Goal: Task Accomplishment & Management: Manage account settings

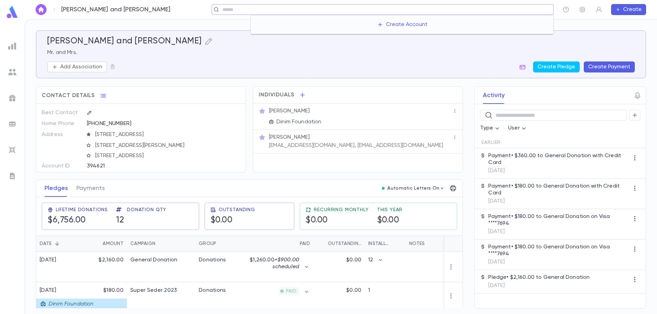
click at [517, 12] on input "text" at bounding box center [385, 10] width 330 height 7
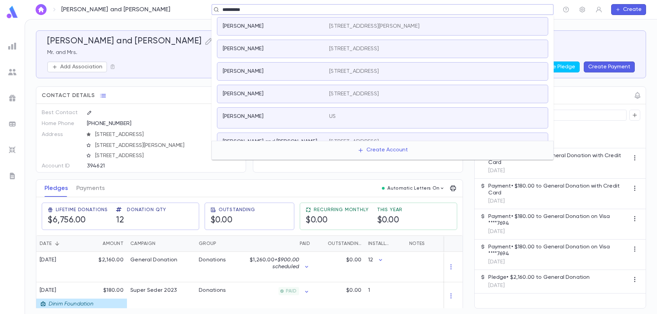
type input "**********"
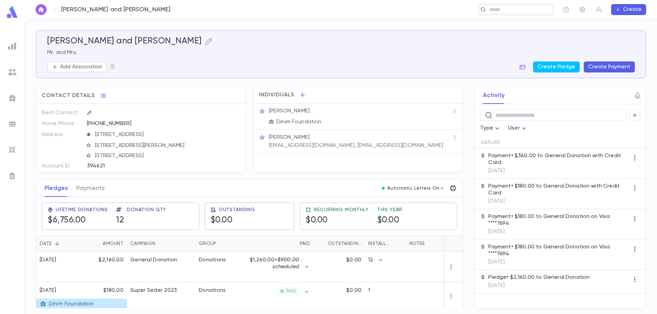
click at [517, 10] on input "text" at bounding box center [518, 10] width 63 height 7
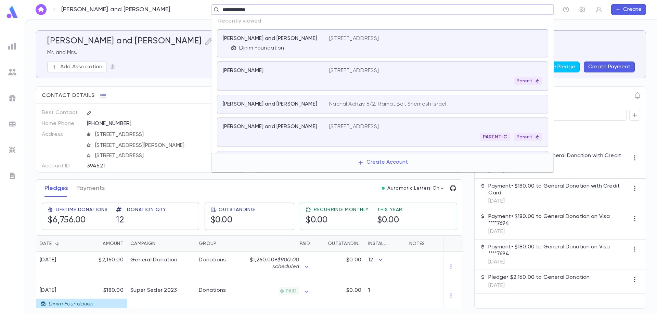
type input "**********"
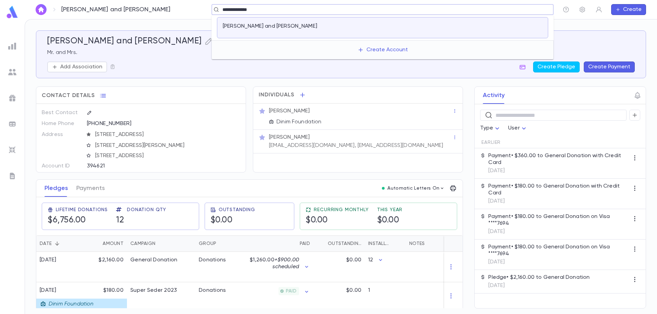
click at [284, 23] on p "[PERSON_NAME] and [PERSON_NAME]" at bounding box center [270, 26] width 94 height 7
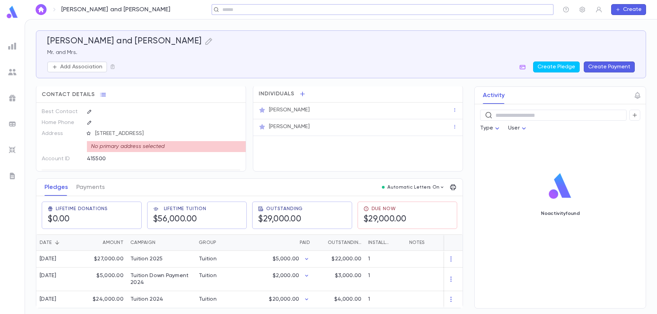
scroll to position [4, 0]
click at [98, 185] on button "Payments" at bounding box center [90, 187] width 28 height 17
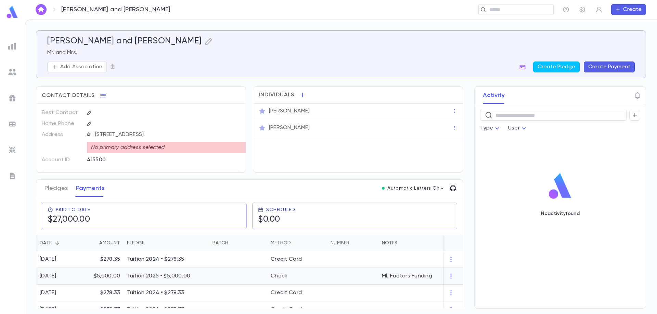
click at [243, 277] on div at bounding box center [238, 276] width 58 height 17
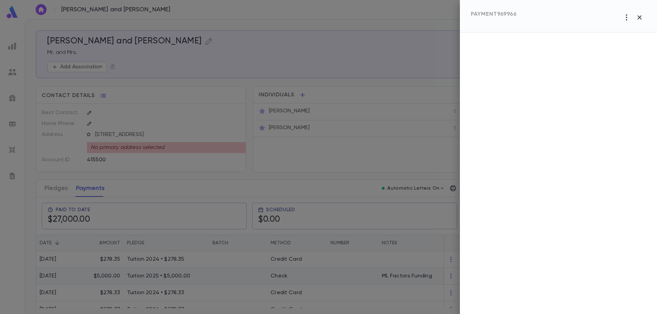
click at [243, 277] on div at bounding box center [328, 157] width 657 height 314
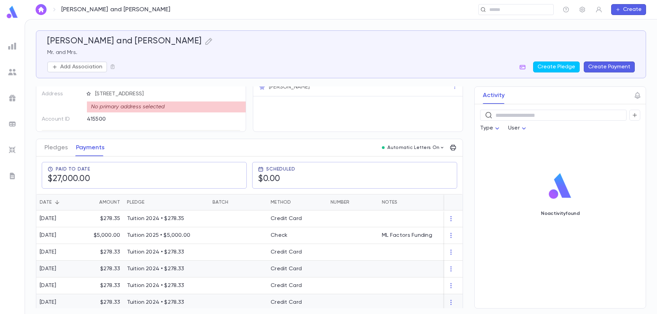
scroll to position [34, 0]
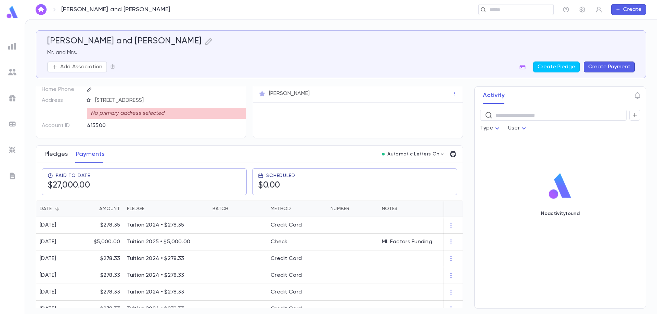
click at [56, 152] on button "Pledges" at bounding box center [55, 154] width 23 height 17
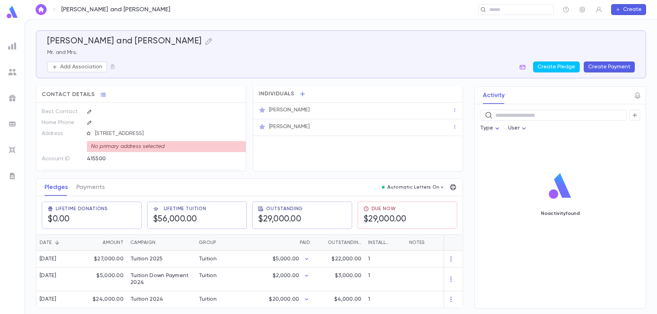
scroll to position [4, 0]
click at [154, 298] on div "Tuition 2024" at bounding box center [146, 299] width 33 height 7
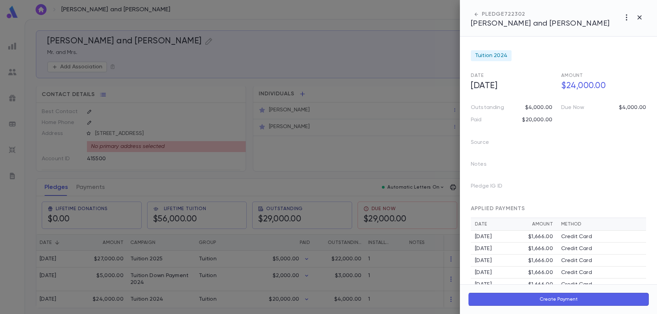
click at [96, 185] on div at bounding box center [328, 157] width 657 height 314
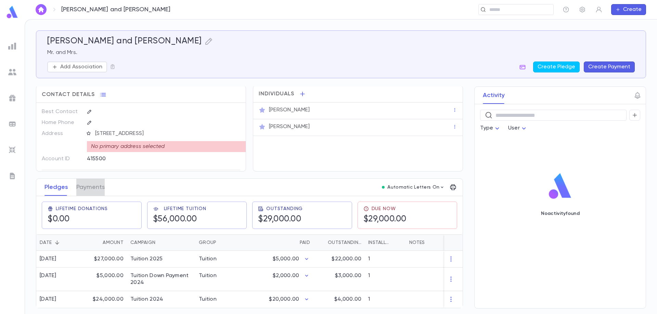
click at [96, 185] on button "Payments" at bounding box center [90, 187] width 28 height 17
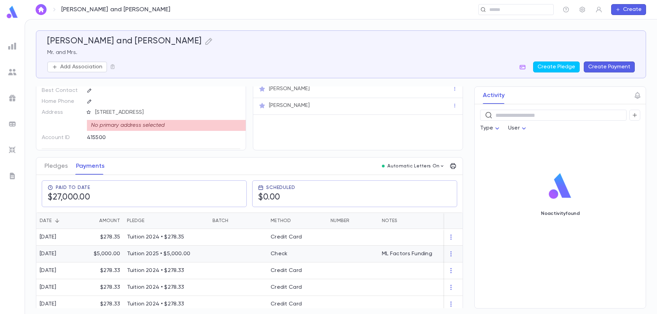
scroll to position [34, 0]
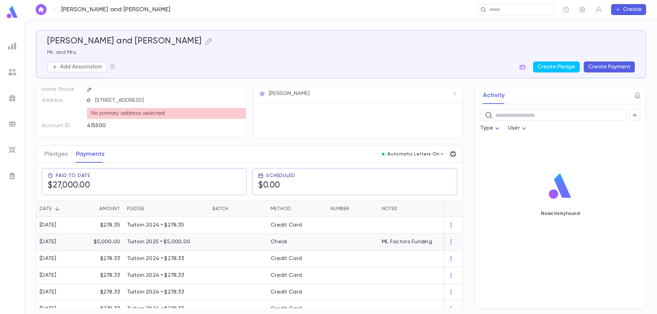
click at [219, 242] on div at bounding box center [238, 242] width 58 height 17
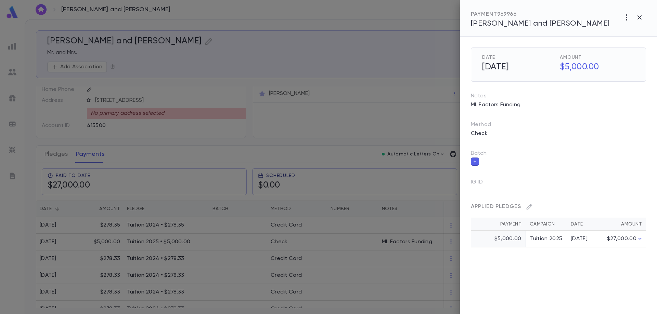
click at [223, 257] on div at bounding box center [328, 157] width 657 height 314
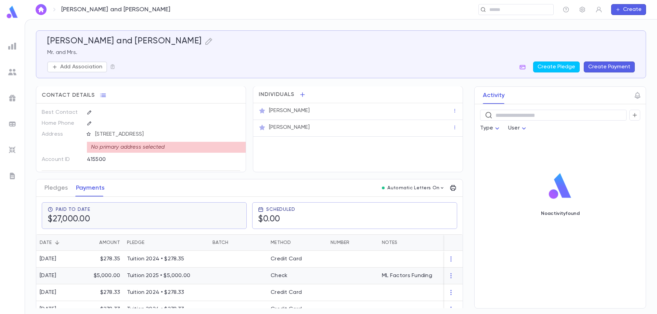
scroll to position [0, 0]
click at [54, 192] on button "Pledges" at bounding box center [55, 188] width 23 height 17
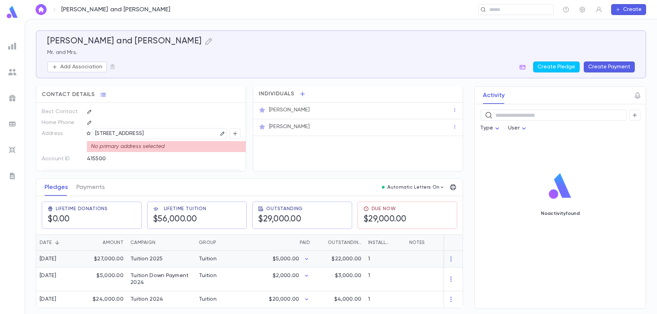
scroll to position [4, 0]
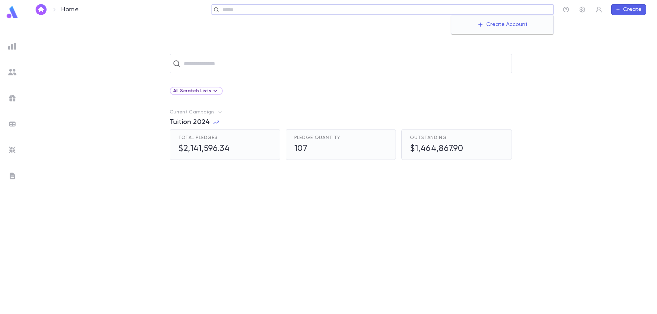
click at [524, 11] on input "text" at bounding box center [385, 10] width 330 height 7
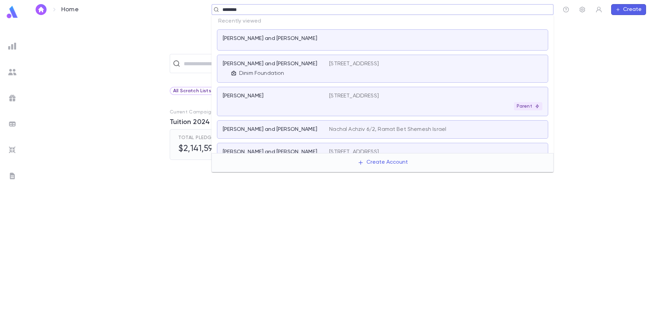
type input "*********"
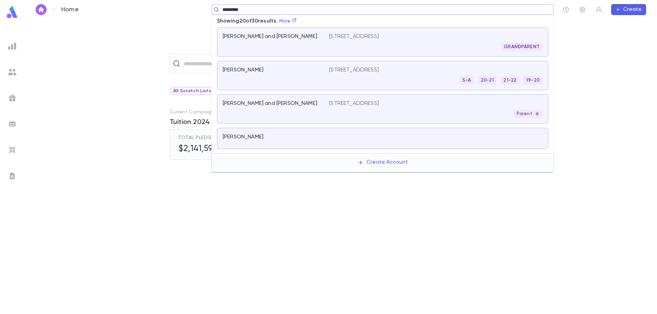
scroll to position [308, 0]
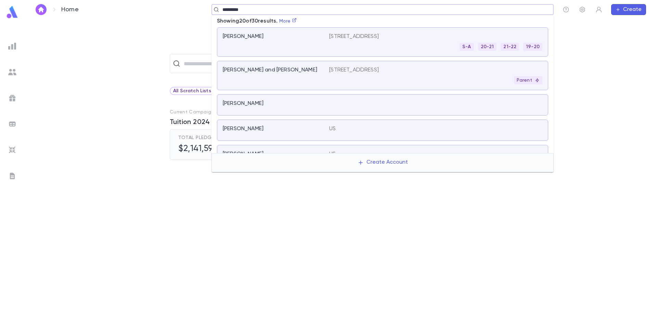
click at [288, 75] on div "Greenberg, Aaron and Miriam" at bounding box center [276, 76] width 106 height 18
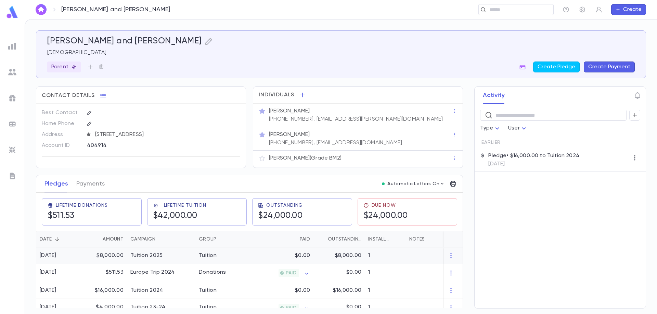
click at [179, 256] on div "Tuition 2025" at bounding box center [161, 256] width 68 height 17
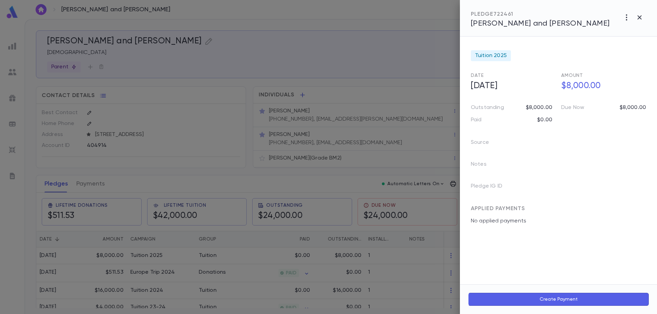
click at [399, 58] on div at bounding box center [328, 157] width 657 height 314
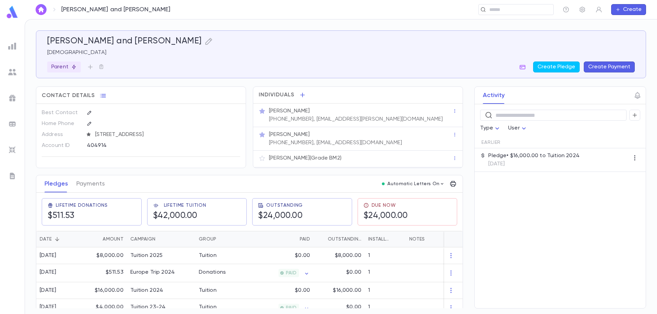
click at [399, 83] on div "Greenberg, Aaron and Miriam Rabbi Parent Create Pledge Create Payment Contact D…" at bounding box center [341, 169] width 610 height 278
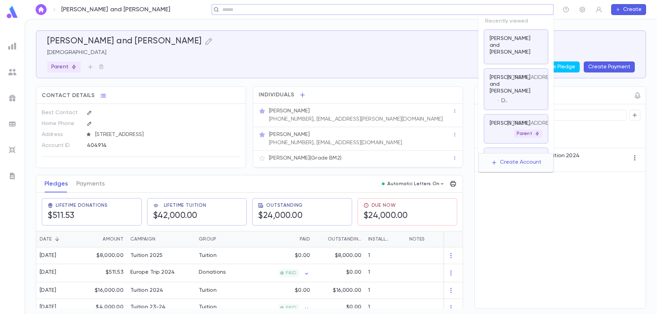
click at [514, 11] on input "text" at bounding box center [380, 10] width 320 height 7
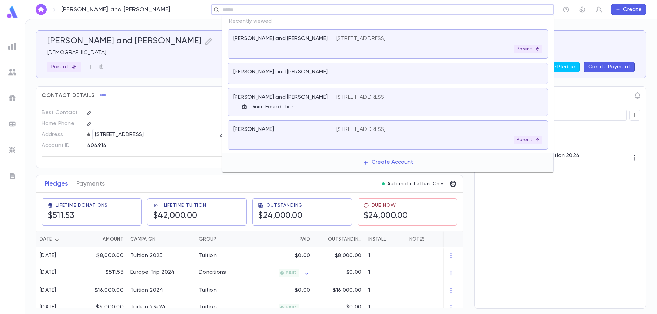
click at [512, 11] on input "text" at bounding box center [380, 10] width 320 height 7
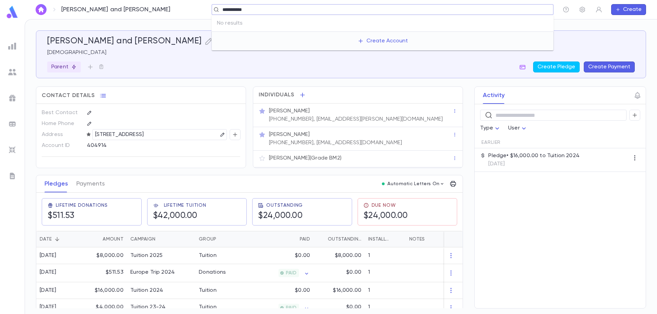
click at [238, 8] on input "**********" at bounding box center [380, 10] width 320 height 7
click at [235, 11] on input "**********" at bounding box center [380, 10] width 320 height 7
click at [250, 4] on div "**********" at bounding box center [382, 9] width 342 height 11
click at [254, 10] on input "**********" at bounding box center [380, 10] width 320 height 7
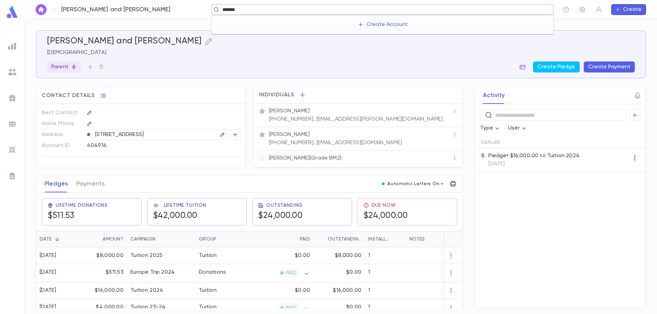
type input "******"
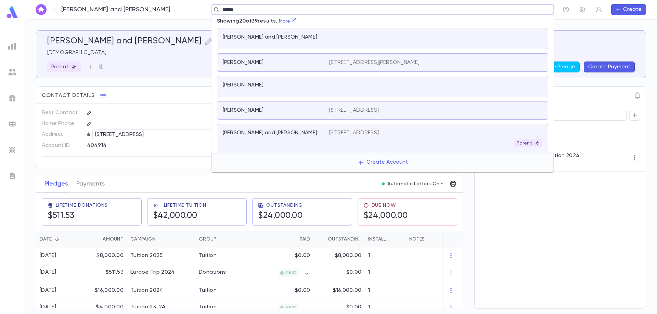
scroll to position [137, 0]
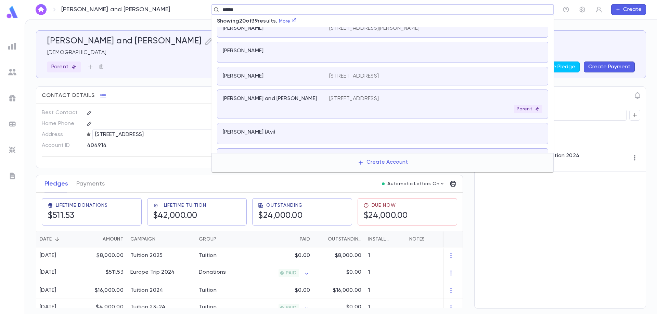
click at [348, 102] on p "6 Gladwyne Ct, Spring Valley NY US" at bounding box center [354, 98] width 50 height 7
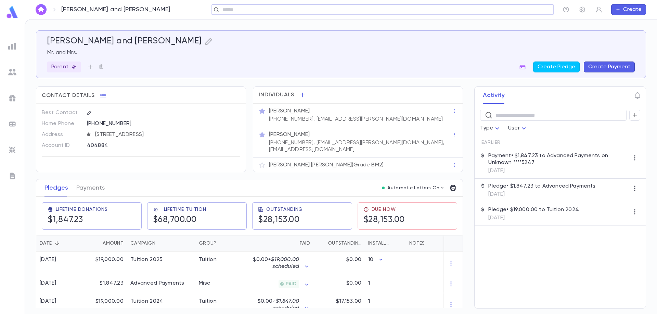
scroll to position [34, 0]
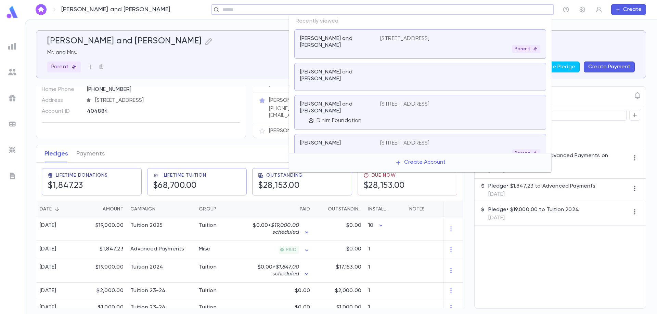
click at [508, 13] on div "​" at bounding box center [382, 9] width 342 height 11
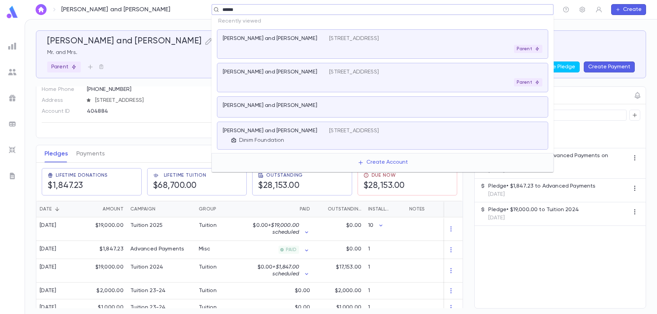
type input "*******"
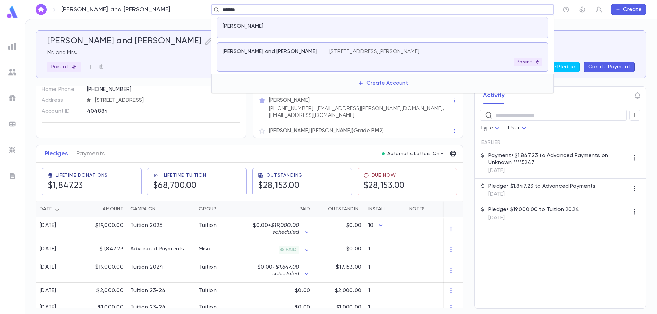
click at [381, 49] on p "14 Hastings Rd., Monsey NY 10952" at bounding box center [374, 51] width 90 height 7
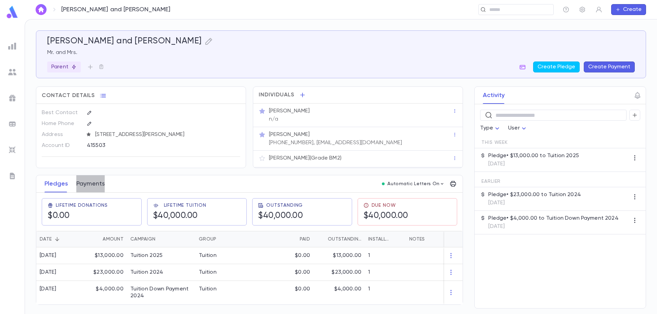
click at [91, 183] on button "Payments" at bounding box center [90, 184] width 28 height 17
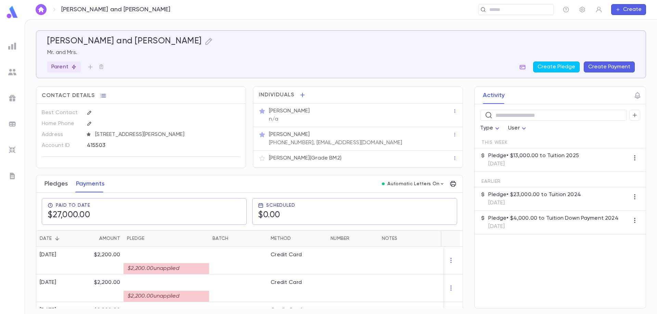
click at [57, 184] on button "Pledges" at bounding box center [55, 184] width 23 height 17
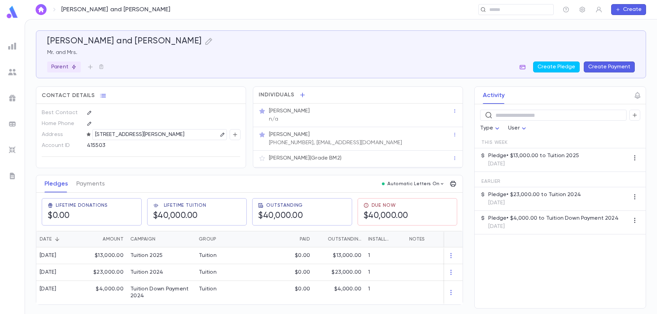
click at [526, 68] on icon "button" at bounding box center [522, 67] width 7 height 7
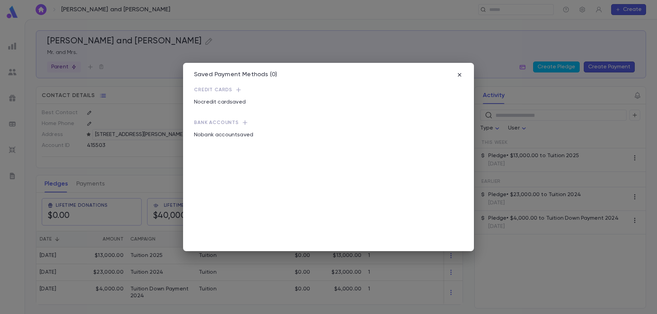
click at [237, 90] on icon "button" at bounding box center [238, 90] width 4 height 4
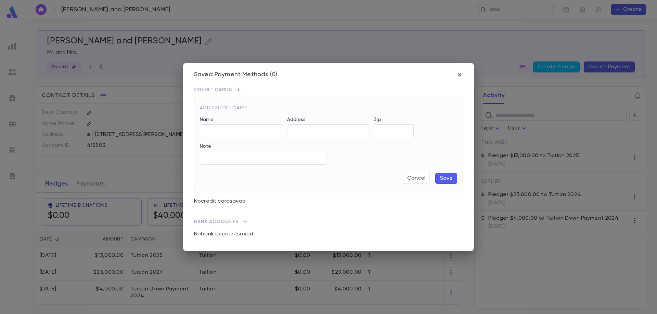
type input "**********"
type input "*****"
click at [385, 130] on input "**********" at bounding box center [415, 131] width 83 height 13
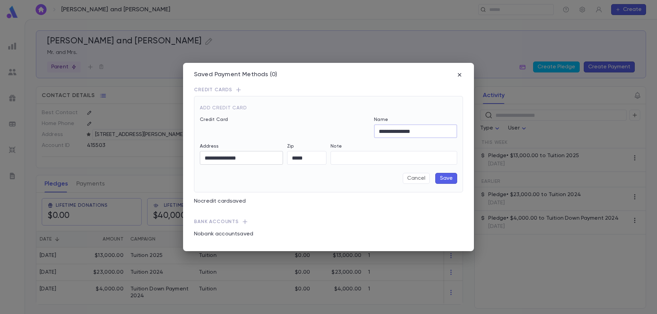
type input "**********"
click at [232, 160] on input "**********" at bounding box center [241, 158] width 83 height 13
drag, startPoint x: 251, startPoint y: 165, endPoint x: 169, endPoint y: 146, distance: 84.4
click at [169, 146] on div "**********" at bounding box center [328, 157] width 657 height 314
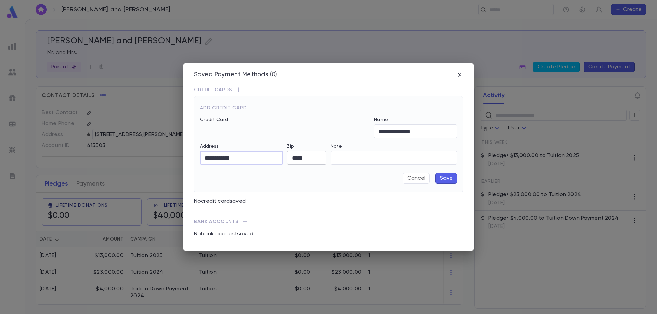
type input "**********"
click at [293, 158] on input "*****" at bounding box center [306, 158] width 39 height 13
click at [294, 158] on input "*****" at bounding box center [306, 158] width 39 height 13
type input "******"
click at [445, 179] on button "Save" at bounding box center [446, 178] width 22 height 11
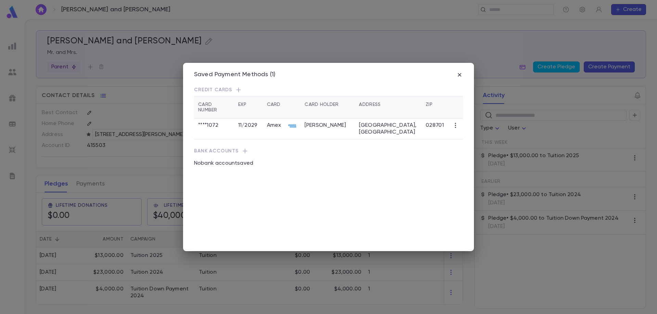
click at [461, 76] on icon "button" at bounding box center [459, 75] width 7 height 7
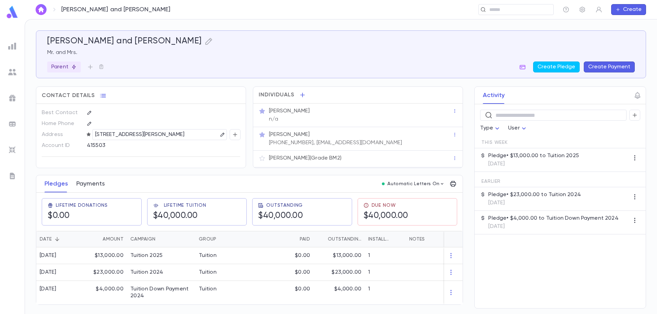
click at [90, 185] on button "Payments" at bounding box center [90, 184] width 28 height 17
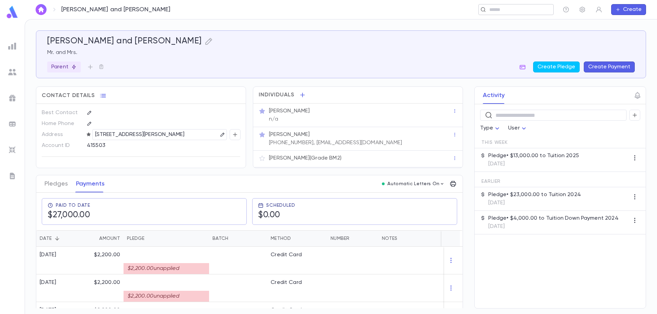
click at [509, 12] on input "text" at bounding box center [513, 10] width 53 height 7
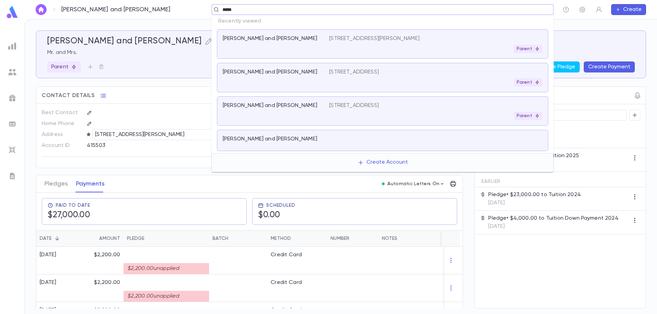
type input "******"
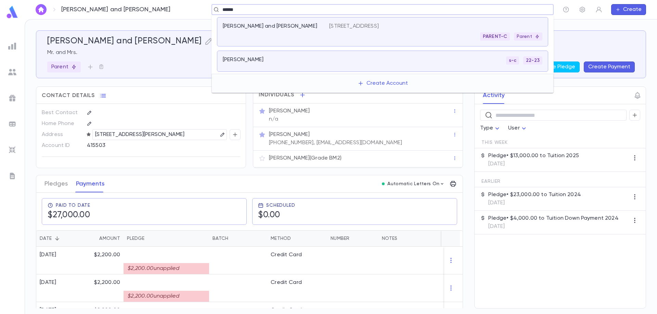
click at [296, 31] on div "Ullman, Yossie and Rena" at bounding box center [276, 32] width 106 height 18
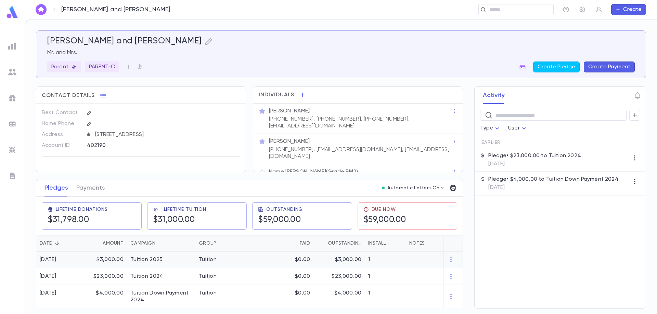
click at [160, 262] on div "Tuition 2025" at bounding box center [146, 260] width 32 height 7
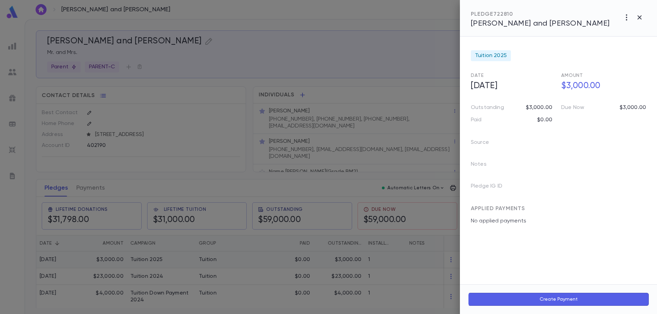
click at [160, 262] on div at bounding box center [328, 157] width 657 height 314
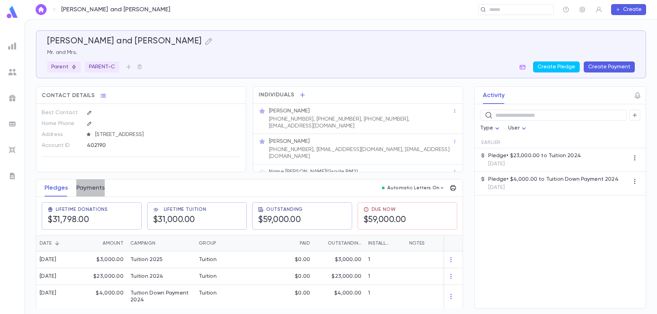
click at [100, 191] on button "Payments" at bounding box center [90, 188] width 28 height 17
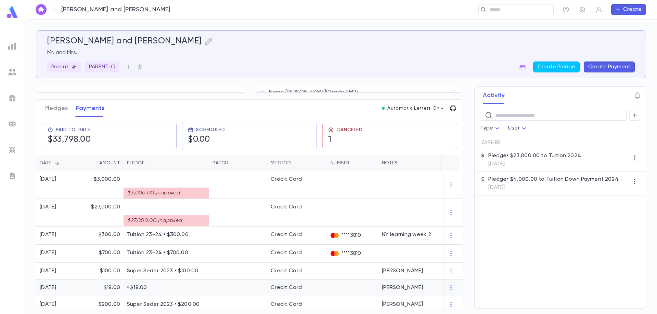
scroll to position [68, 0]
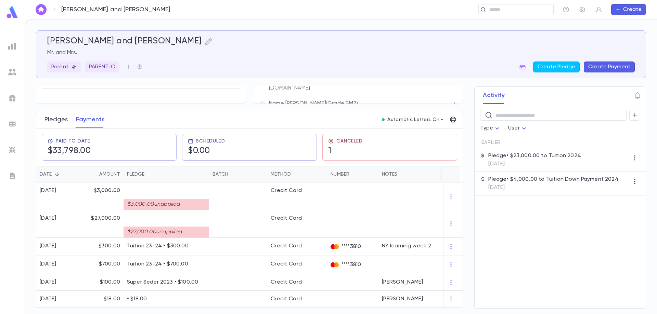
click at [63, 119] on button "Pledges" at bounding box center [55, 119] width 23 height 17
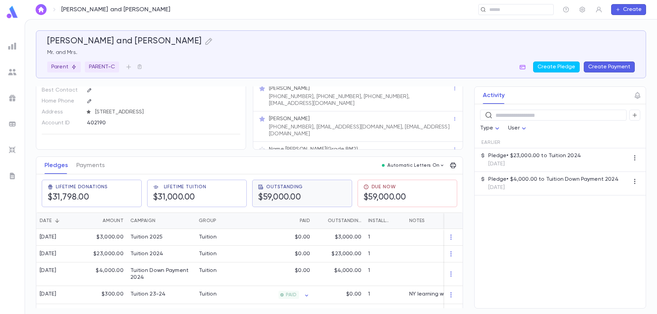
scroll to position [34, 0]
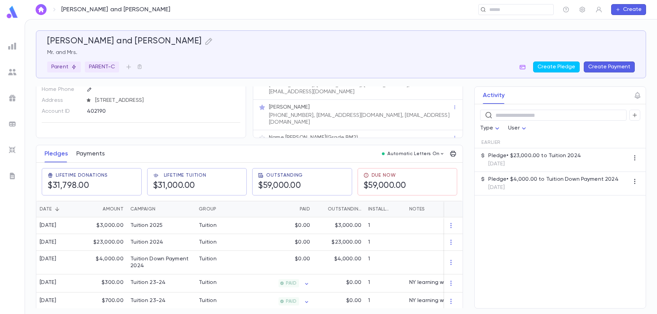
click at [92, 155] on button "Payments" at bounding box center [90, 153] width 28 height 17
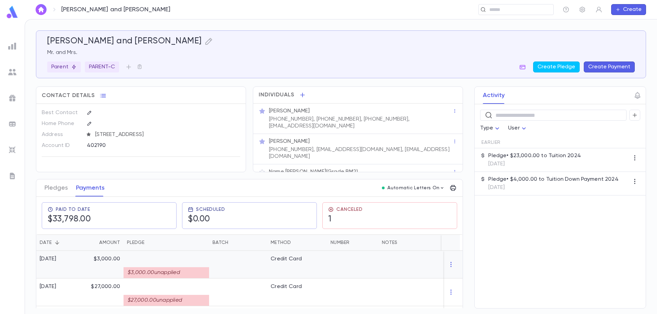
click at [182, 274] on div "$3,000.00 unapplied" at bounding box center [167, 273] width 86 height 11
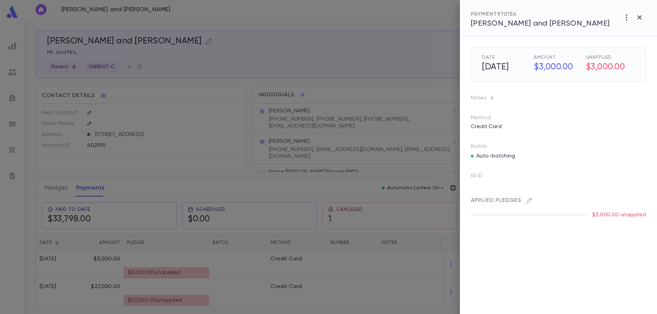
click at [536, 201] on div "Applied Pledges" at bounding box center [555, 198] width 181 height 16
click at [530, 201] on icon "button" at bounding box center [529, 200] width 7 height 7
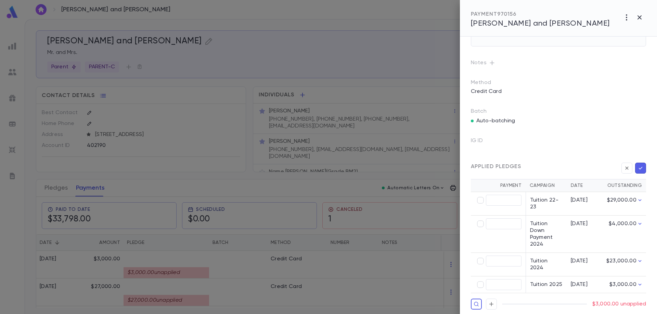
scroll to position [36, 0]
type input "********"
click at [642, 167] on button "button" at bounding box center [640, 168] width 11 height 11
click at [640, 168] on icon "button" at bounding box center [641, 168] width 6 height 7
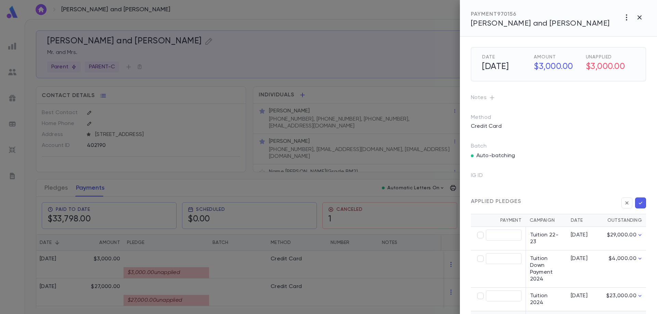
scroll to position [0, 0]
click at [639, 204] on icon "button" at bounding box center [641, 203] width 6 height 7
click at [639, 20] on icon "button" at bounding box center [639, 17] width 8 height 8
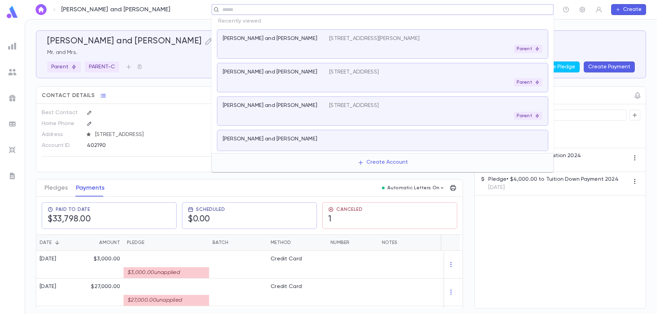
click at [512, 10] on input "text" at bounding box center [380, 10] width 320 height 7
type input "******"
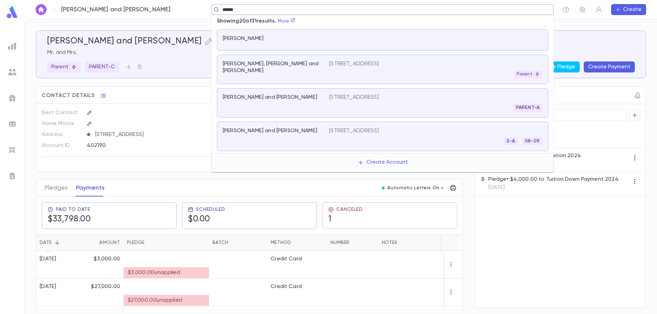
click at [406, 68] on div "32 dell park avenue, Toronto ON CA Parent" at bounding box center [435, 70] width 213 height 18
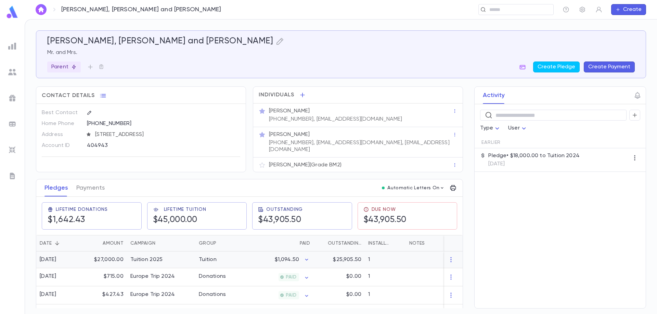
click at [158, 257] on div "Tuition 2025" at bounding box center [146, 260] width 32 height 7
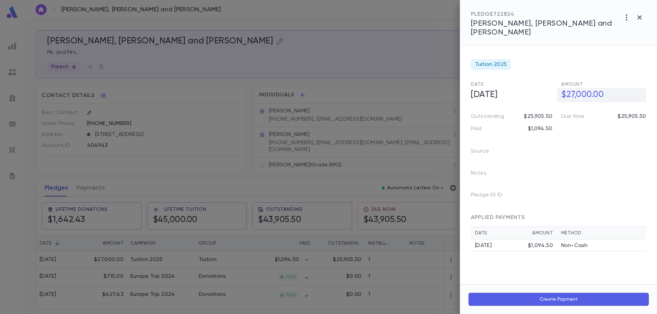
click at [580, 92] on h5 "$27,000.00" at bounding box center [601, 95] width 89 height 14
click at [581, 88] on input "**********" at bounding box center [603, 94] width 85 height 13
type input "**********"
click at [245, 255] on div at bounding box center [328, 157] width 657 height 314
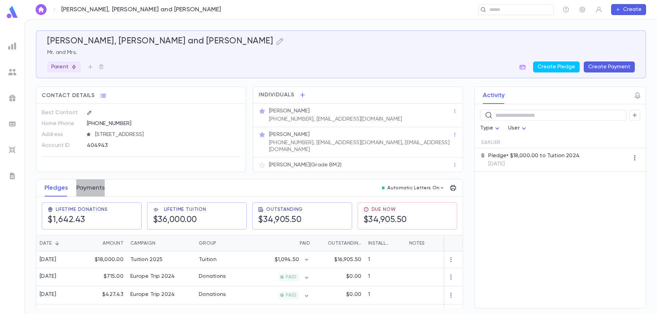
click at [93, 184] on button "Payments" at bounding box center [90, 188] width 28 height 17
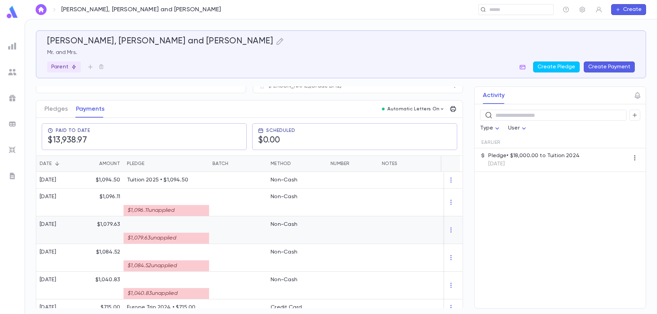
scroll to position [34, 0]
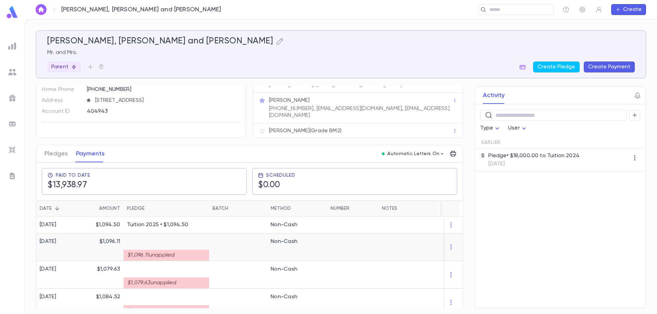
click at [200, 253] on div "$1,096.11 unapplied" at bounding box center [167, 255] width 86 height 11
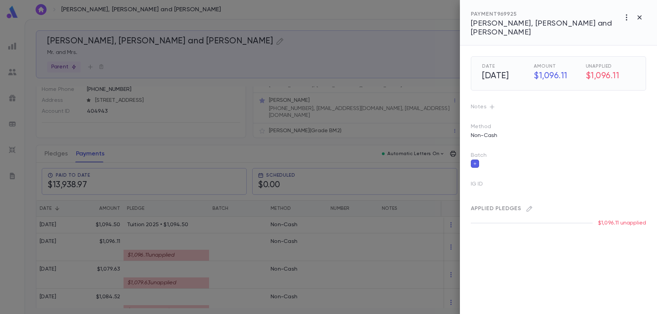
click at [535, 238] on div "Date 6/9/2025 Amount $1,096.11 Unapplied $1,096.11 Notes Method Non-Cash Batch …" at bounding box center [558, 180] width 197 height 269
click at [188, 220] on div at bounding box center [328, 157] width 657 height 314
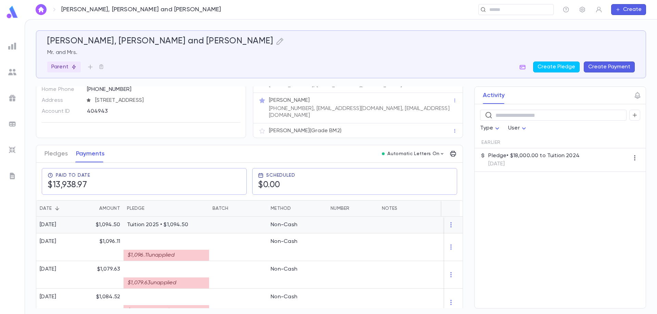
click at [188, 222] on p "Tuition 2025 • $1,094.50" at bounding box center [166, 225] width 79 height 7
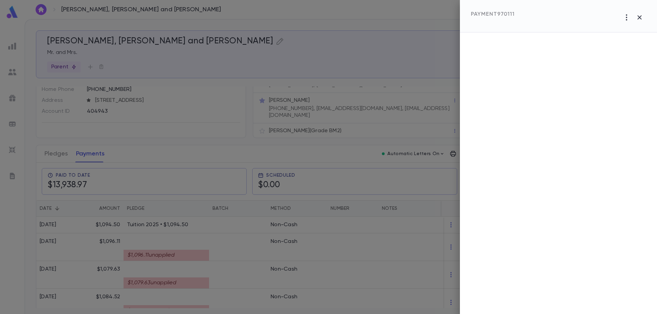
click at [188, 220] on div at bounding box center [328, 157] width 657 height 314
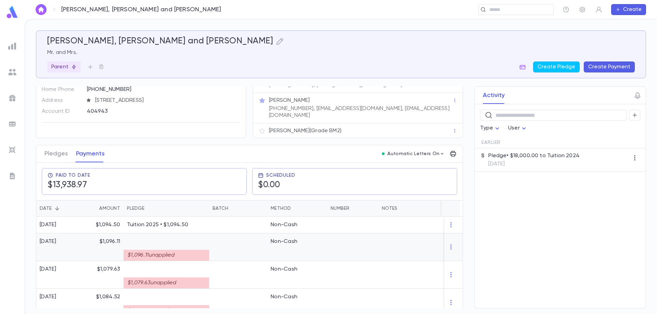
click at [167, 250] on div "$1,096.11 unapplied" at bounding box center [167, 255] width 86 height 11
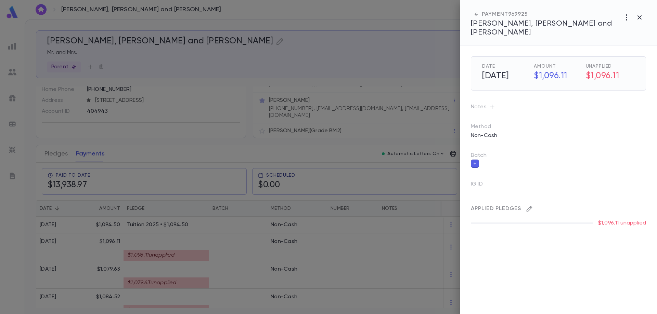
click at [529, 206] on icon "button" at bounding box center [529, 209] width 7 height 7
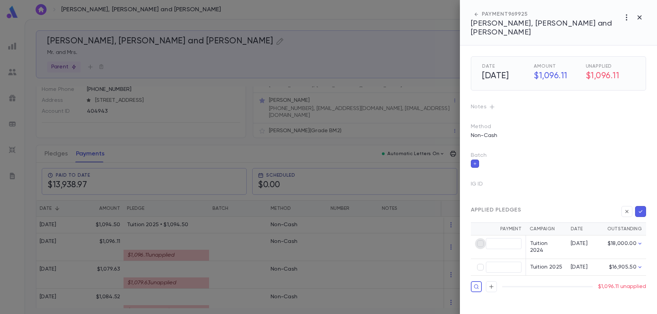
type input "********"
click at [642, 208] on icon "button" at bounding box center [641, 211] width 6 height 7
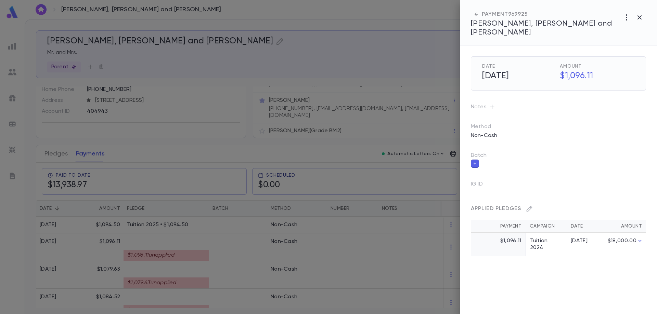
click at [239, 248] on div at bounding box center [328, 157] width 657 height 314
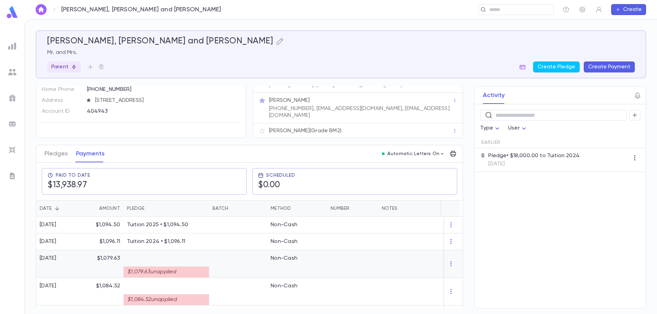
click at [188, 268] on div "$1,079.63 unapplied" at bounding box center [167, 272] width 86 height 11
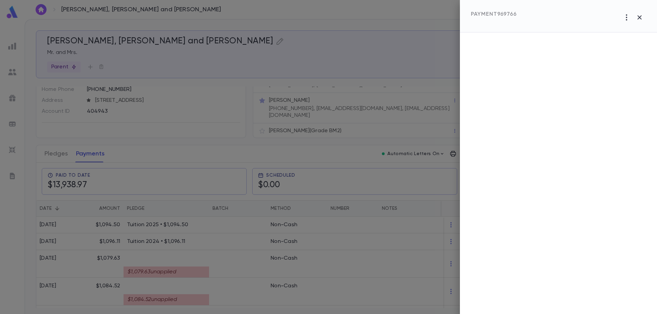
click at [188, 267] on div at bounding box center [328, 157] width 657 height 314
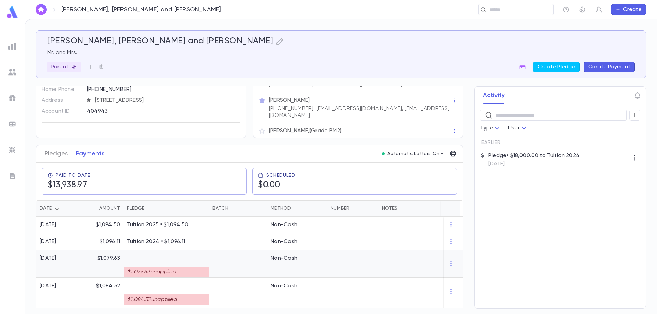
click at [188, 267] on div "$1,079.63 unapplied" at bounding box center [167, 272] width 86 height 11
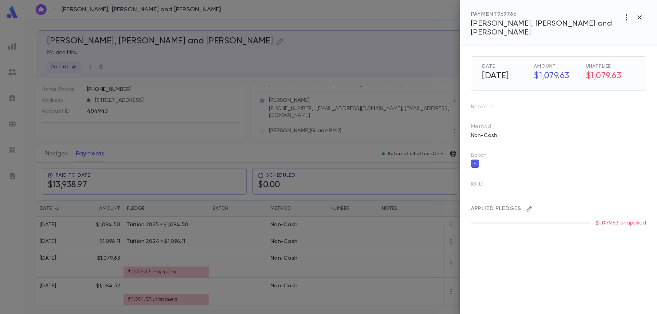
click at [529, 206] on icon "button" at bounding box center [530, 209] width 6 height 6
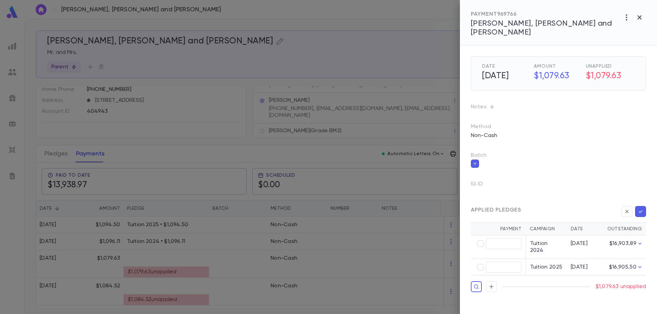
type input "********"
click at [641, 208] on icon "button" at bounding box center [641, 211] width 6 height 7
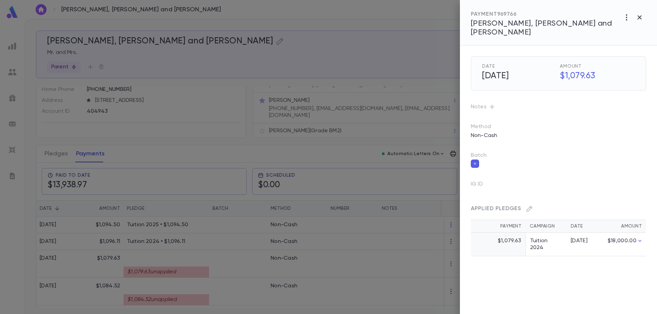
click at [256, 226] on div at bounding box center [328, 157] width 657 height 314
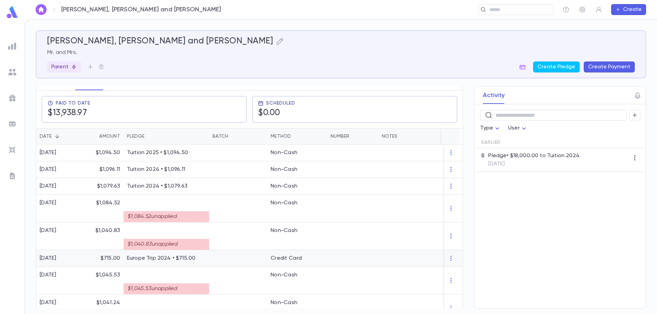
scroll to position [0, 0]
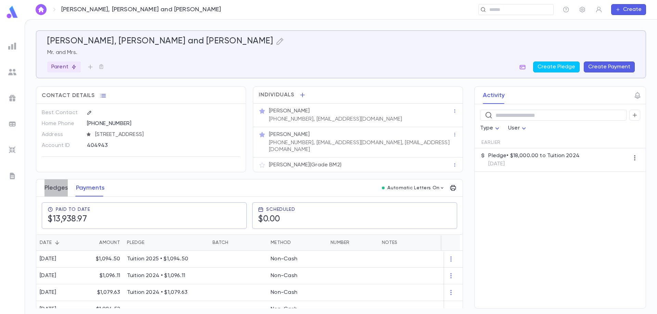
click at [47, 186] on button "Pledges" at bounding box center [55, 188] width 23 height 17
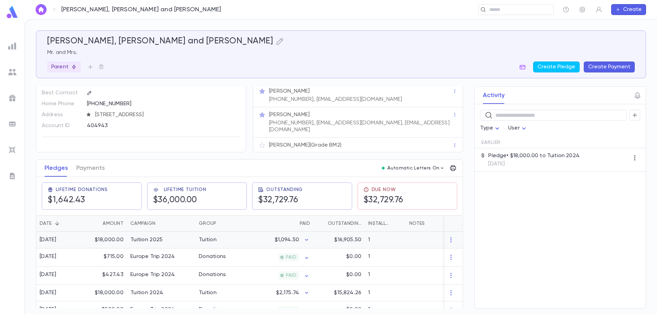
scroll to position [30, 0]
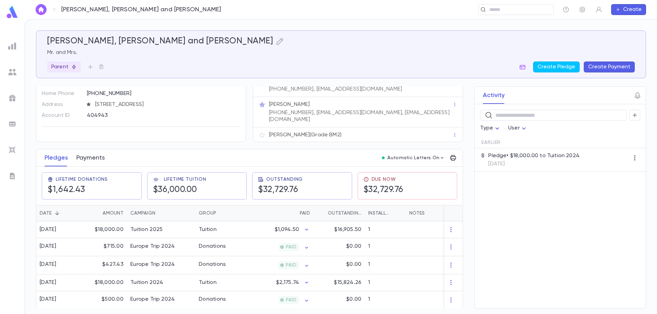
click at [93, 151] on button "Payments" at bounding box center [90, 158] width 28 height 17
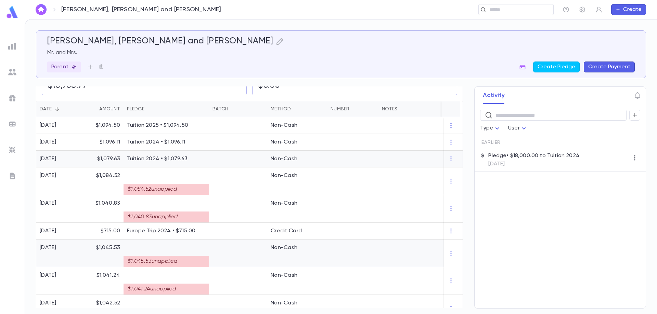
scroll to position [137, 0]
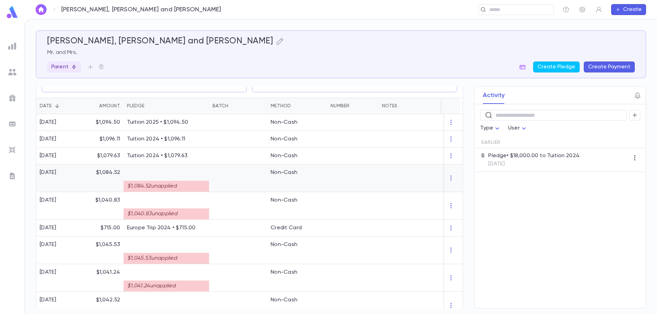
click at [180, 185] on div "$1,084.52 unapplied" at bounding box center [167, 186] width 86 height 11
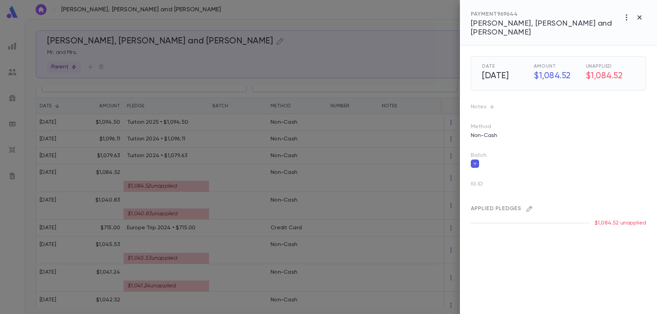
click at [529, 206] on icon "button" at bounding box center [530, 209] width 6 height 6
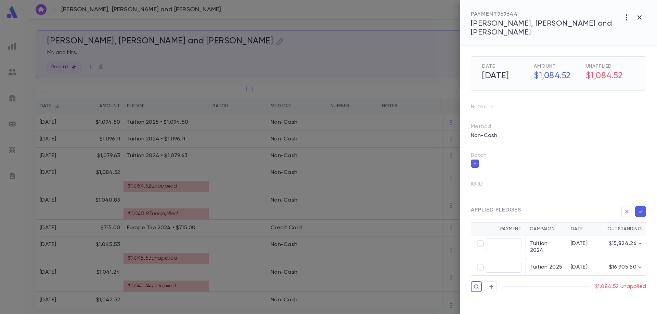
type input "********"
click at [637, 206] on button "button" at bounding box center [640, 211] width 11 height 11
click at [641, 210] on icon "button" at bounding box center [641, 211] width 4 height 3
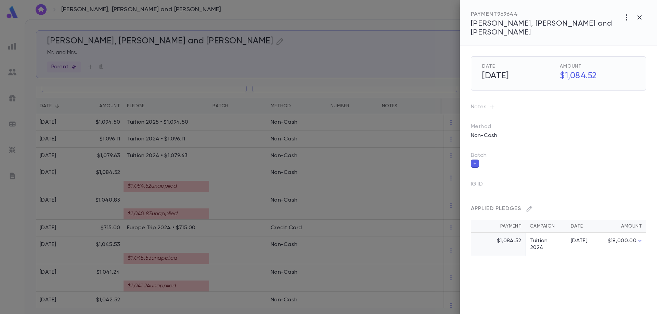
click at [547, 250] on div "Date 4/30/2025 Amount $1,084.52 Notes Method Non-Cash Batch IG ID Applied Pledg…" at bounding box center [558, 180] width 197 height 269
click at [207, 178] on div at bounding box center [328, 157] width 657 height 314
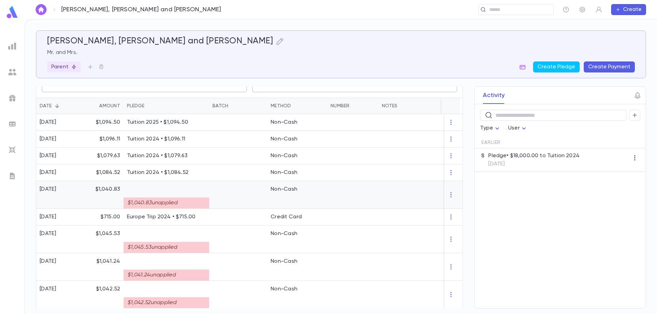
click at [196, 199] on div "$1,040.83 unapplied" at bounding box center [167, 203] width 86 height 11
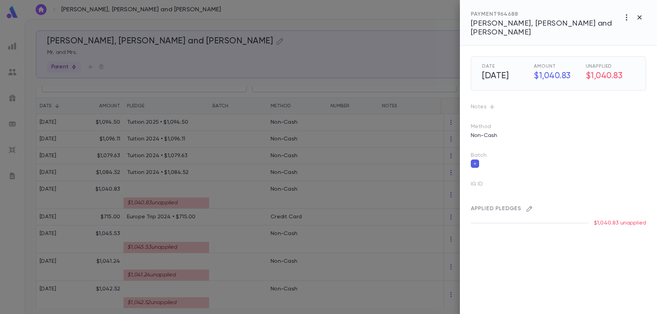
click at [528, 206] on icon "button" at bounding box center [529, 209] width 7 height 7
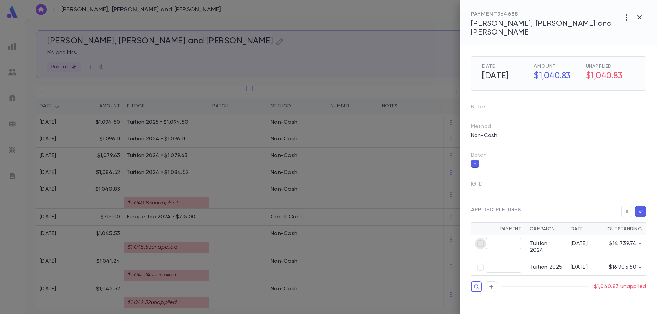
type input "********"
click at [640, 208] on icon "button" at bounding box center [641, 211] width 6 height 7
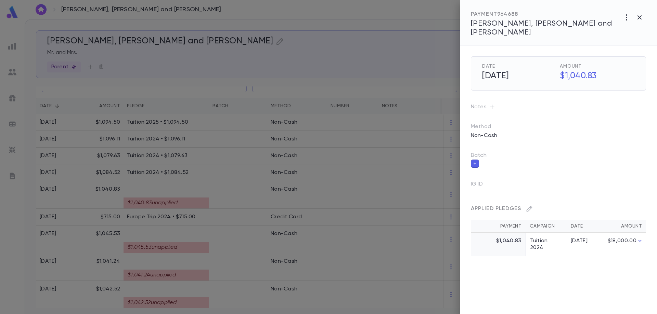
click at [198, 200] on div at bounding box center [328, 157] width 657 height 314
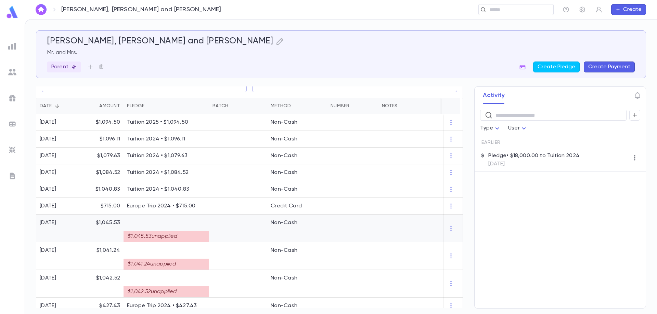
click at [191, 233] on div "$1,045.53 unapplied" at bounding box center [167, 236] width 86 height 11
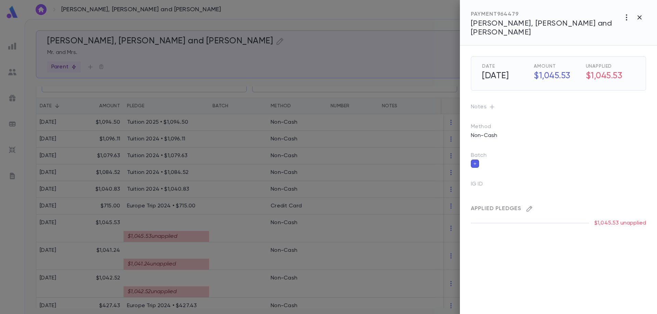
click at [530, 206] on icon "button" at bounding box center [529, 209] width 7 height 7
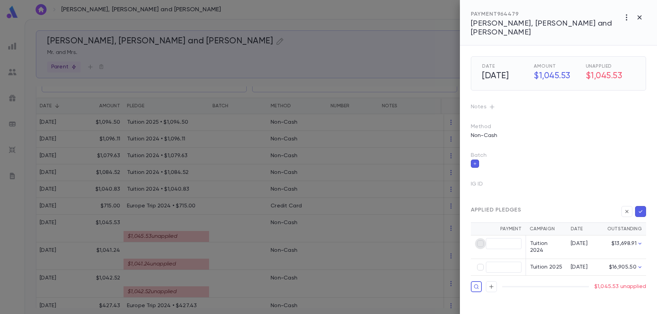
type input "********"
click at [643, 208] on icon "button" at bounding box center [641, 211] width 6 height 7
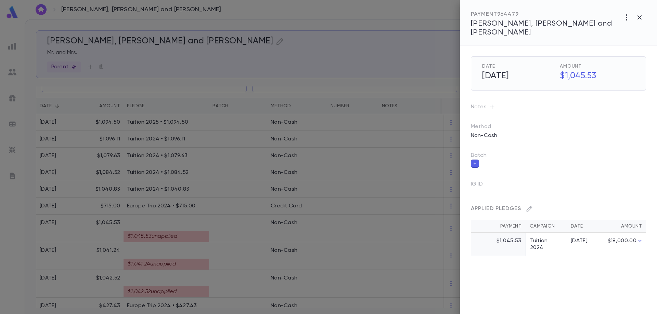
click at [195, 236] on div at bounding box center [328, 157] width 657 height 314
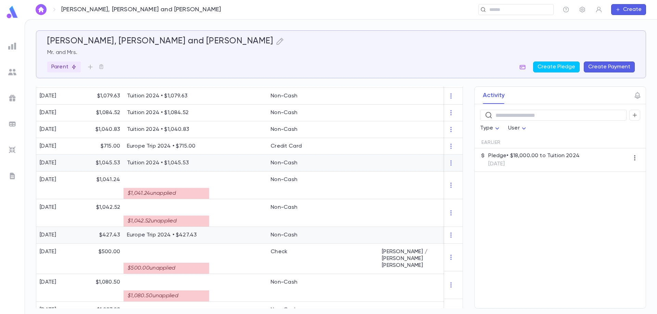
scroll to position [205, 0]
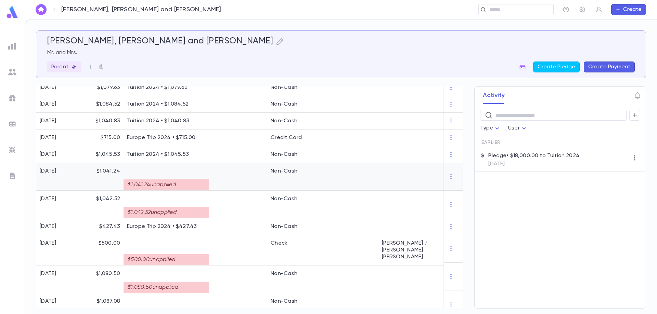
click at [193, 181] on div "$1,041.24 unapplied" at bounding box center [167, 185] width 86 height 11
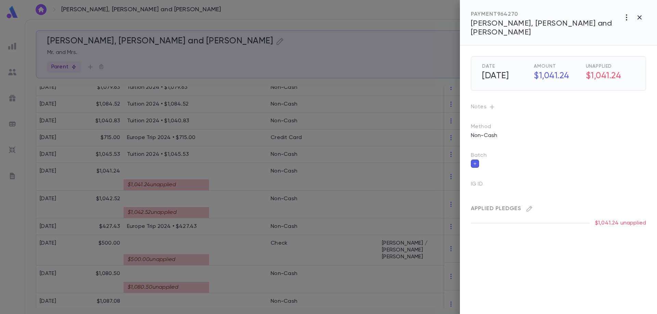
drag, startPoint x: 423, startPoint y: 196, endPoint x: 493, endPoint y: 213, distance: 72.6
click at [493, 213] on div "PAYMENT 964270 Vinger, Shimon Vinger and Laura Date 1/8/2025 Amount $1,041.24 U…" at bounding box center [328, 157] width 657 height 314
click at [532, 206] on icon "button" at bounding box center [529, 209] width 7 height 7
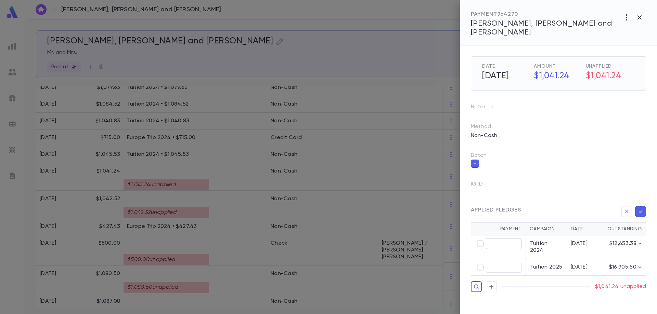
type input "********"
click at [642, 208] on icon "button" at bounding box center [641, 211] width 6 height 7
click at [641, 208] on icon "button" at bounding box center [641, 211] width 6 height 7
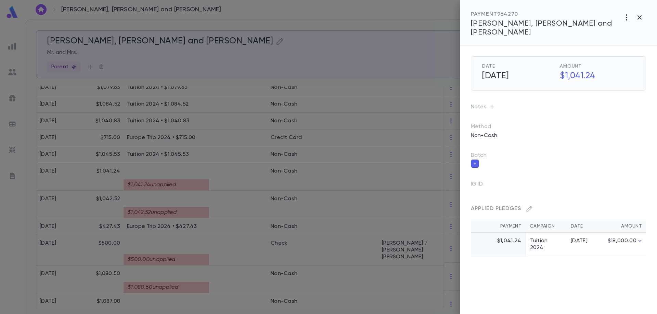
click at [198, 178] on div at bounding box center [328, 157] width 657 height 314
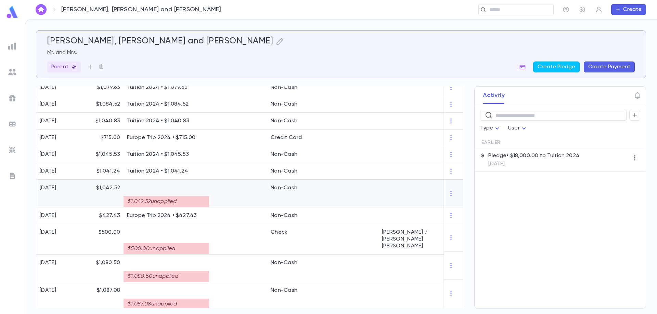
click at [198, 196] on div "$1,042.52 unapplied" at bounding box center [167, 201] width 86 height 11
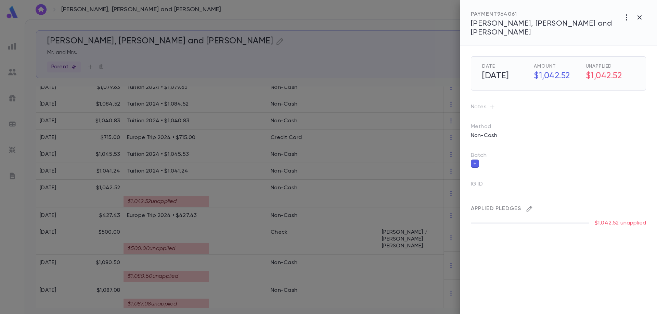
click at [528, 206] on icon "button" at bounding box center [529, 209] width 7 height 7
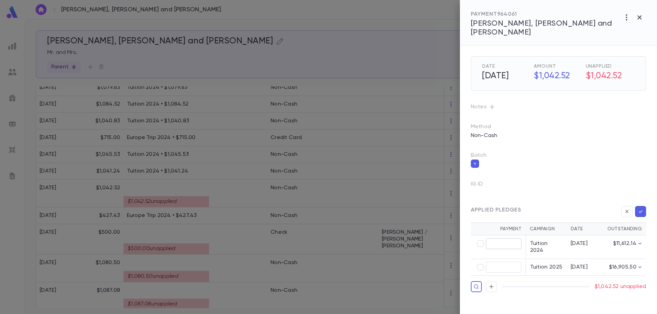
type input "********"
click at [644, 206] on button "button" at bounding box center [640, 211] width 11 height 11
click at [641, 208] on icon "button" at bounding box center [641, 211] width 6 height 7
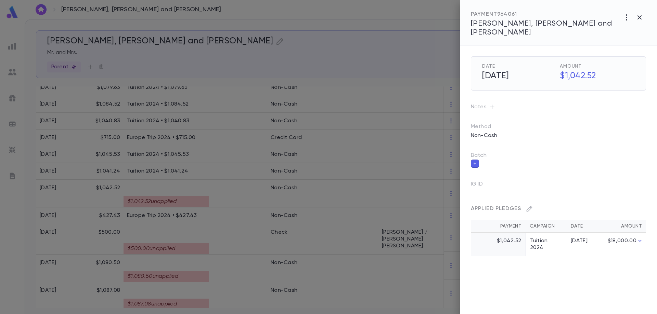
click at [230, 210] on div at bounding box center [328, 157] width 657 height 314
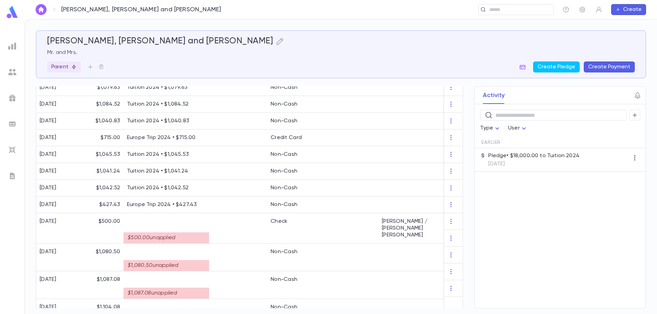
click at [514, 15] on div "Vinger, Shimon Vinger and Laura ​ Create" at bounding box center [341, 9] width 632 height 19
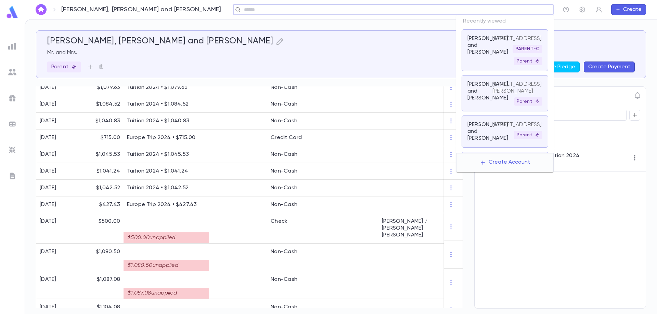
click at [515, 11] on input "text" at bounding box center [391, 10] width 298 height 7
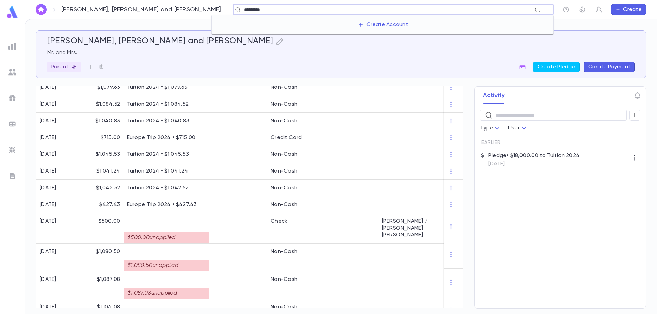
click at [285, 10] on input "*********" at bounding box center [388, 10] width 293 height 7
type input "*********"
click at [514, 8] on input "text" at bounding box center [513, 10] width 53 height 7
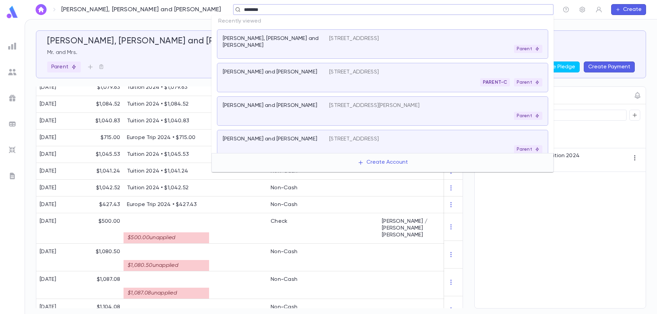
type input "*********"
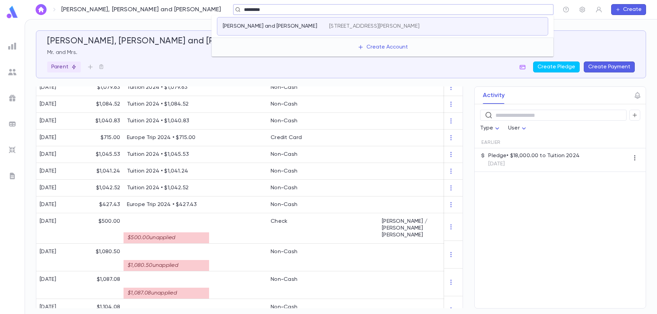
click at [400, 29] on p "6321 Pearce Ave, Baltimore MD 21215 US" at bounding box center [374, 26] width 90 height 7
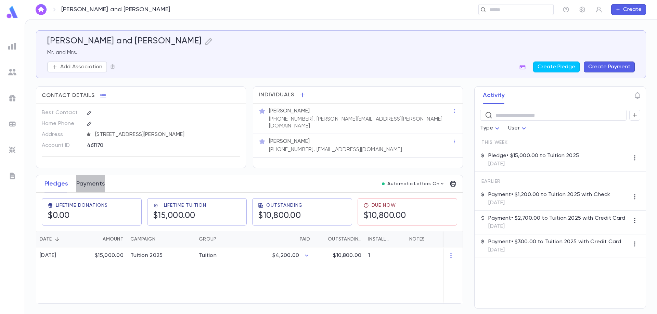
click at [86, 185] on button "Payments" at bounding box center [90, 184] width 28 height 17
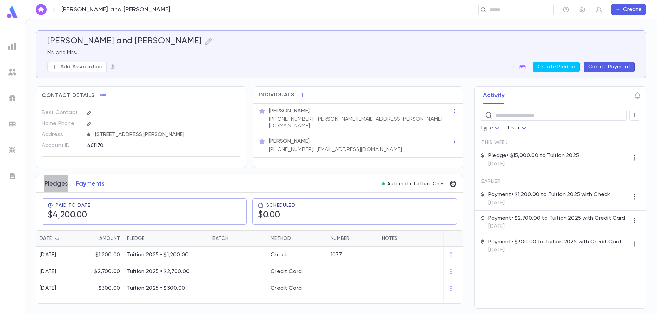
click at [53, 183] on button "Pledges" at bounding box center [55, 184] width 23 height 17
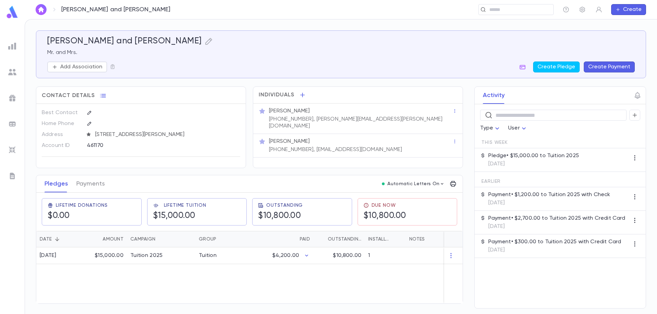
click at [501, 16] on div "Dashevsky, Levi and Bella ​ Create" at bounding box center [341, 9] width 632 height 19
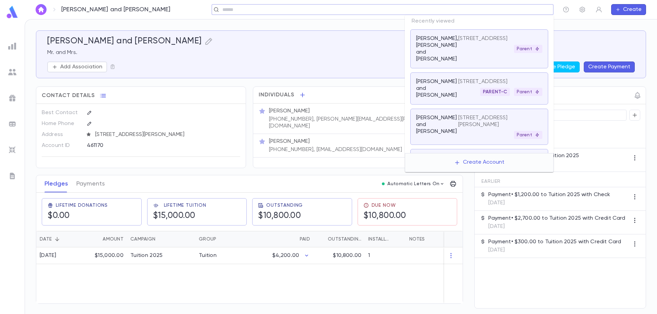
click at [501, 12] on input "text" at bounding box center [380, 10] width 320 height 7
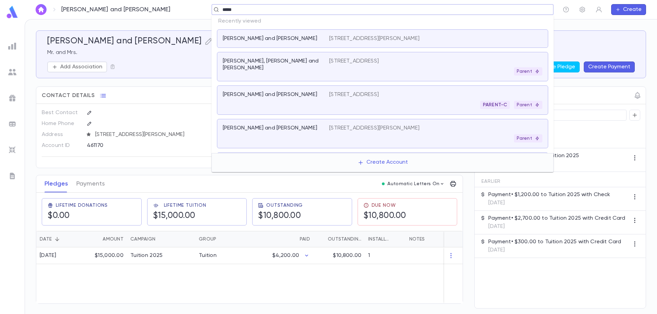
type input "******"
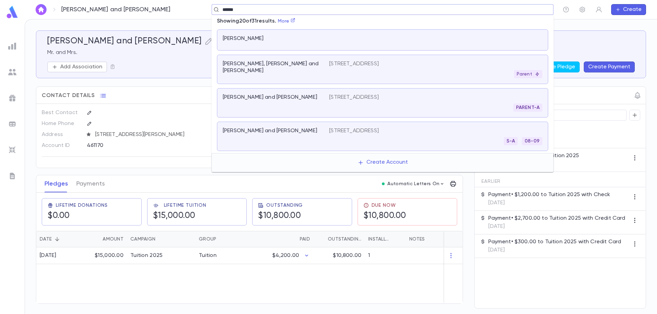
click at [269, 68] on div "Vinger, Shimon Vinger and Laura" at bounding box center [276, 70] width 106 height 18
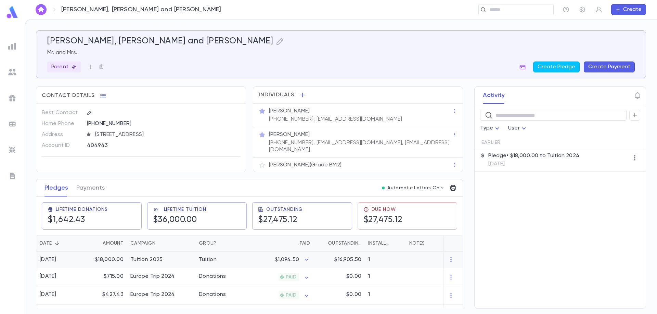
click at [113, 256] on div "$18,000.00" at bounding box center [104, 260] width 44 height 17
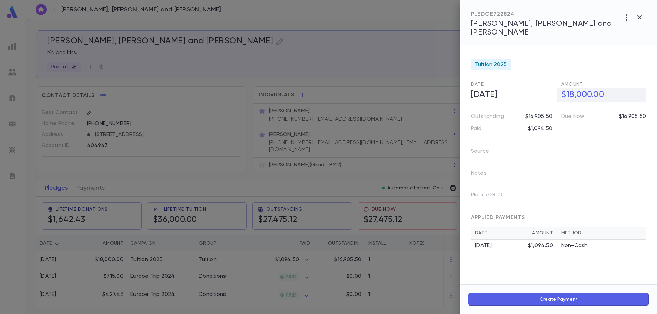
click at [573, 88] on h5 "$18,000.00" at bounding box center [601, 95] width 89 height 14
click at [572, 89] on input "**********" at bounding box center [603, 94] width 85 height 13
type input "**********"
click at [175, 284] on div at bounding box center [328, 157] width 657 height 314
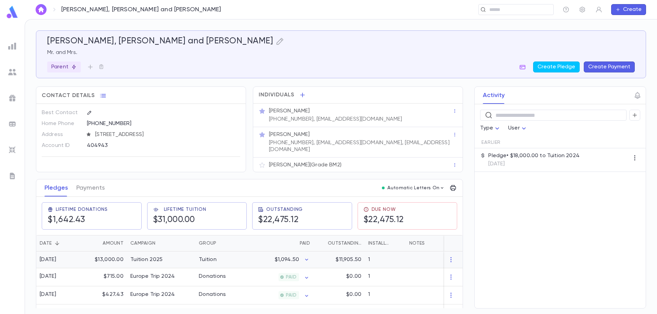
scroll to position [30, 0]
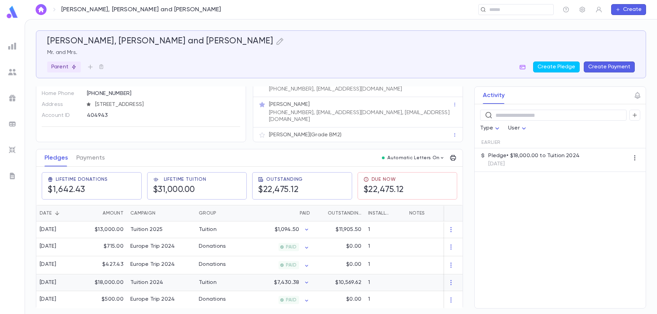
click at [149, 275] on div "Tuition 2024" at bounding box center [161, 283] width 68 height 17
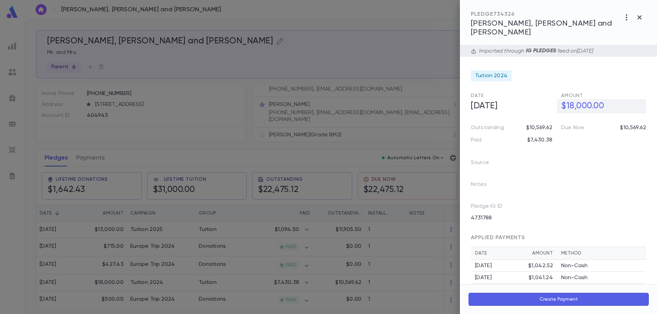
click at [574, 99] on h5 "$18,000.00" at bounding box center [601, 106] width 89 height 14
click at [574, 100] on input "**********" at bounding box center [603, 106] width 85 height 13
type input "**********"
click at [154, 225] on div at bounding box center [328, 157] width 657 height 314
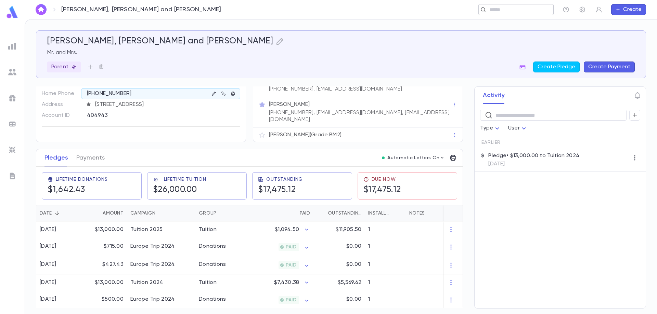
click at [517, 4] on div "​" at bounding box center [515, 9] width 75 height 11
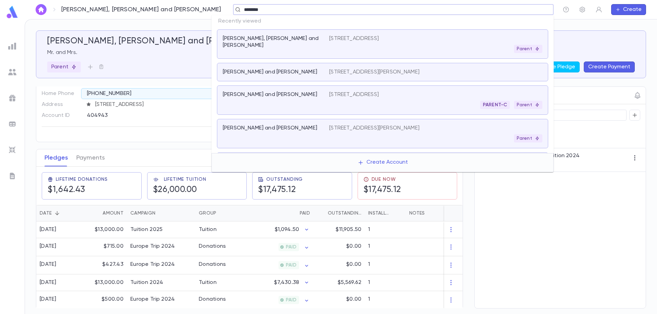
type input "*********"
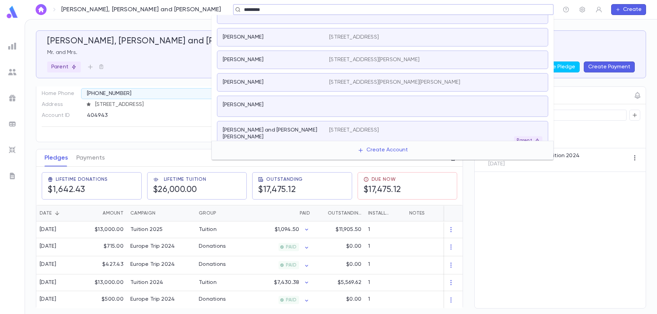
scroll to position [103, 0]
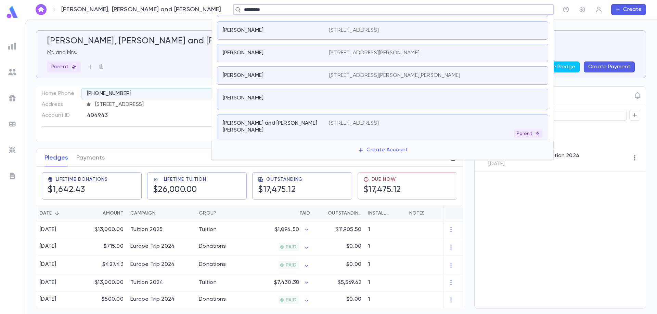
click at [379, 121] on p "[STREET_ADDRESS]" at bounding box center [354, 123] width 50 height 7
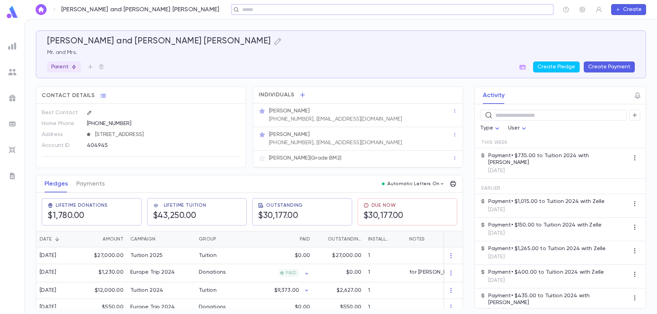
scroll to position [29, 0]
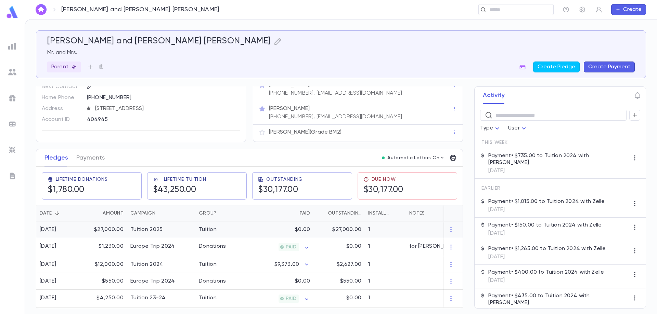
click at [120, 226] on div "$27,000.00" at bounding box center [104, 230] width 44 height 17
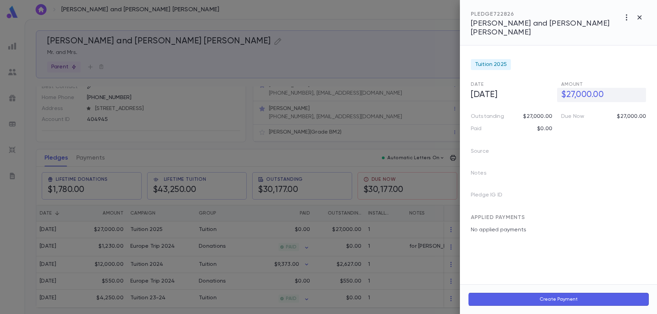
click at [578, 88] on h5 "$27,000.00" at bounding box center [601, 95] width 89 height 14
click at [578, 88] on input "**********" at bounding box center [603, 94] width 85 height 13
type input "**********"
click at [262, 222] on div at bounding box center [328, 157] width 657 height 314
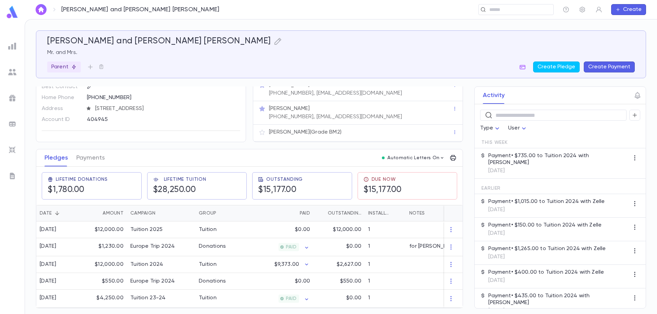
click at [534, 16] on div "Wasserman, Dovid and Nechama Esther ​ Create" at bounding box center [341, 9] width 632 height 19
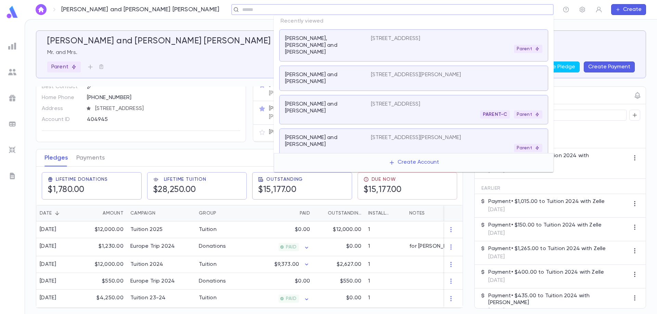
click at [527, 10] on input "text" at bounding box center [390, 10] width 300 height 7
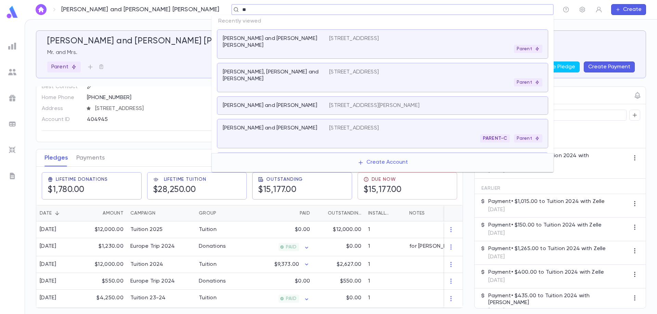
type input "***"
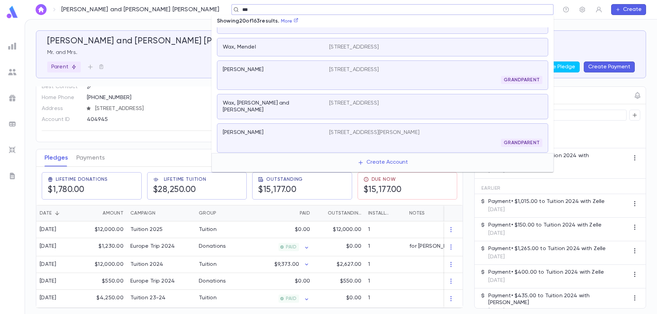
scroll to position [34, 0]
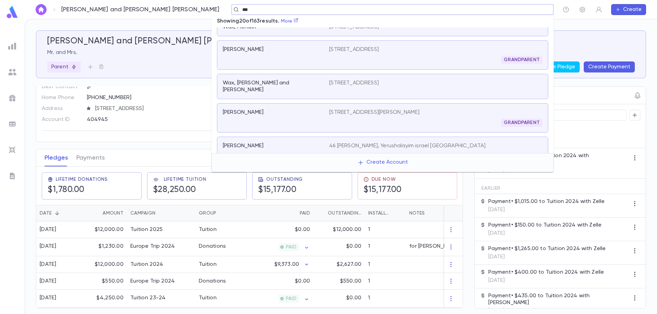
click at [368, 83] on p "1551 Laguna Lane, Lakewood NJ 8701" at bounding box center [354, 83] width 50 height 7
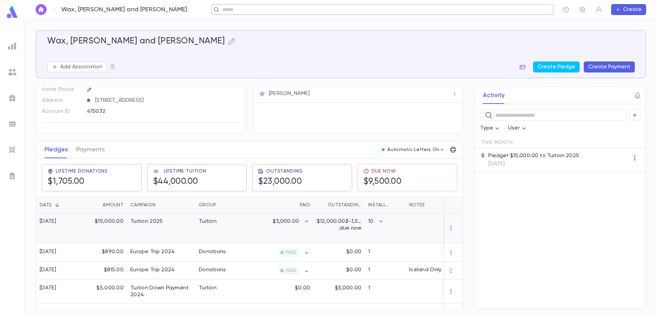
scroll to position [49, 0]
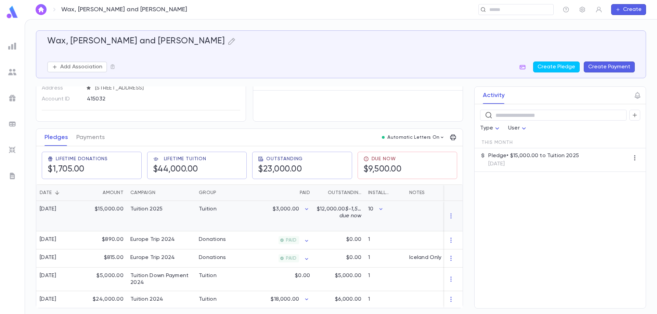
click at [116, 208] on div "$15,000.00" at bounding box center [104, 216] width 44 height 30
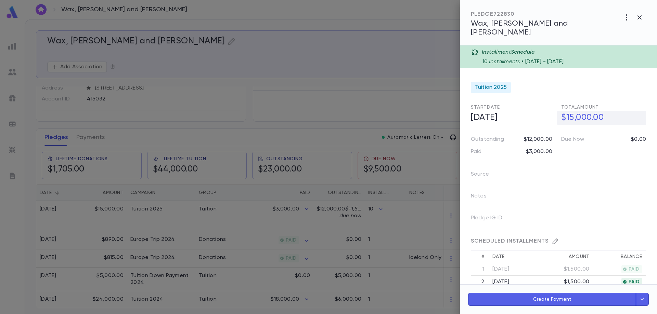
click at [569, 111] on h5 "$15,000.00" at bounding box center [601, 118] width 89 height 14
click at [576, 111] on h5 "$15,000.00" at bounding box center [601, 118] width 89 height 14
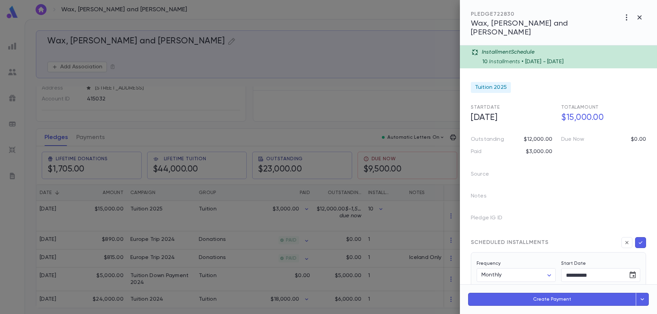
click at [517, 56] on div "10 Installments • 9/4/2025 - 6/4/2026" at bounding box center [568, 61] width 170 height 10
click at [547, 56] on div "10 Installments • 9/4/2025 - 6/4/2026" at bounding box center [568, 61] width 170 height 10
click at [627, 49] on div "Installment Schedule" at bounding box center [562, 52] width 181 height 7
click at [627, 47] on div "Installment Schedule 10 Installments • 9/4/2025 - 6/4/2026" at bounding box center [558, 57] width 197 height 23
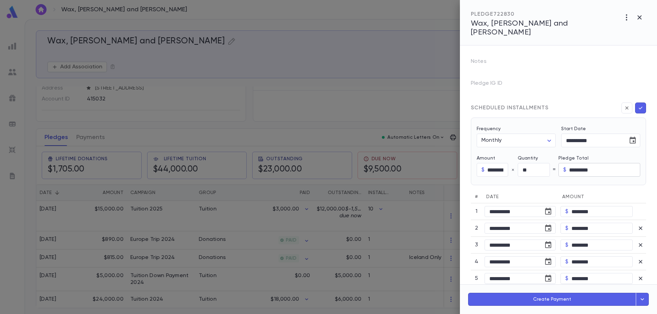
scroll to position [137, 0]
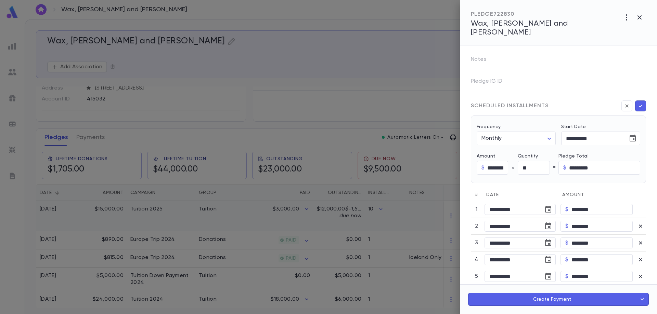
click at [145, 209] on div at bounding box center [328, 157] width 657 height 314
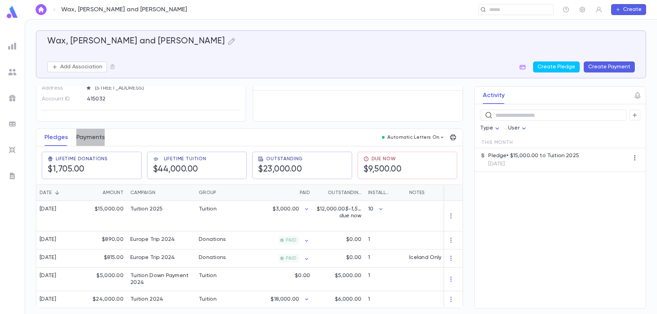
click at [94, 134] on button "Payments" at bounding box center [90, 137] width 28 height 17
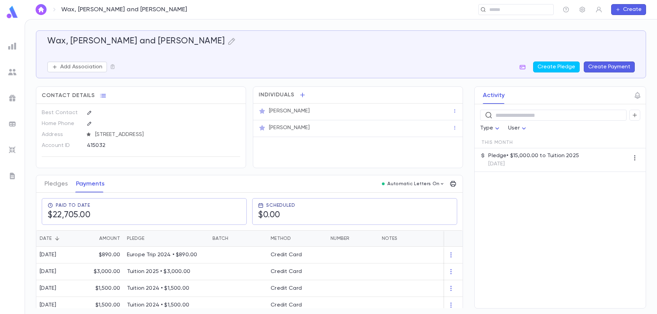
click at [531, 15] on div "Wax, Eli and Sara ​ Create" at bounding box center [341, 9] width 632 height 19
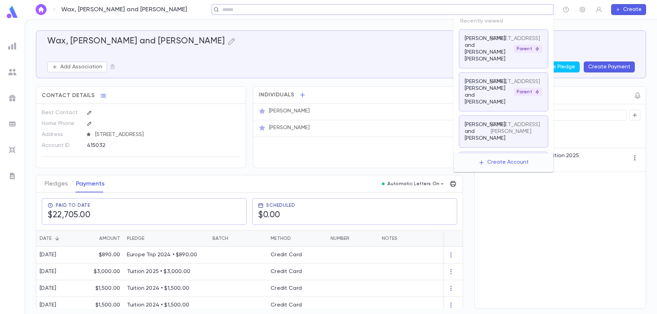
click at [529, 10] on input "text" at bounding box center [380, 10] width 320 height 7
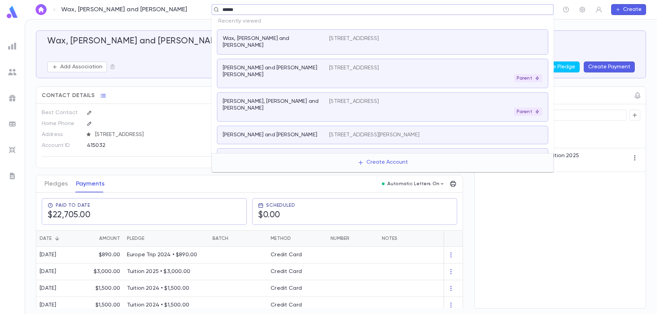
type input "*******"
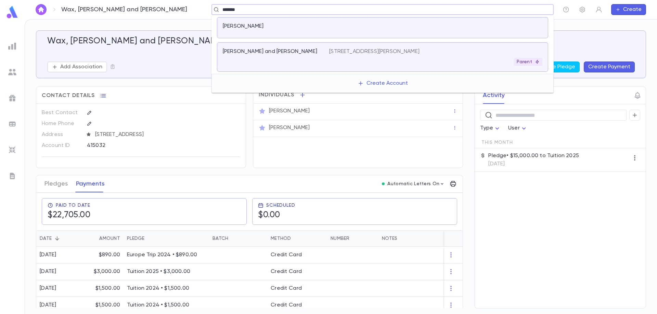
click at [273, 58] on div "Strohli, Moshe and Yochi" at bounding box center [276, 57] width 106 height 18
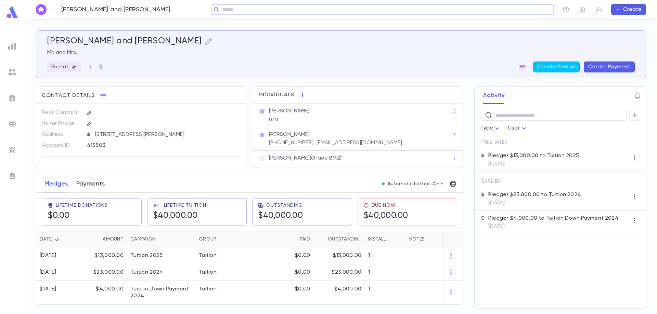
click at [95, 184] on button "Payments" at bounding box center [90, 184] width 28 height 17
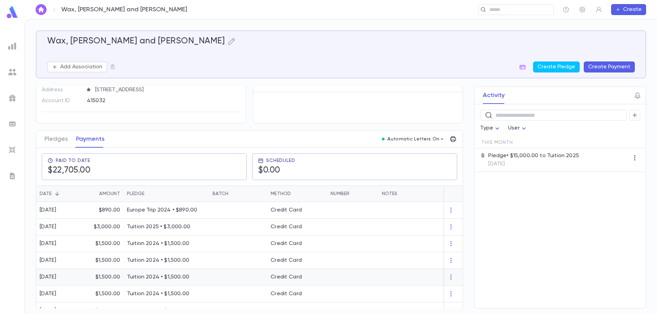
scroll to position [34, 0]
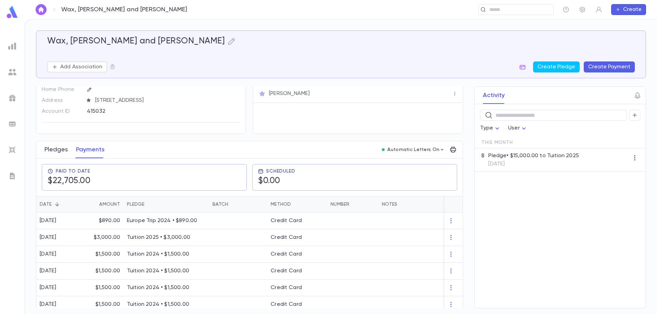
click at [65, 147] on button "Pledges" at bounding box center [55, 149] width 23 height 17
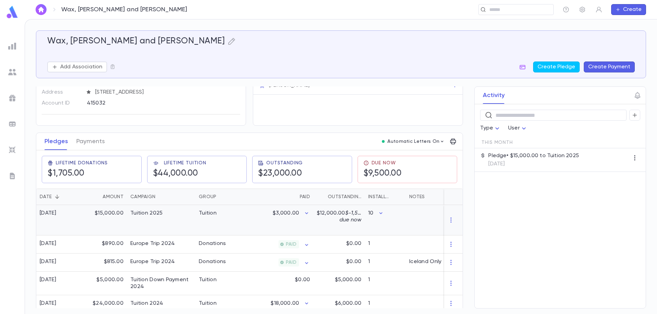
scroll to position [49, 0]
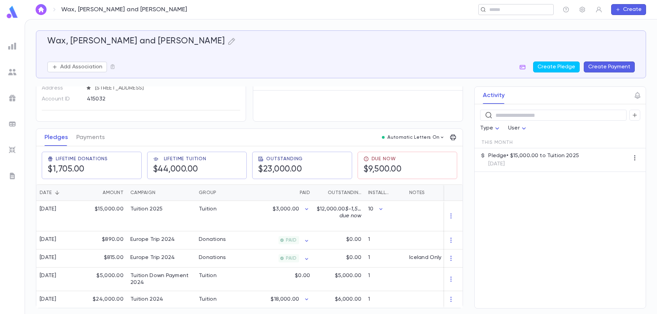
click at [508, 5] on div "​" at bounding box center [515, 9] width 75 height 11
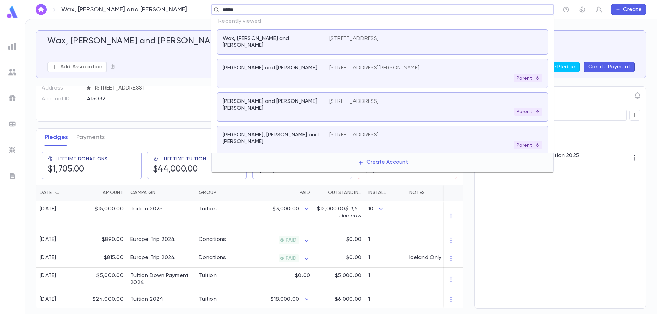
type input "*******"
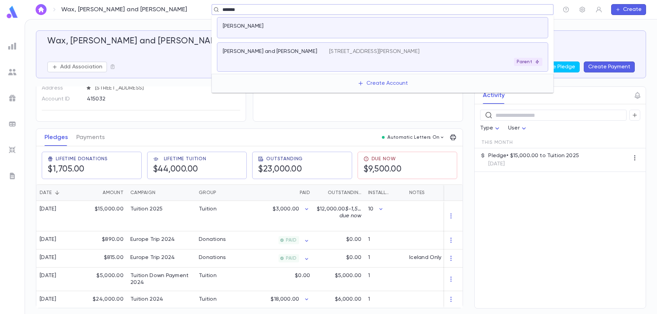
click at [387, 56] on div "14 Hastings Rd., Monsey NY 10952 Parent" at bounding box center [435, 57] width 213 height 18
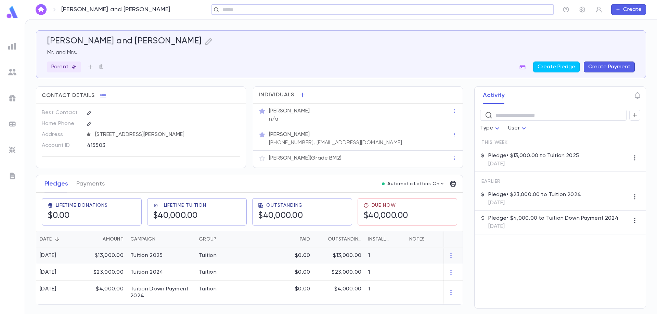
click at [148, 259] on div "Tuition 2025" at bounding box center [146, 256] width 32 height 7
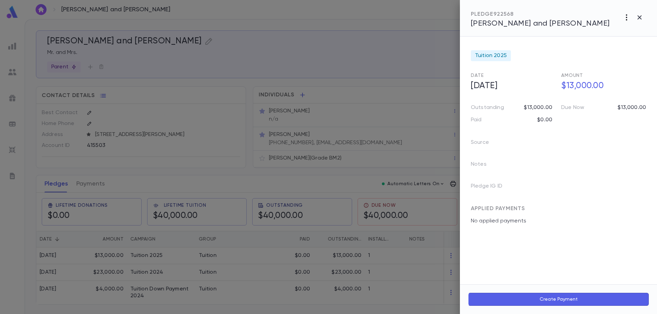
click at [629, 17] on icon "button" at bounding box center [626, 17] width 8 height 8
click at [618, 31] on li "Create Installment Schedule" at bounding box center [611, 31] width 85 height 11
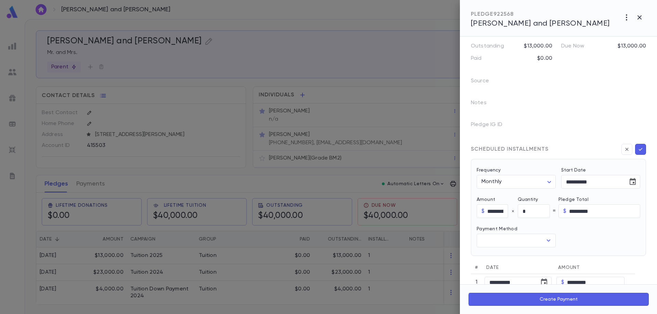
scroll to position [68, 0]
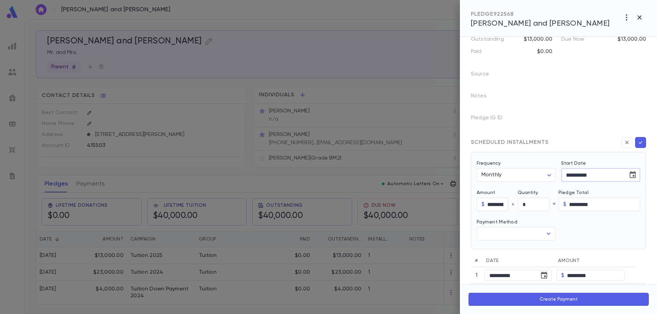
drag, startPoint x: 575, startPoint y: 176, endPoint x: 580, endPoint y: 176, distance: 5.1
click at [580, 176] on input "**********" at bounding box center [592, 175] width 62 height 13
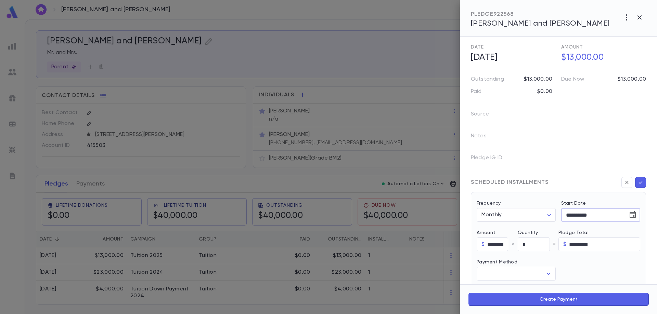
scroll to position [0, 0]
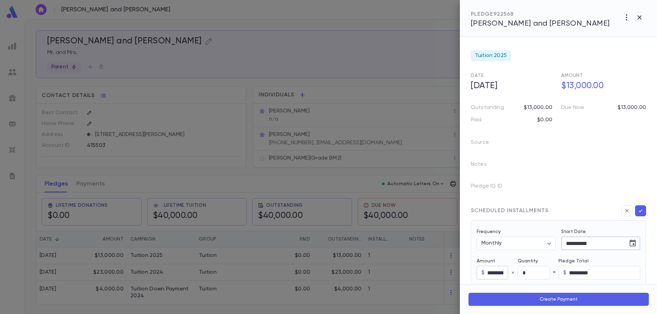
type input "**********"
click at [490, 273] on input "*********" at bounding box center [497, 273] width 21 height 13
type input "******"
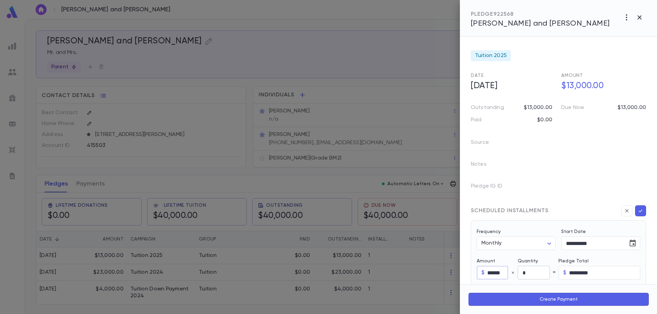
type input "******"
click at [530, 273] on input "*" at bounding box center [534, 273] width 32 height 13
type input "**"
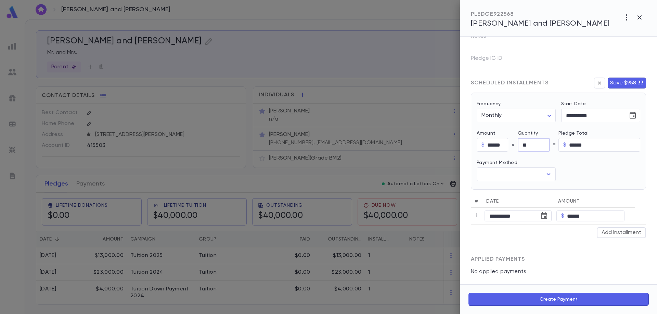
scroll to position [130, 0]
type input "*********"
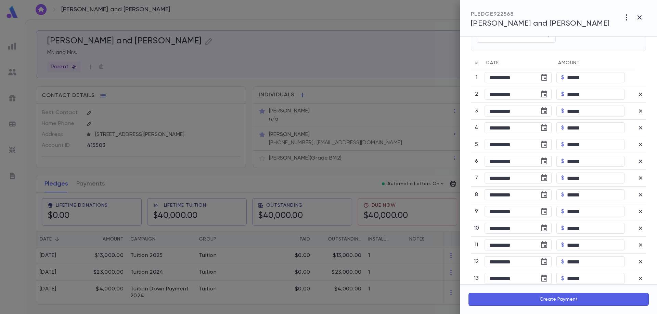
scroll to position [301, 0]
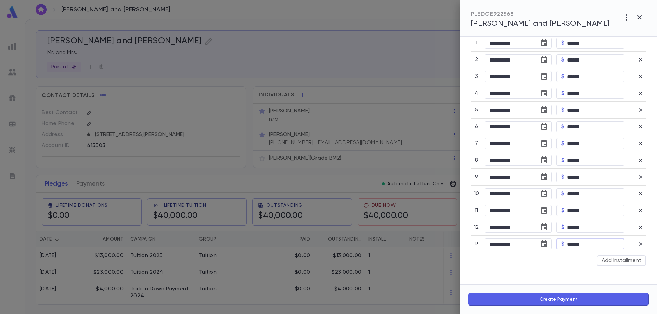
click at [574, 244] on input "******" at bounding box center [595, 244] width 57 height 11
click at [570, 242] on input "******" at bounding box center [595, 244] width 57 height 11
click at [571, 245] on input "******" at bounding box center [595, 244] width 57 height 11
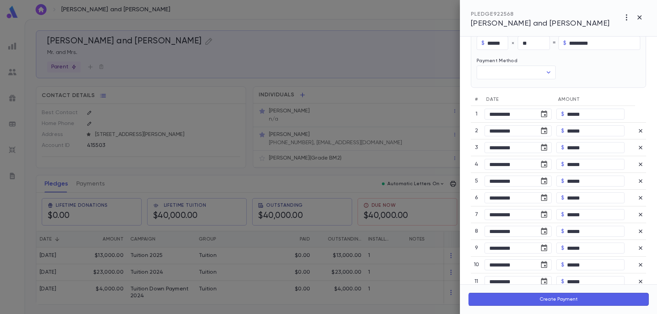
scroll to position [130, 0]
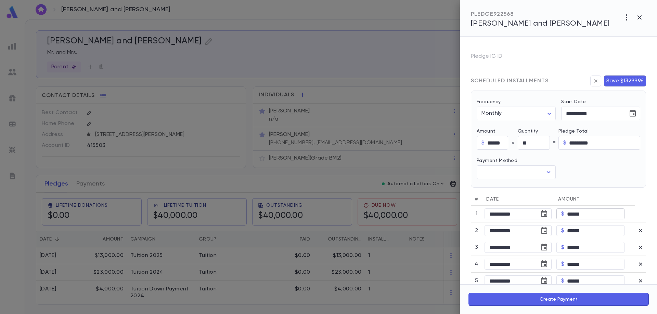
type input "********"
type input "*********"
click at [584, 213] on input "******" at bounding box center [595, 214] width 57 height 11
type input "******"
type input "*********"
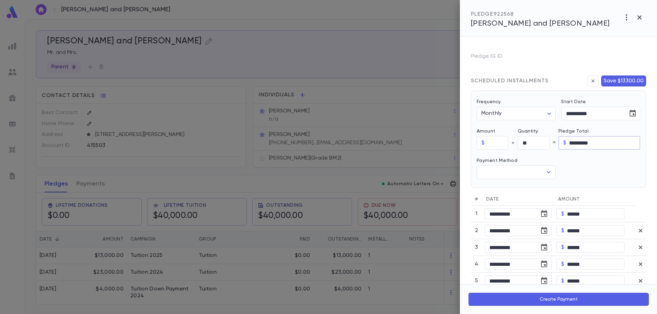
click at [626, 79] on button "Save $13300.00" at bounding box center [623, 81] width 45 height 11
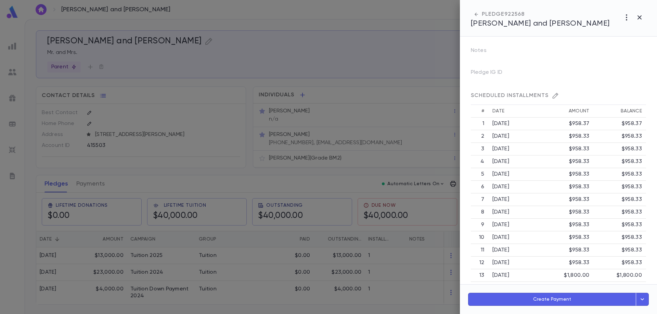
scroll to position [176, 0]
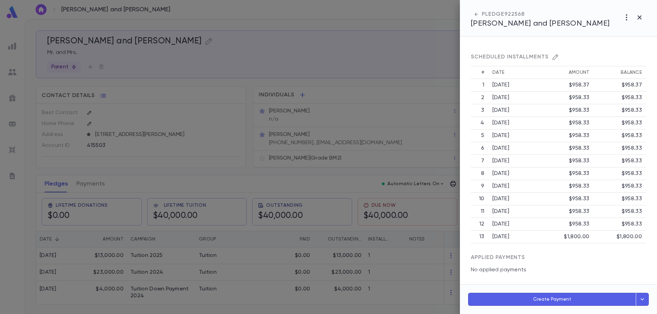
click at [620, 239] on td "$1,800.00" at bounding box center [619, 237] width 53 height 13
click at [551, 62] on div "SCHEDULED INSTALLMENTS" at bounding box center [558, 54] width 175 height 24
click at [552, 60] on div "SCHEDULED INSTALLMENTS" at bounding box center [558, 54] width 175 height 24
click at [553, 57] on icon "button" at bounding box center [556, 57] width 6 height 6
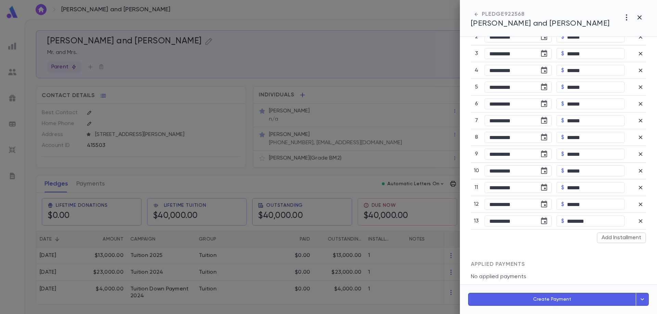
scroll to position [354, 0]
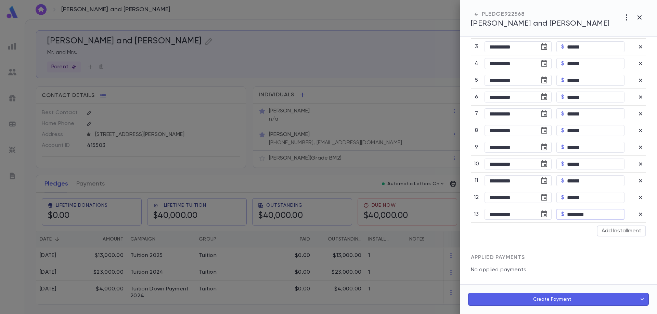
click at [573, 213] on input "********" at bounding box center [595, 214] width 57 height 11
click at [569, 214] on input "********" at bounding box center [595, 214] width 57 height 11
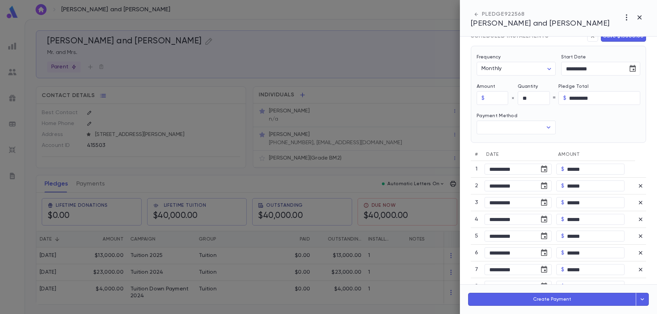
scroll to position [183, 0]
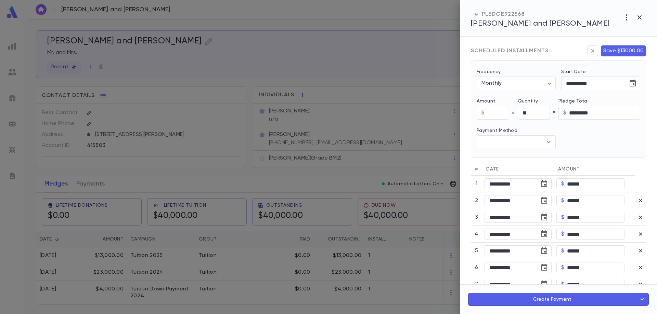
type input "********"
type input "*********"
click at [622, 49] on button "Save $13000.00" at bounding box center [623, 51] width 45 height 11
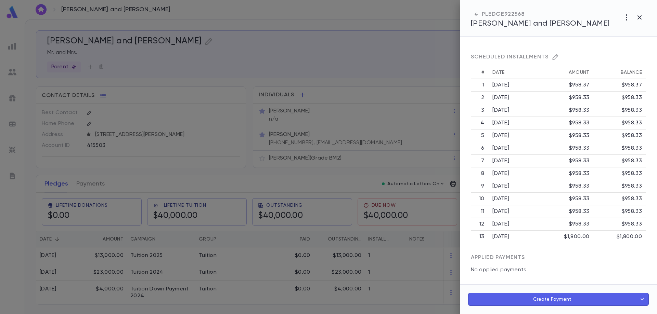
scroll to position [176, 0]
click at [642, 302] on icon "button" at bounding box center [643, 300] width 8 height 8
click at [620, 270] on button "Add Payments to Installments" at bounding box center [611, 269] width 76 height 12
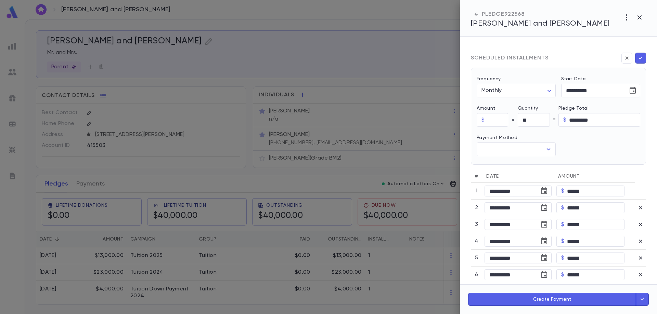
scroll to position [183, 0]
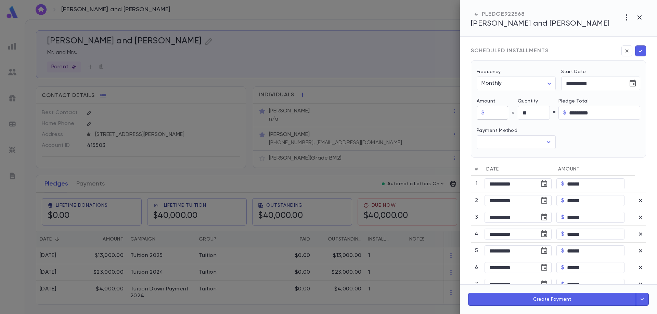
click at [494, 115] on input "text" at bounding box center [497, 112] width 21 height 13
type input "******"
type input "*********"
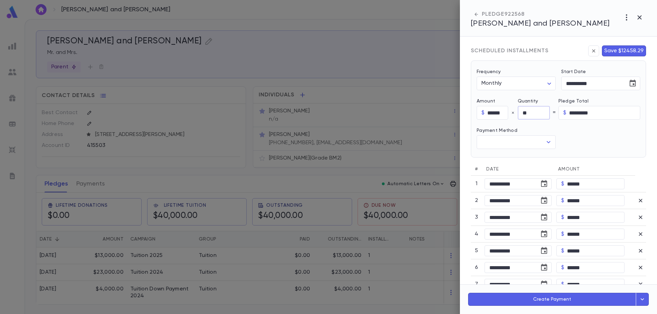
click at [527, 110] on input "**" at bounding box center [534, 112] width 32 height 13
type input "**"
click at [575, 110] on input "*********" at bounding box center [604, 112] width 71 height 13
type input "*********"
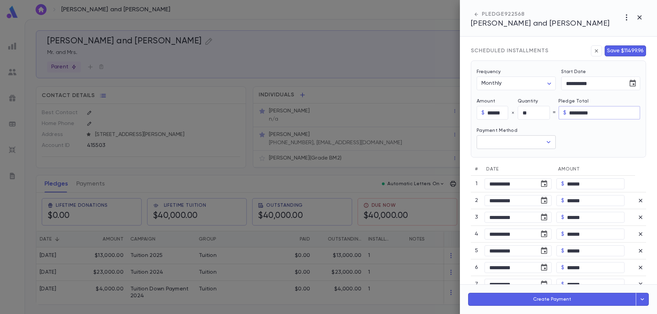
click at [530, 143] on input "text" at bounding box center [511, 142] width 63 height 13
click at [505, 177] on li "Credit Card" at bounding box center [516, 179] width 78 height 11
type input "**********"
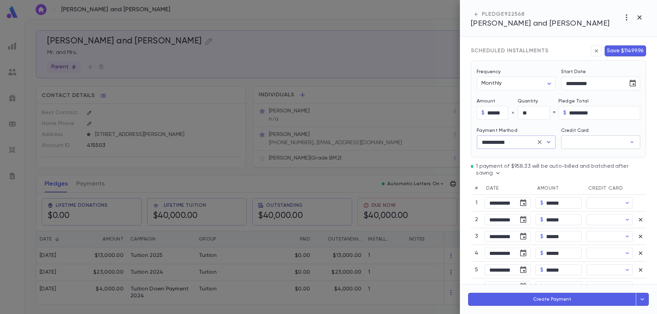
click at [587, 144] on input "Credit Card" at bounding box center [593, 142] width 65 height 13
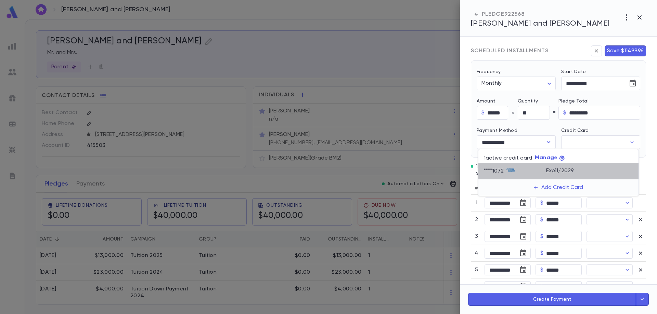
click at [564, 167] on div "Exp 11 / 2029" at bounding box center [589, 170] width 87 height 8
type input "********"
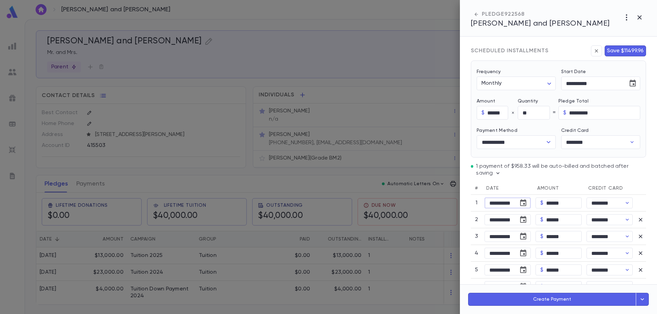
click at [508, 200] on input "**********" at bounding box center [499, 203] width 29 height 11
click at [504, 204] on input "**********" at bounding box center [499, 203] width 29 height 11
click at [570, 203] on input "******" at bounding box center [564, 203] width 36 height 11
type input "******"
type input "*********"
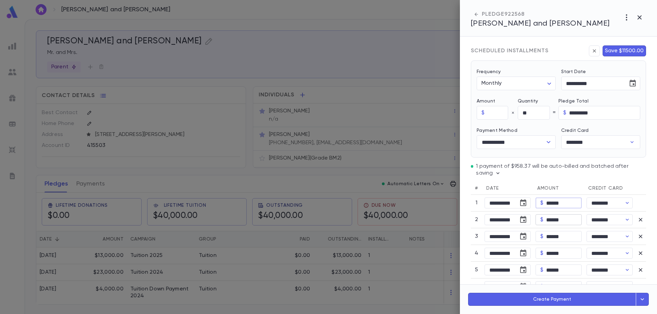
click at [561, 218] on input "******" at bounding box center [564, 220] width 36 height 11
click at [566, 202] on input "******" at bounding box center [564, 203] width 36 height 11
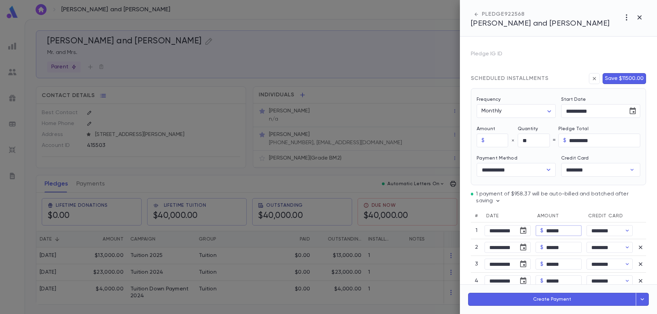
scroll to position [152, 0]
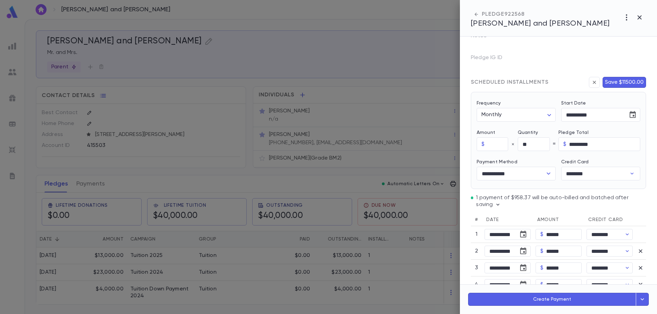
click at [618, 81] on button "Save $11500.00" at bounding box center [624, 82] width 43 height 11
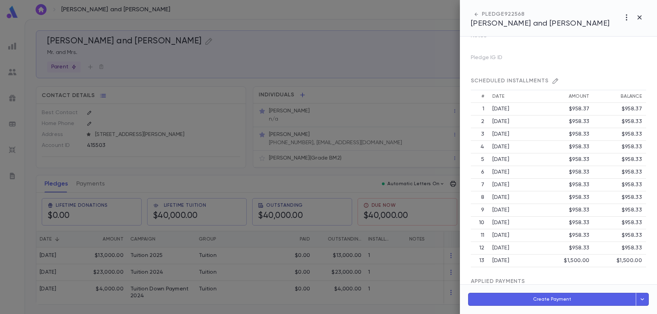
scroll to position [192, 0]
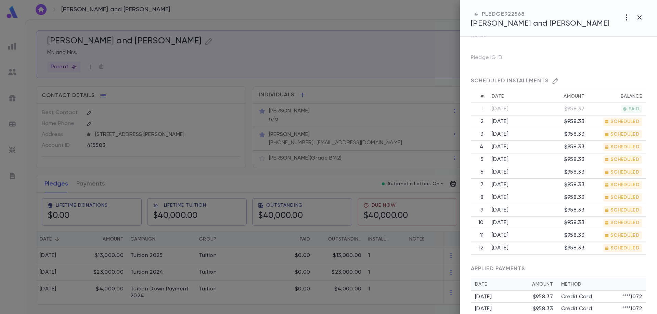
click at [94, 192] on div at bounding box center [328, 157] width 657 height 314
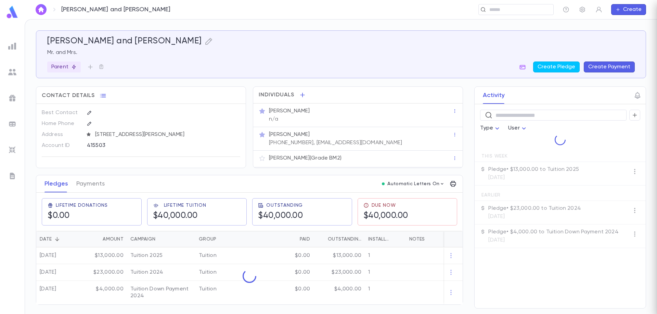
scroll to position [0, 0]
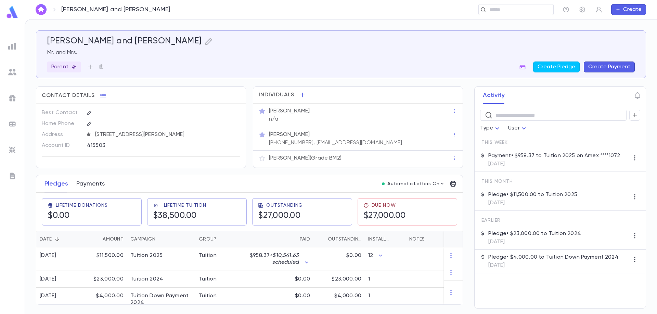
click at [96, 185] on button "Payments" at bounding box center [90, 184] width 28 height 17
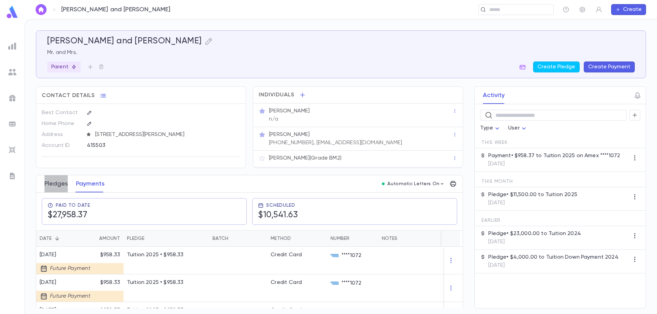
click at [50, 190] on button "Pledges" at bounding box center [55, 184] width 23 height 17
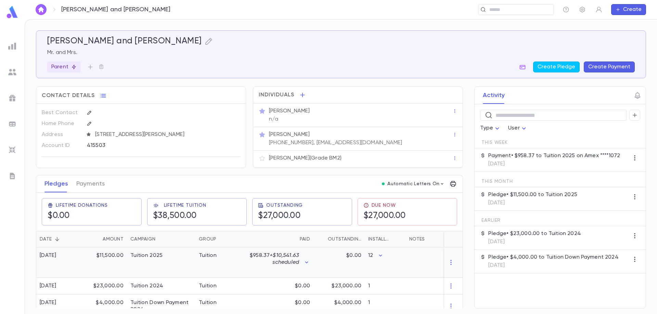
scroll to position [13, 0]
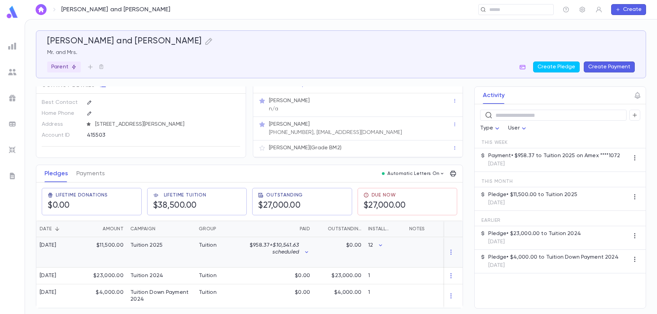
click at [111, 243] on div "$11,500.00" at bounding box center [104, 252] width 44 height 30
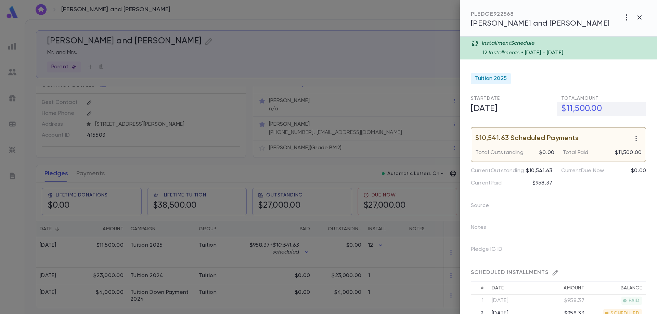
click at [562, 107] on h5 "$11,500.00" at bounding box center [601, 109] width 89 height 14
click at [573, 106] on h5 "$11,500.00" at bounding box center [601, 109] width 89 height 14
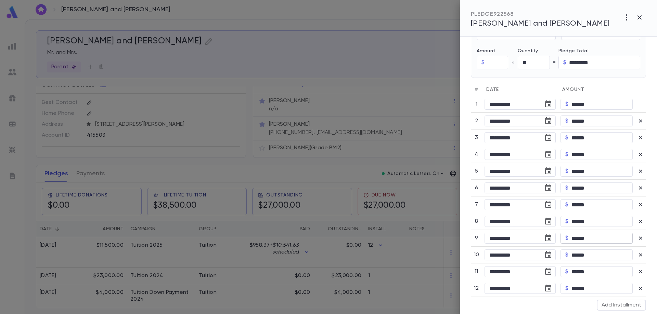
scroll to position [376, 0]
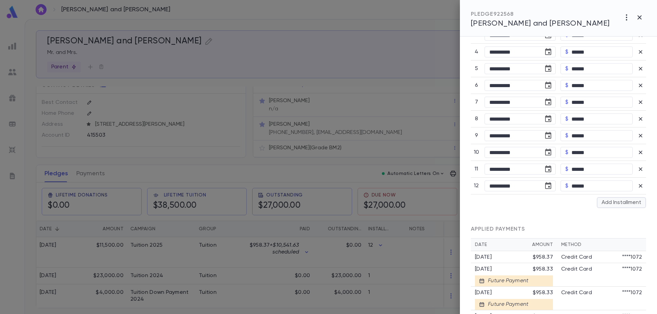
click at [618, 205] on button "Add Installment" at bounding box center [621, 202] width 49 height 11
type input "**"
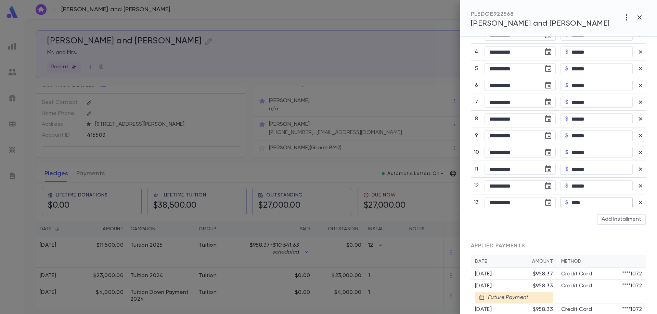
click at [575, 204] on input "****" at bounding box center [601, 203] width 61 height 11
click at [568, 204] on div "$ **** ​" at bounding box center [597, 202] width 72 height 11
drag, startPoint x: 571, startPoint y: 202, endPoint x: 586, endPoint y: 193, distance: 17.4
click at [590, 202] on input "****" at bounding box center [601, 203] width 61 height 11
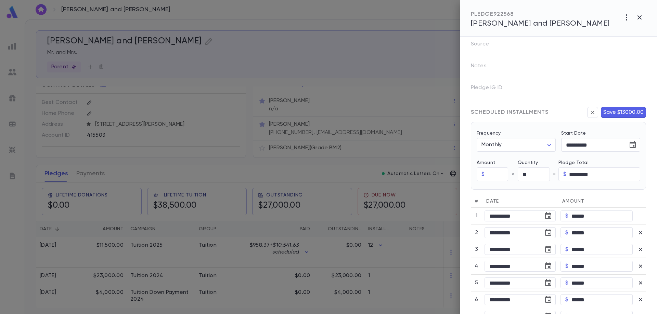
scroll to position [137, 0]
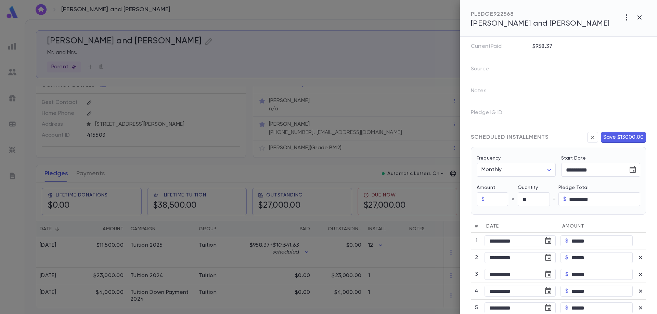
type input "********"
type input "*********"
click at [608, 137] on button "Save $13000.00" at bounding box center [623, 137] width 45 height 11
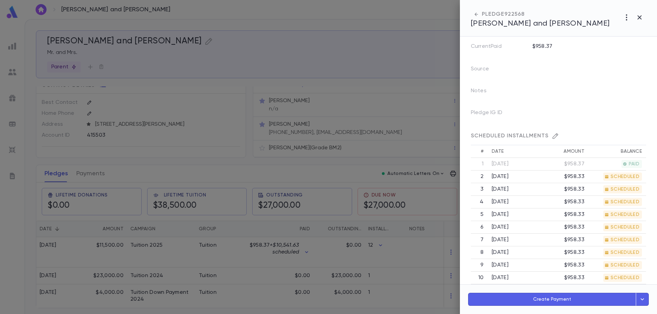
click at [114, 250] on div at bounding box center [328, 157] width 657 height 314
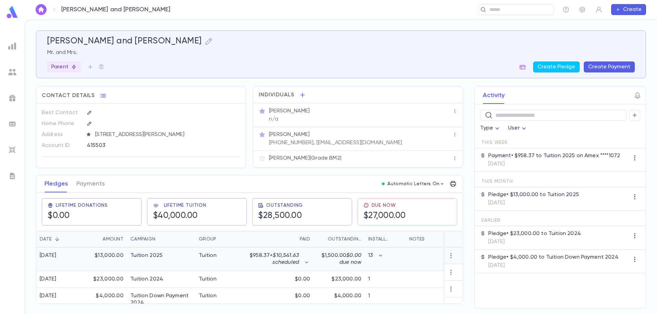
scroll to position [0, 0]
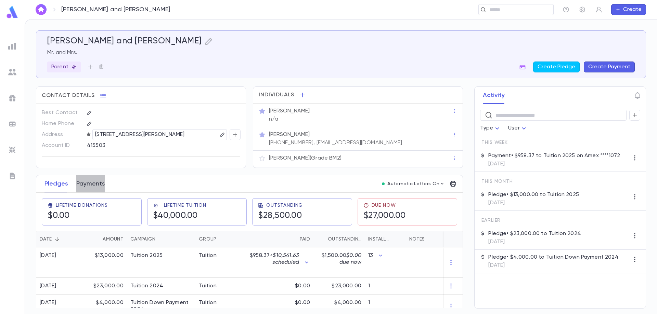
click at [92, 184] on button "Payments" at bounding box center [90, 184] width 28 height 17
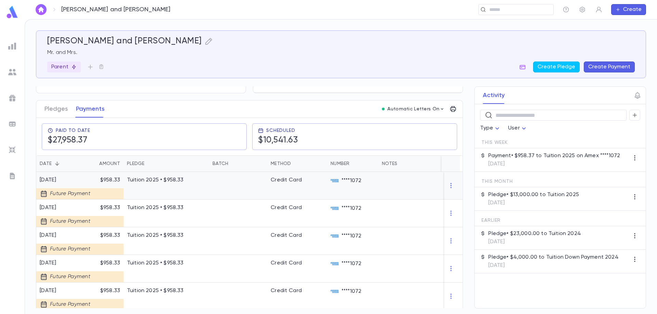
scroll to position [68, 0]
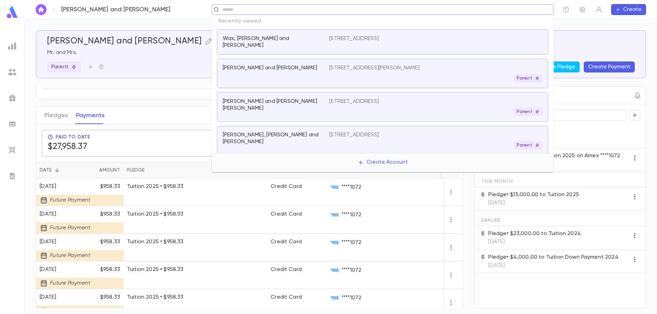
click at [507, 10] on input "text" at bounding box center [380, 10] width 320 height 7
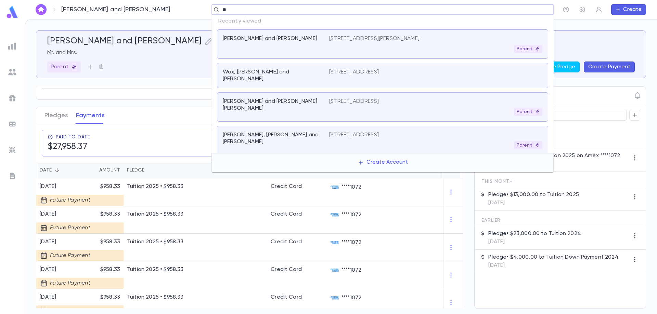
type input "***"
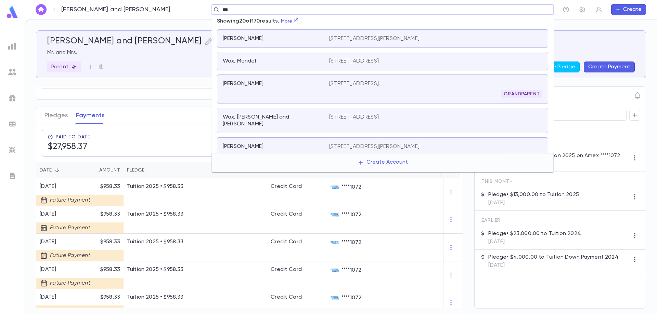
click at [415, 114] on div "Wax, Eli and Sara 1551 Laguna Lane, Lakewood NJ 8701" at bounding box center [382, 120] width 331 height 25
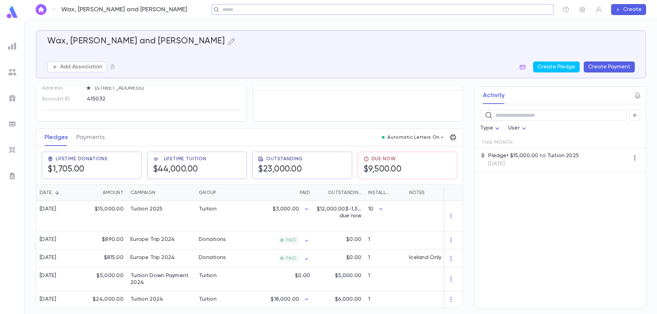
scroll to position [49, 0]
click at [107, 205] on div "$15,000.00" at bounding box center [104, 216] width 44 height 30
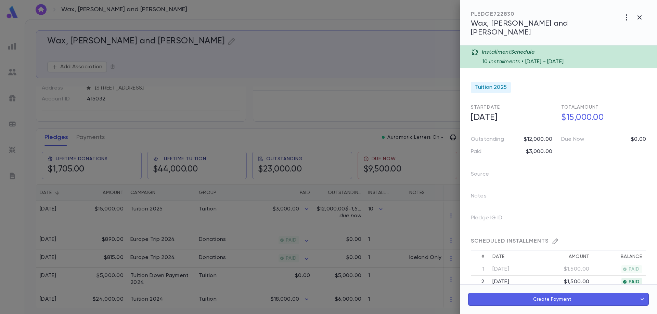
click at [523, 59] on p "• 9/4/2025 - 6/4/2026" at bounding box center [543, 62] width 42 height 7
click at [564, 59] on p "• 9/4/2025 - 6/4/2026" at bounding box center [543, 62] width 42 height 7
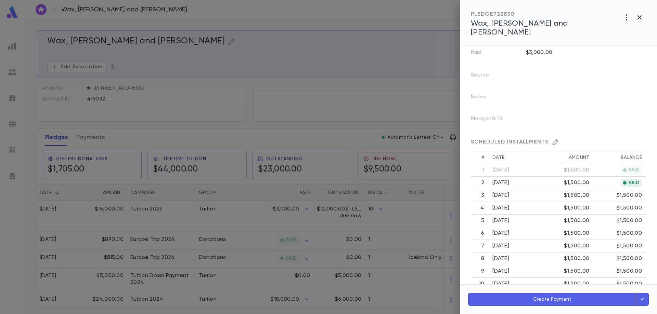
scroll to position [88, 0]
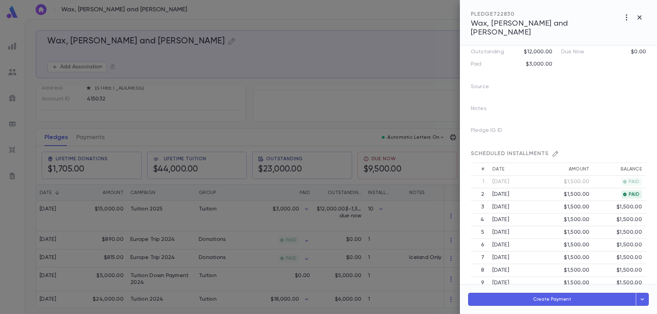
click at [100, 137] on div at bounding box center [328, 157] width 657 height 314
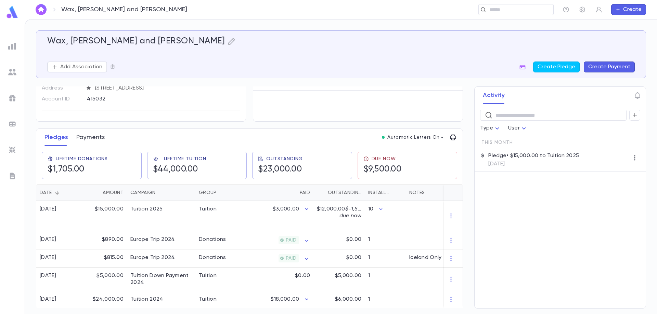
click at [95, 135] on button "Payments" at bounding box center [90, 137] width 28 height 17
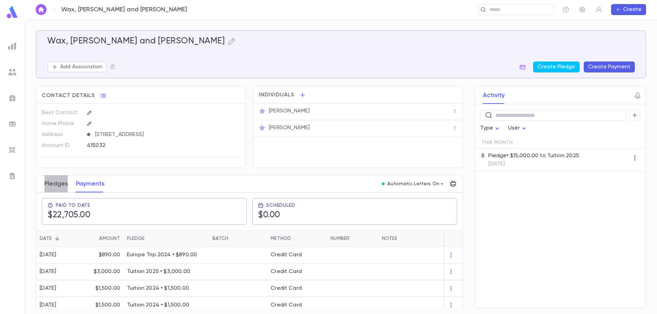
click at [51, 182] on button "Pledges" at bounding box center [55, 184] width 23 height 17
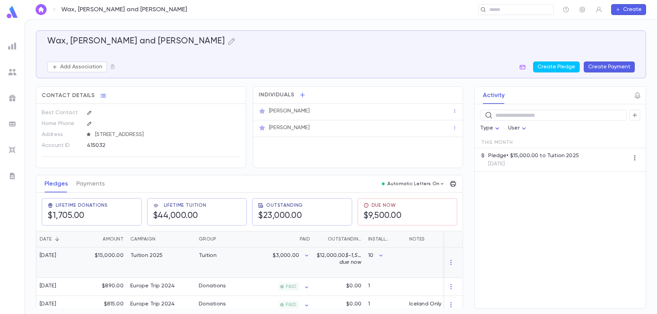
click at [112, 257] on div "$15,000.00" at bounding box center [104, 263] width 44 height 30
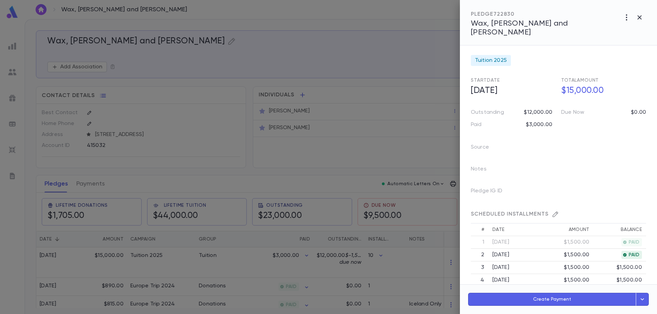
scroll to position [68, 0]
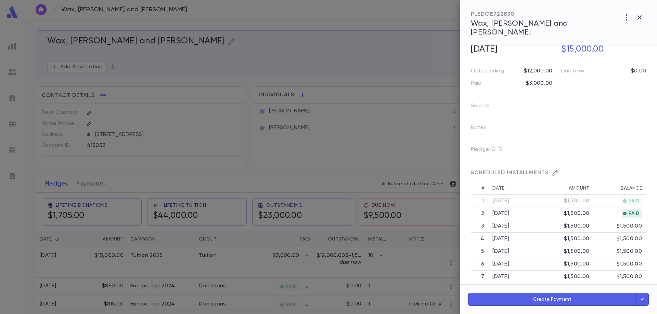
click at [556, 170] on icon "button" at bounding box center [556, 173] width 6 height 6
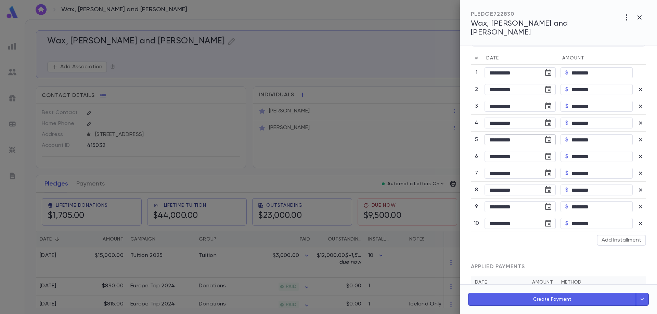
scroll to position [293, 0]
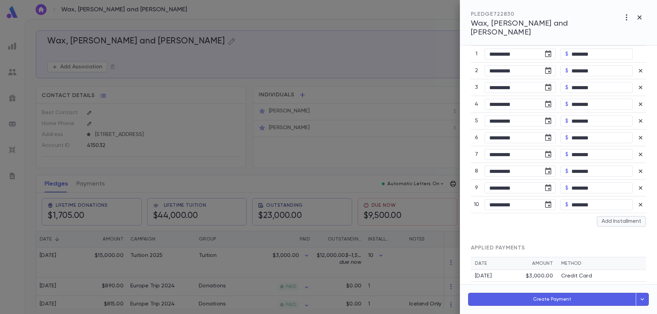
click at [608, 216] on button "Add Installment" at bounding box center [621, 221] width 49 height 11
type input "**"
type input "*********"
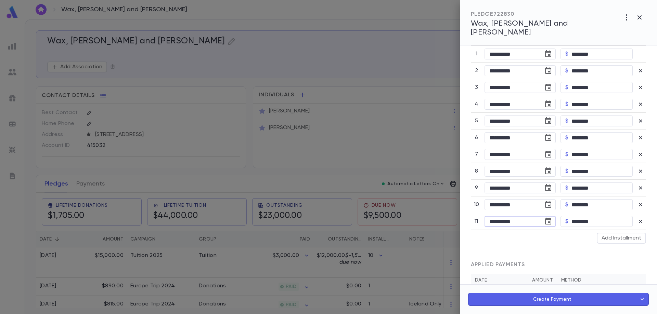
click at [529, 217] on input "**********" at bounding box center [512, 222] width 54 height 11
click at [549, 218] on icon "Choose date, selected date is Jul 4, 2026" at bounding box center [548, 222] width 8 height 8
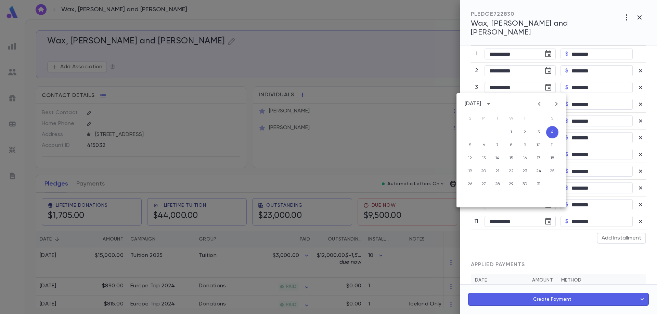
click at [538, 105] on icon "Previous month" at bounding box center [539, 104] width 8 height 8
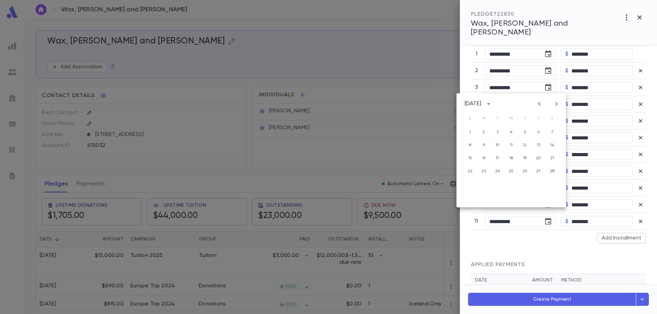
click at [538, 105] on icon "Previous month" at bounding box center [539, 104] width 8 height 8
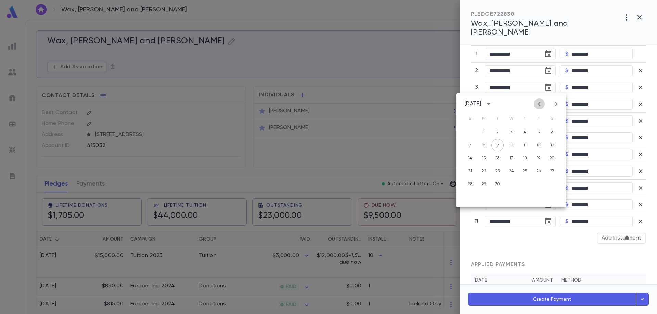
click at [538, 105] on icon "Previous month" at bounding box center [539, 104] width 8 height 8
click at [513, 145] on button "11" at bounding box center [511, 145] width 12 height 12
type input "**********"
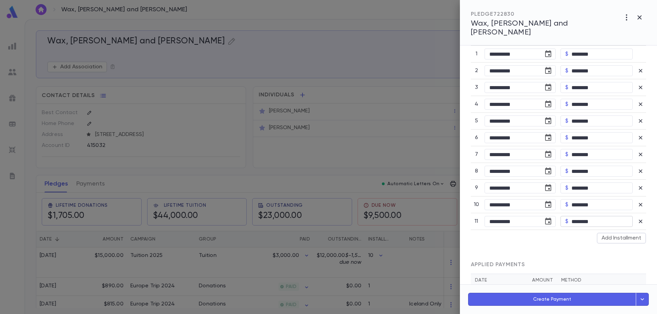
click at [577, 217] on input "********" at bounding box center [601, 222] width 61 height 11
type input "********"
type input "*********"
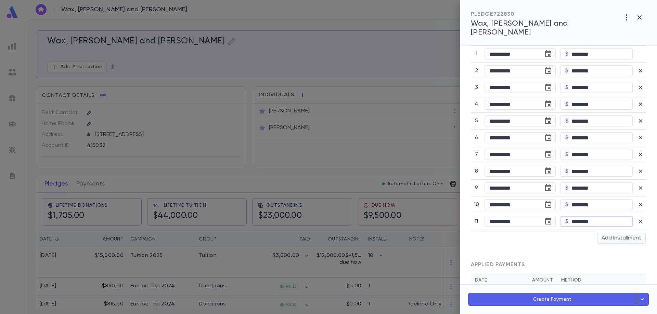
click at [600, 234] on button "Add Installment" at bounding box center [621, 238] width 49 height 11
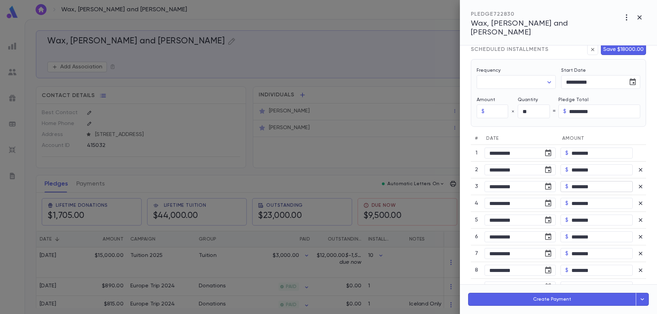
scroll to position [121, 0]
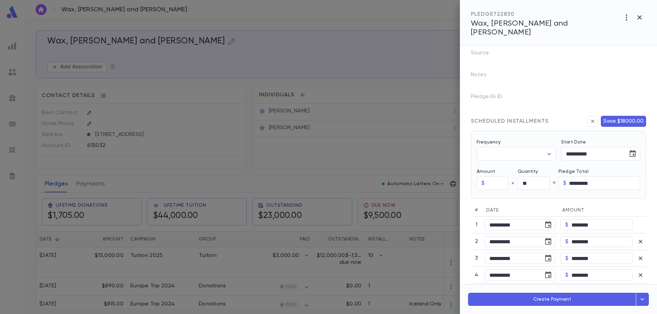
click at [619, 116] on button "Save $18000.00" at bounding box center [623, 121] width 45 height 11
click at [626, 116] on button "Save $18000.00" at bounding box center [623, 121] width 45 height 11
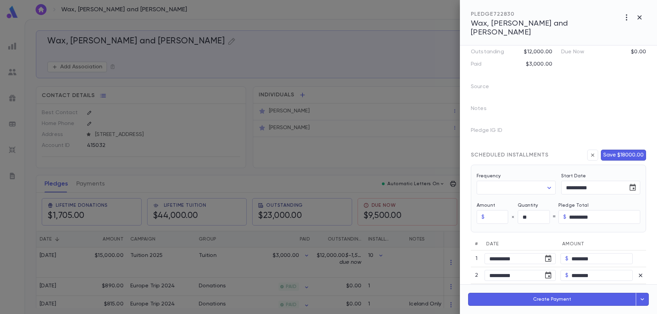
scroll to position [0, 0]
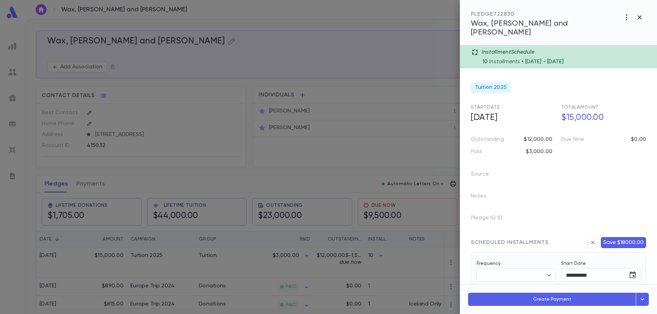
click at [626, 237] on button "Save $18000.00" at bounding box center [623, 242] width 45 height 11
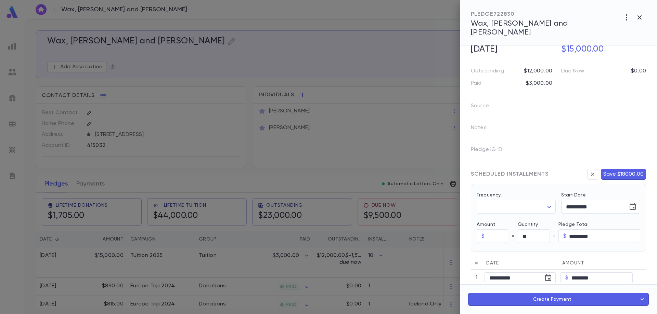
scroll to position [171, 0]
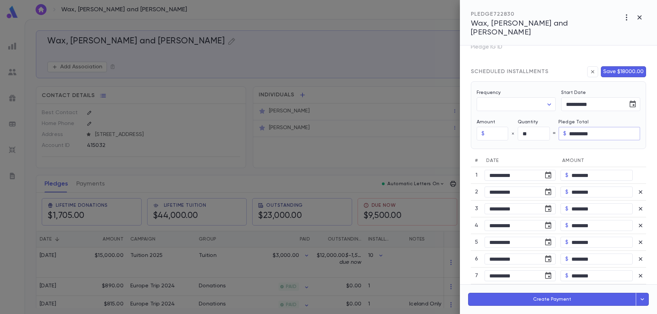
click at [598, 127] on input "*********" at bounding box center [604, 133] width 71 height 13
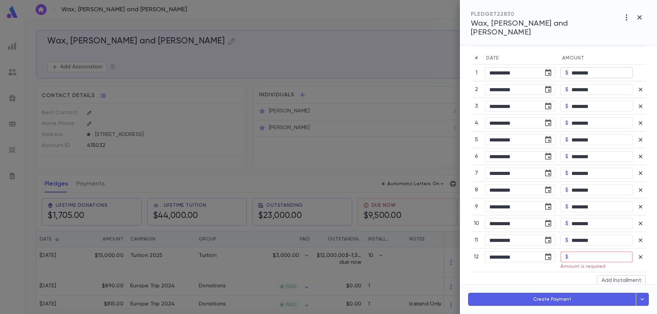
scroll to position [333, 0]
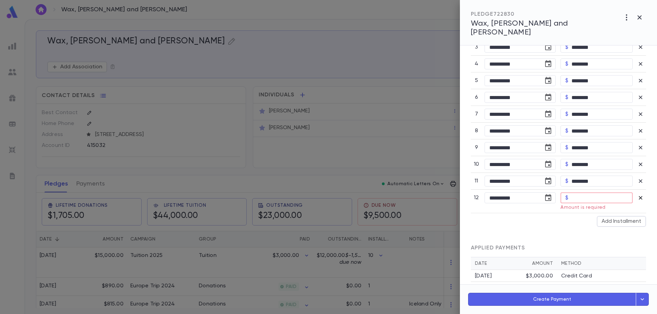
click at [638, 195] on icon "button" at bounding box center [640, 198] width 7 height 7
type input "**"
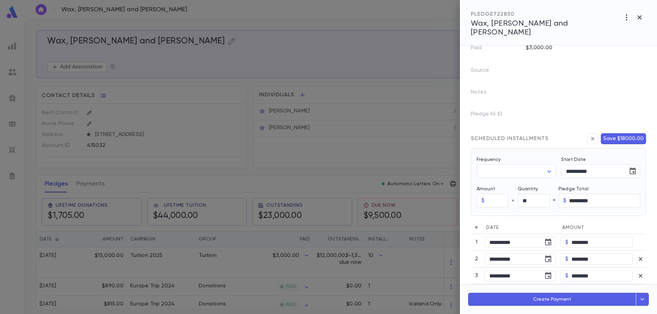
scroll to position [0, 0]
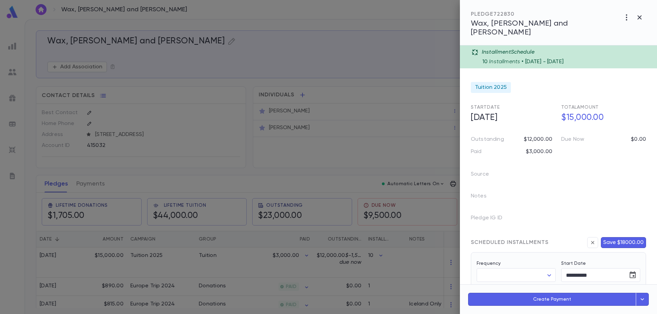
click at [625, 237] on button "Save $18000.00" at bounding box center [623, 242] width 45 height 11
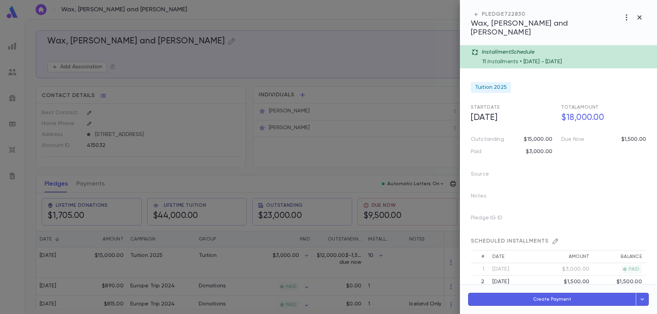
click at [114, 259] on div at bounding box center [328, 157] width 657 height 314
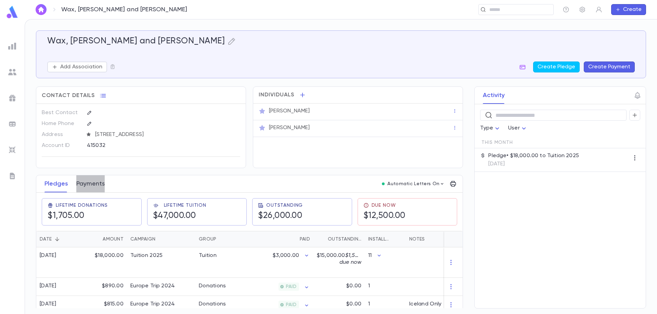
click at [95, 183] on button "Payments" at bounding box center [90, 184] width 28 height 17
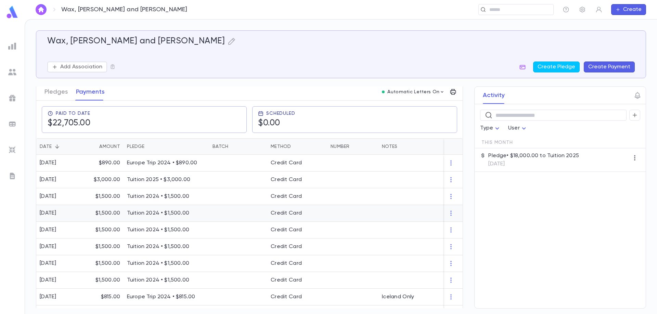
scroll to position [22, 0]
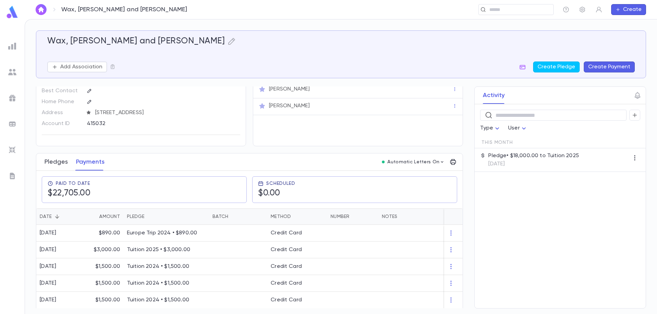
click at [55, 161] on button "Pledges" at bounding box center [55, 162] width 23 height 17
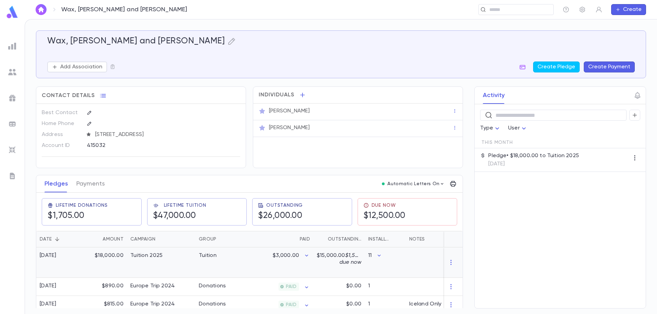
click at [110, 254] on div "$18,000.00" at bounding box center [104, 263] width 44 height 30
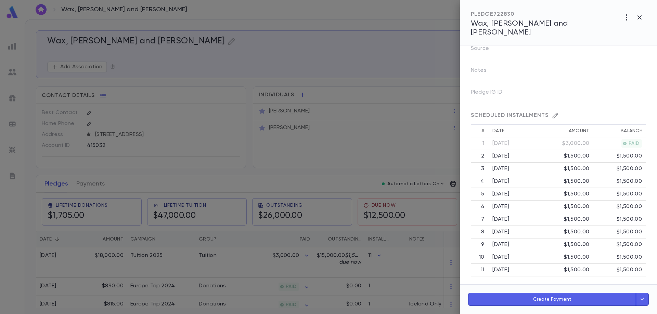
scroll to position [137, 0]
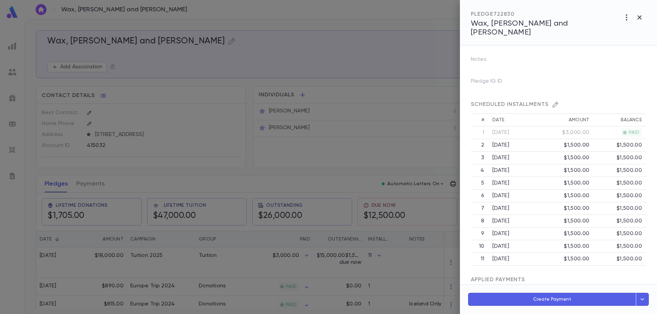
click at [642, 298] on icon "button" at bounding box center [643, 300] width 8 height 8
click at [621, 269] on button "Schedule Multiple Payments" at bounding box center [613, 269] width 71 height 12
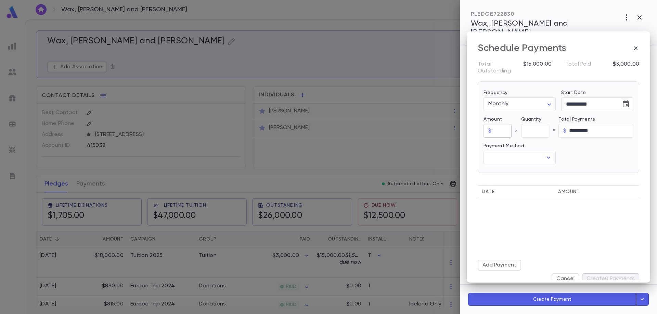
click at [493, 131] on div "$ ​" at bounding box center [498, 131] width 28 height 14
type input "********"
type input "**"
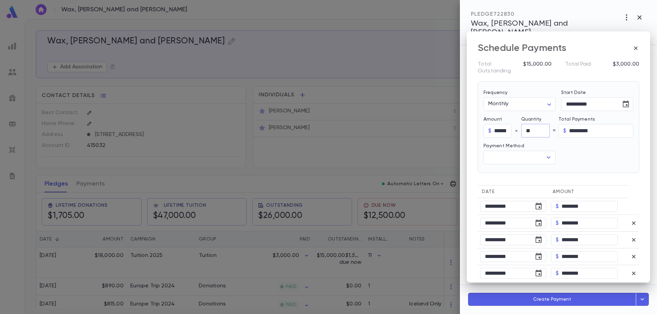
drag, startPoint x: 525, startPoint y: 125, endPoint x: 530, endPoint y: 130, distance: 7.8
click at [530, 129] on input "**" at bounding box center [535, 130] width 29 height 13
click at [580, 106] on input "**********" at bounding box center [588, 104] width 55 height 13
type input "**********"
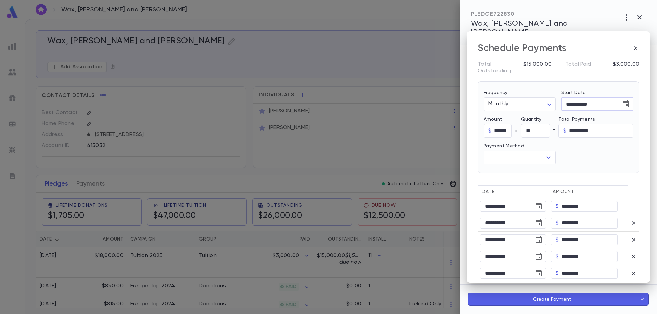
type input "**********"
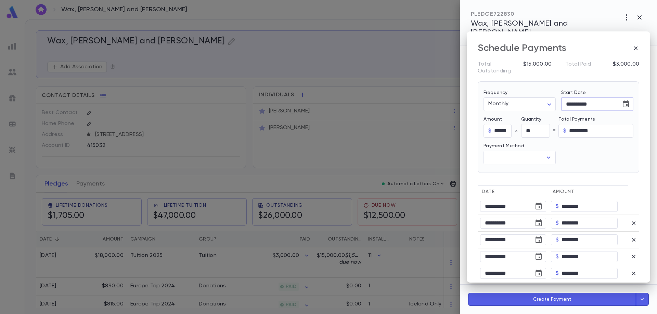
type input "**********"
click at [508, 213] on td "**********" at bounding box center [513, 206] width 71 height 17
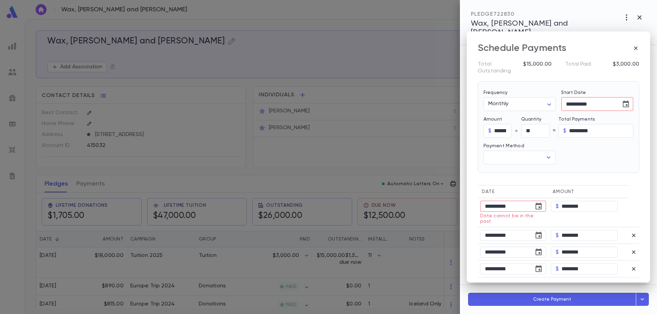
click at [498, 209] on input "**********" at bounding box center [504, 206] width 49 height 11
click at [499, 206] on input "**********" at bounding box center [504, 206] width 49 height 11
type input "**********"
click at [503, 244] on td "**********" at bounding box center [513, 252] width 71 height 17
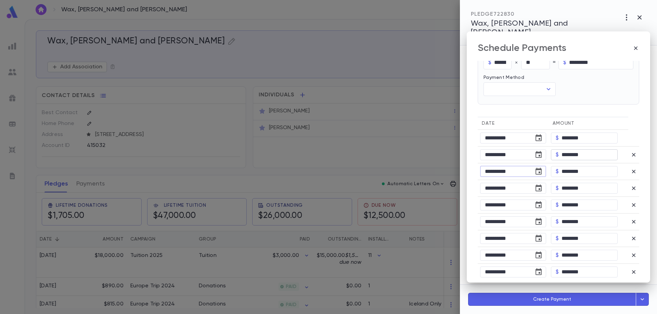
scroll to position [119, 0]
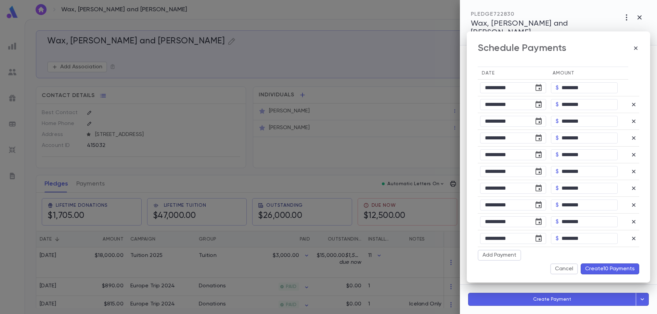
click at [603, 270] on button "Create 10 Payments" at bounding box center [610, 269] width 59 height 11
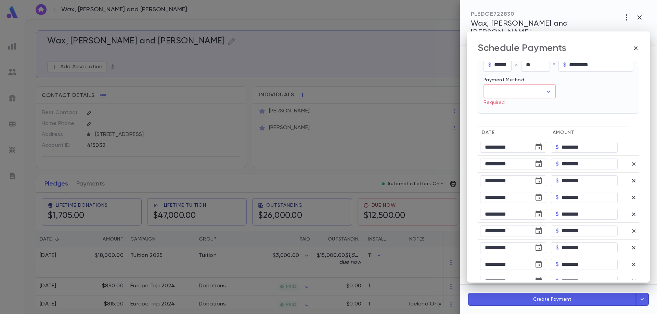
scroll to position [0, 0]
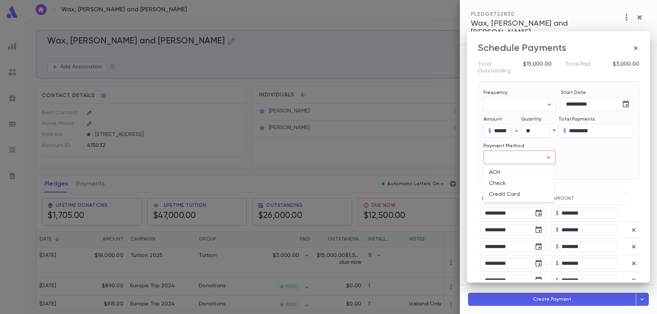
click at [515, 159] on input "text" at bounding box center [515, 157] width 56 height 13
click at [505, 194] on li "Credit Card" at bounding box center [519, 194] width 71 height 11
type input "**********"
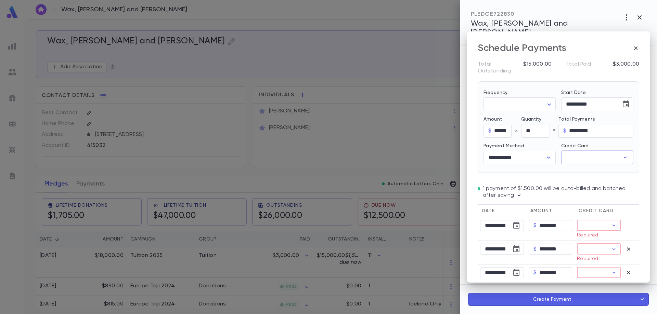
click at [578, 157] on input "Credit Card" at bounding box center [590, 157] width 59 height 13
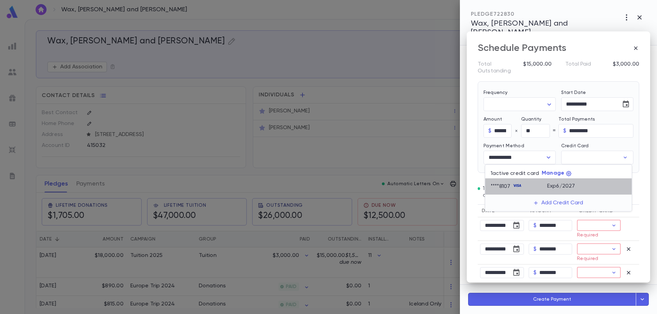
click at [574, 184] on p "Exp 6 / 2027" at bounding box center [561, 186] width 28 height 7
type input "********"
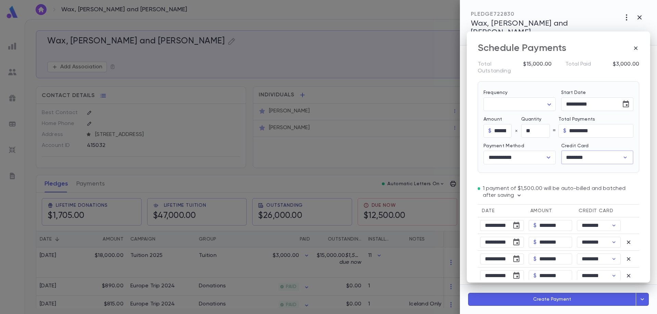
type input "********"
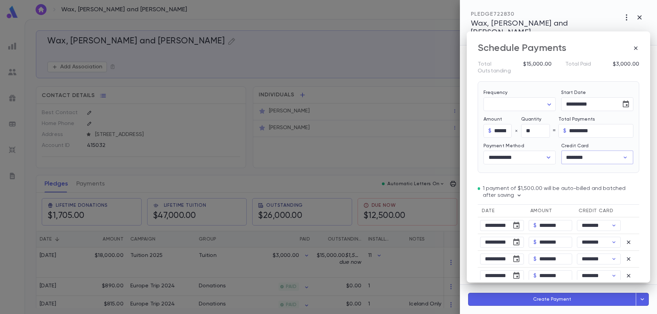
type input "********"
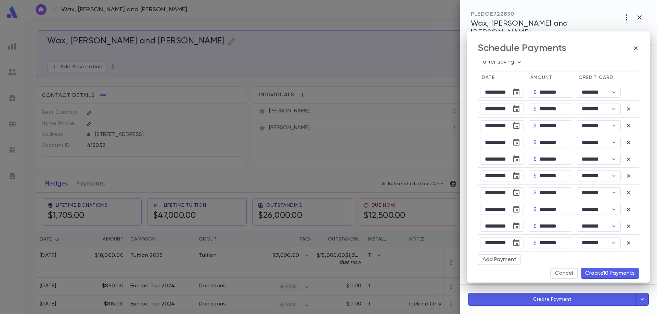
scroll to position [137, 0]
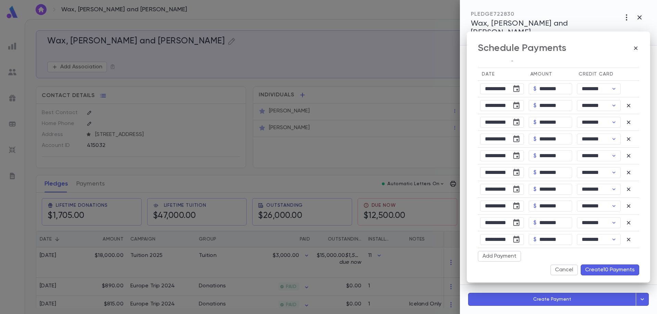
click at [600, 269] on button "Create 10 Payments" at bounding box center [610, 270] width 59 height 11
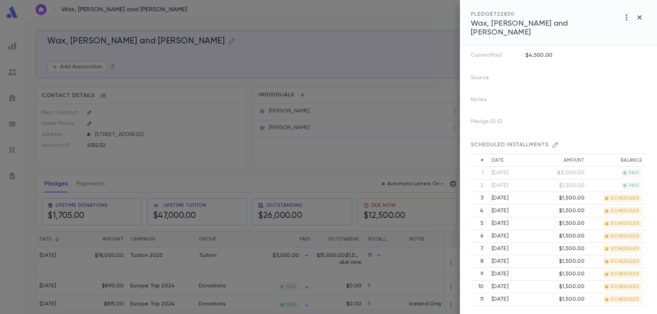
scroll to position [184, 0]
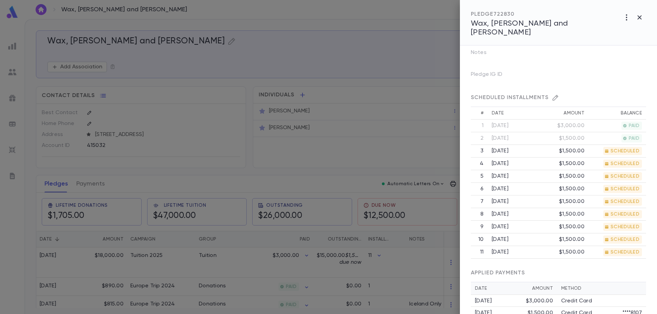
click at [87, 186] on div at bounding box center [328, 157] width 657 height 314
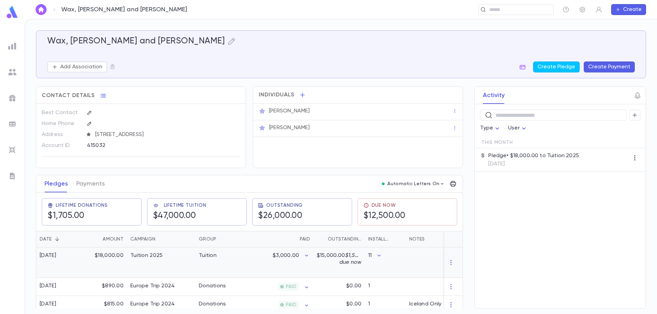
click at [123, 264] on div "$18,000.00" at bounding box center [104, 263] width 44 height 30
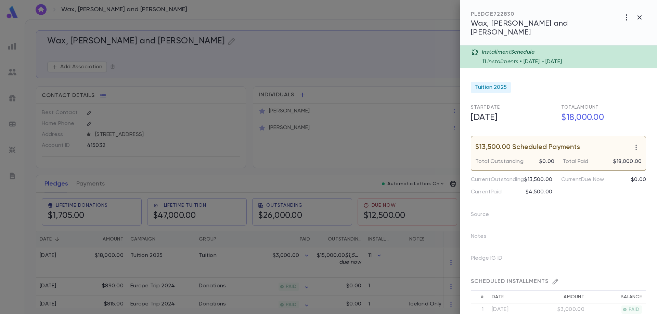
click at [119, 259] on div at bounding box center [328, 157] width 657 height 314
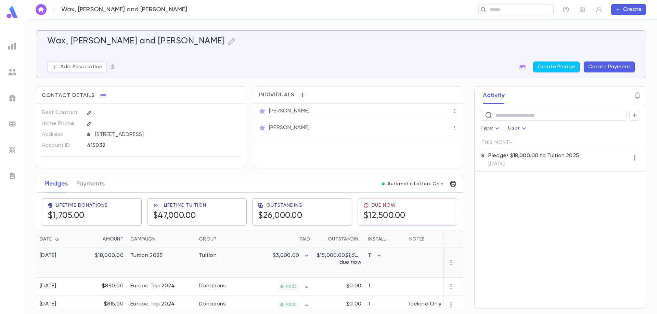
click at [119, 259] on div "$18,000.00" at bounding box center [104, 263] width 44 height 30
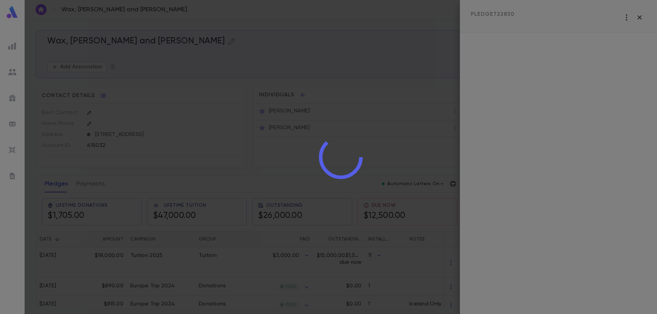
click at [119, 259] on div at bounding box center [341, 157] width 632 height 314
click at [93, 189] on div at bounding box center [341, 157] width 632 height 314
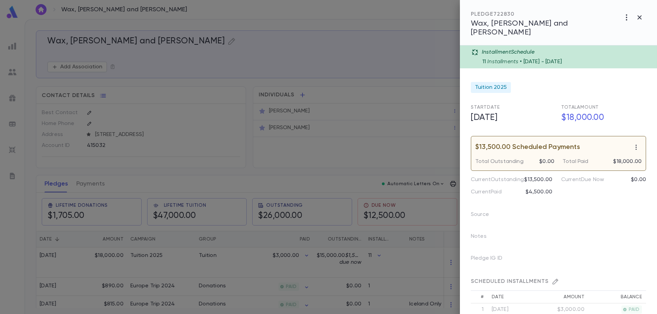
click at [61, 185] on div at bounding box center [328, 157] width 657 height 314
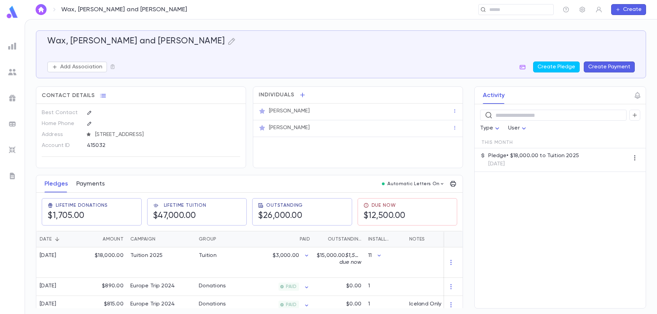
click at [90, 183] on button "Payments" at bounding box center [90, 184] width 28 height 17
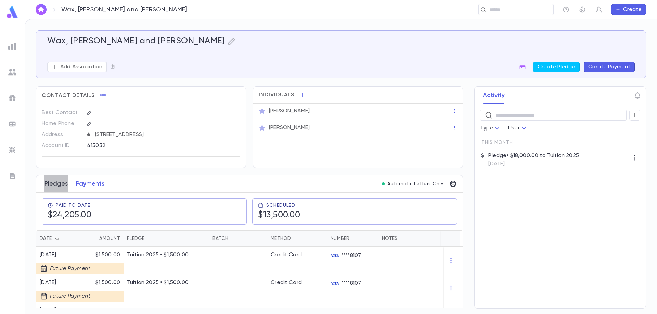
click at [63, 185] on button "Pledges" at bounding box center [55, 184] width 23 height 17
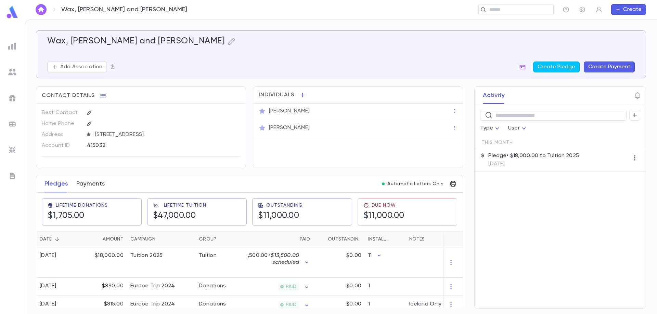
click at [87, 184] on button "Payments" at bounding box center [90, 184] width 28 height 17
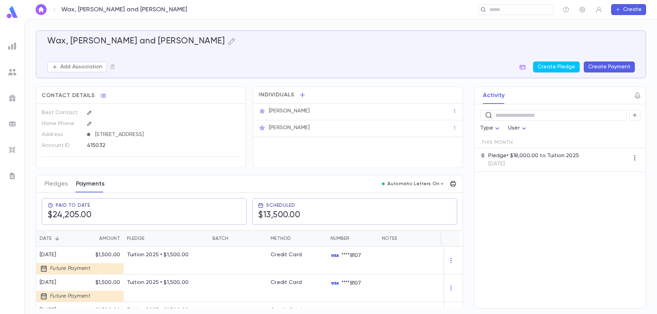
click at [93, 186] on button "Payments" at bounding box center [90, 184] width 29 height 17
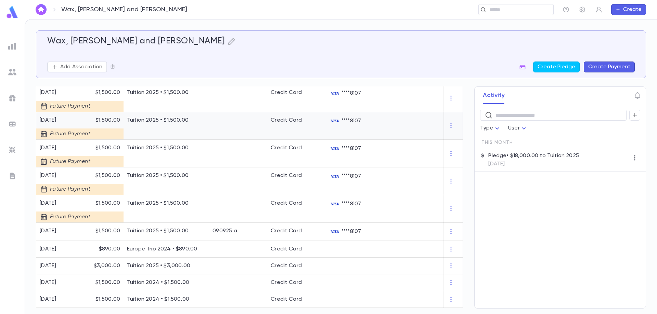
scroll to position [274, 0]
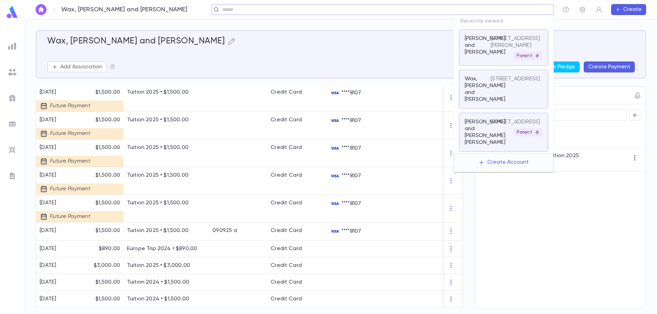
click at [510, 8] on input "text" at bounding box center [380, 10] width 320 height 7
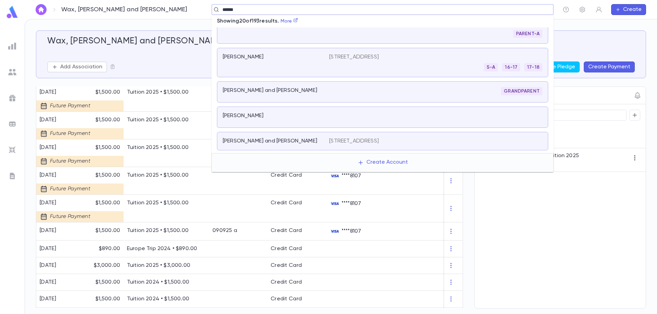
scroll to position [0, 0]
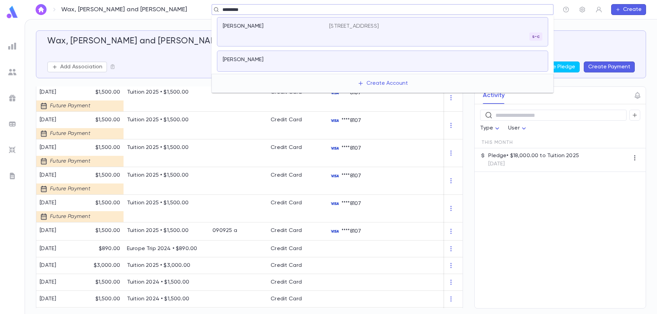
click at [238, 9] on input "*********" at bounding box center [380, 10] width 320 height 7
type input "**********"
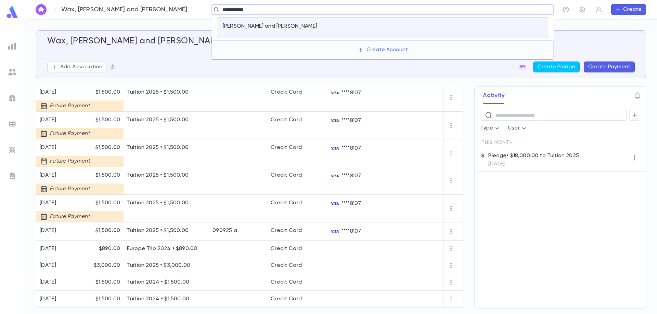
click at [265, 31] on div "Weiss, Ely and Penina" at bounding box center [276, 28] width 106 height 10
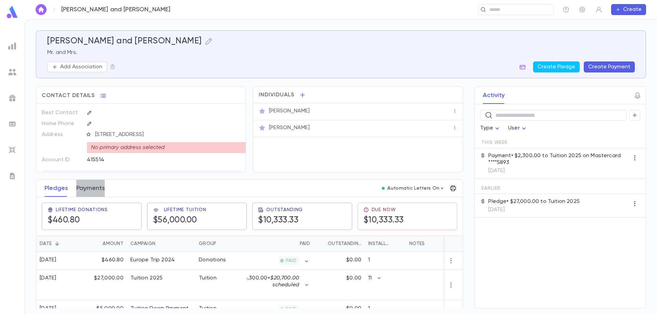
click at [87, 190] on button "Payments" at bounding box center [90, 188] width 28 height 17
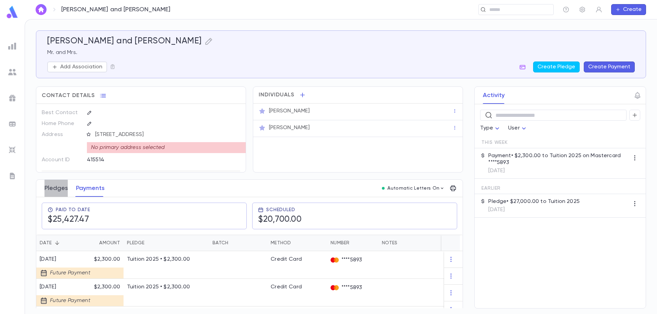
click at [62, 192] on button "Pledges" at bounding box center [55, 188] width 23 height 17
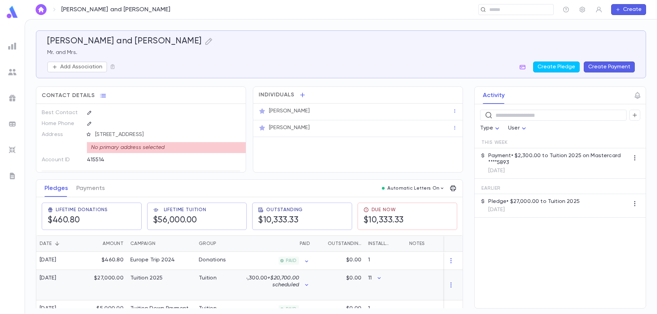
scroll to position [36, 0]
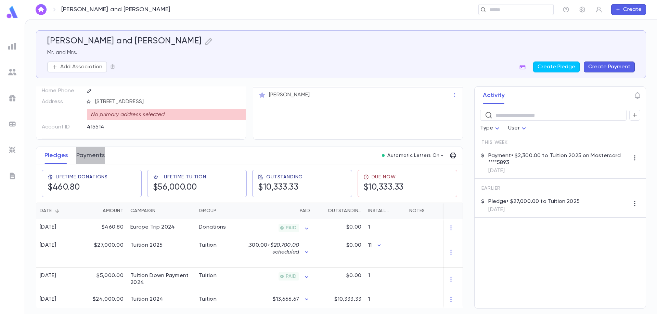
click at [94, 155] on button "Payments" at bounding box center [90, 155] width 28 height 17
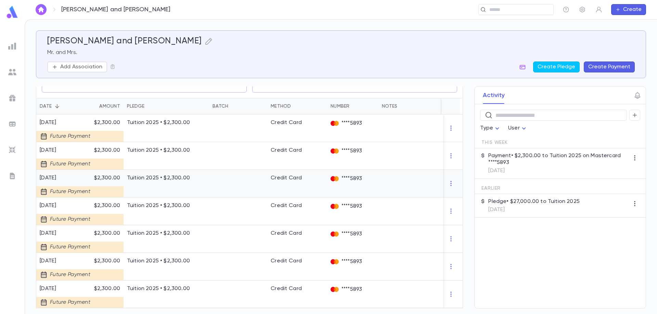
scroll to position [274, 0]
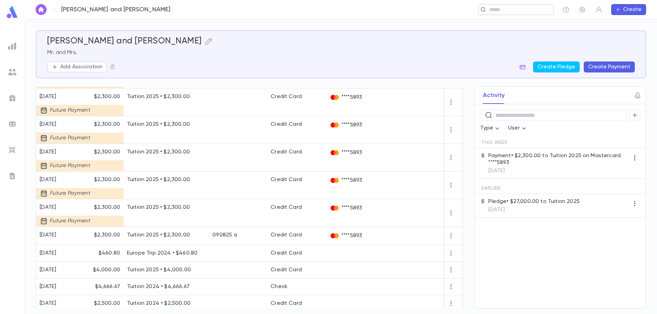
click at [509, 12] on input "text" at bounding box center [513, 10] width 53 height 7
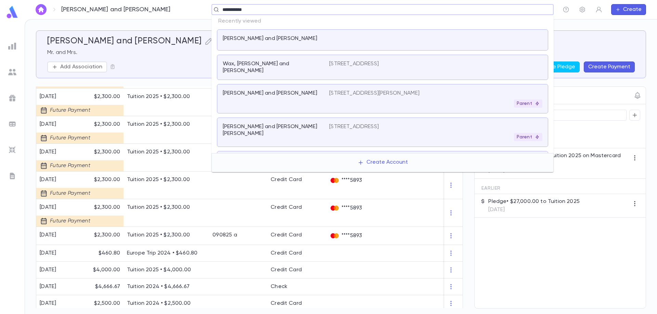
type input "**********"
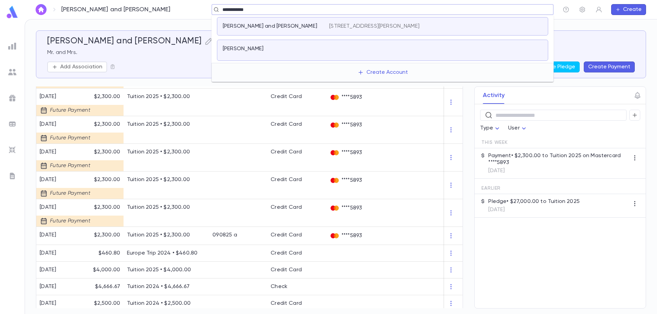
click at [378, 23] on div "Weis, Shlomo and Sarah 815 Lowell St, Woodmere NY 11598" at bounding box center [382, 26] width 331 height 18
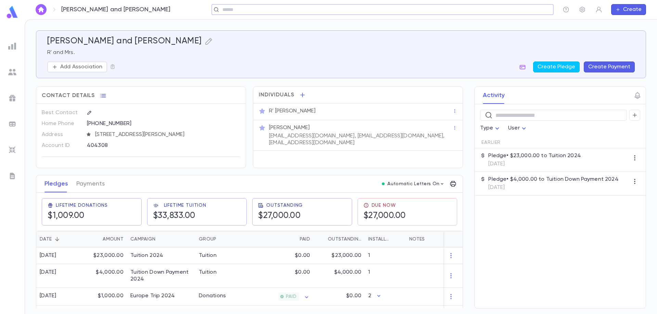
click at [251, 16] on div "Weis, Shlomo and Sarah ​ Create" at bounding box center [341, 9] width 632 height 19
click at [249, 8] on div "​" at bounding box center [368, 9] width 371 height 11
click at [500, 6] on div "​" at bounding box center [515, 9] width 75 height 11
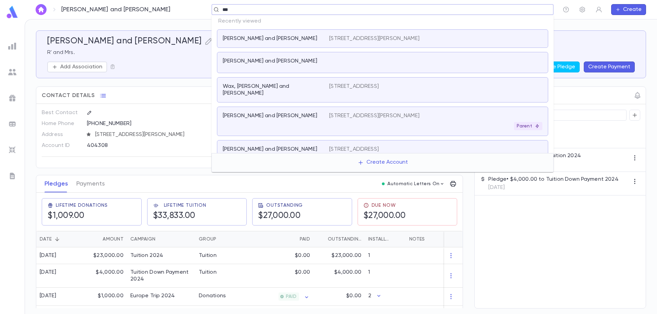
type input "****"
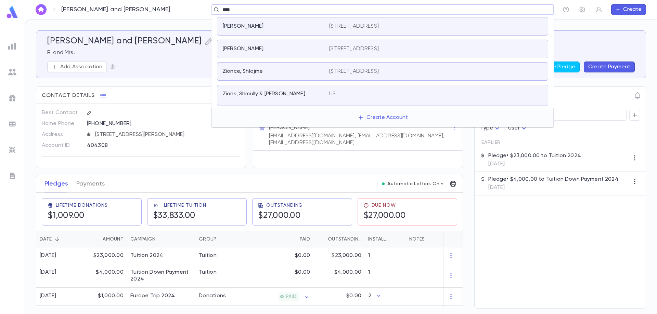
click at [379, 26] on p "2523 Avenue N, Brooklyn NY 11234" at bounding box center [354, 26] width 50 height 7
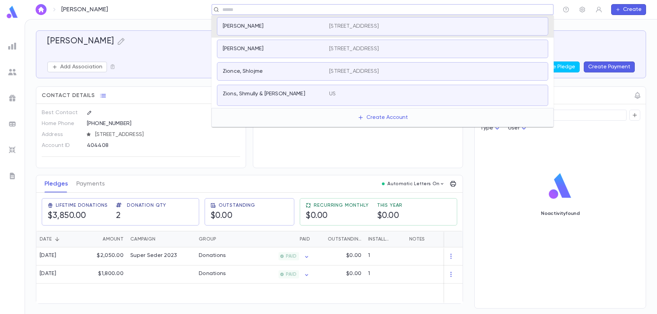
drag, startPoint x: 228, startPoint y: 8, endPoint x: 231, endPoint y: 9, distance: 3.8
click at [229, 8] on input "text" at bounding box center [380, 10] width 320 height 7
type input "********"
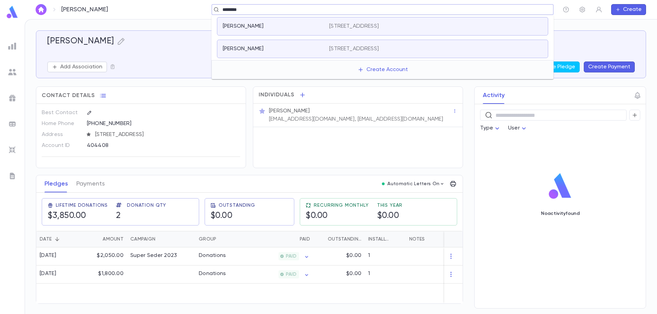
click at [239, 47] on p "Zanziper, Naftali" at bounding box center [243, 49] width 41 height 7
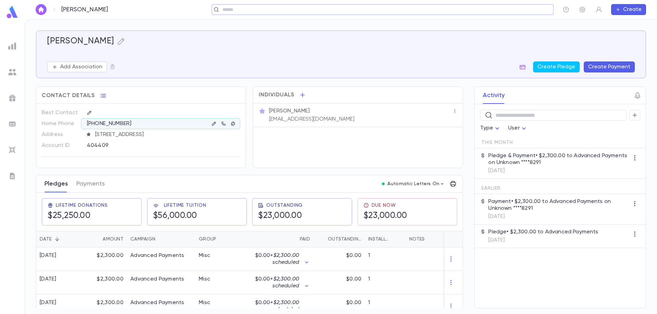
click at [60, 186] on button "Pledges" at bounding box center [56, 184] width 24 height 17
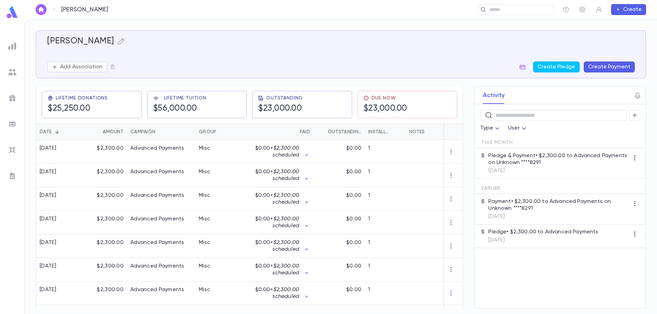
scroll to position [34, 0]
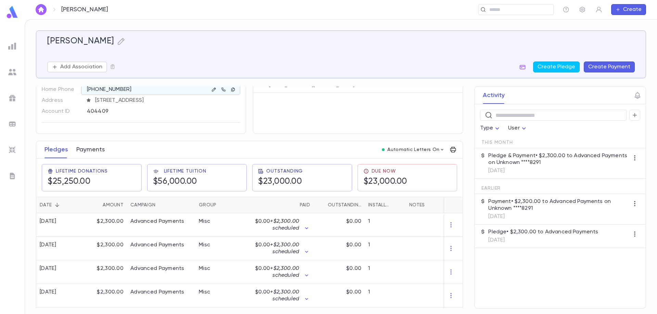
click at [91, 149] on button "Payments" at bounding box center [90, 149] width 28 height 17
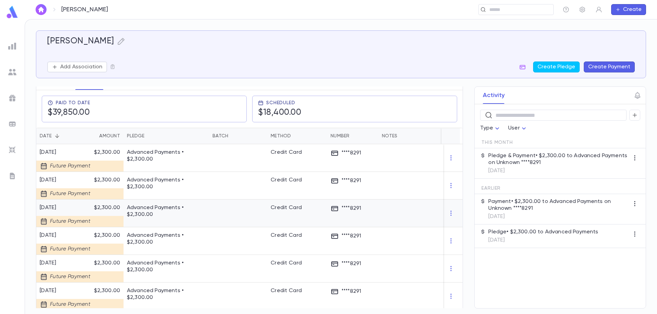
scroll to position [240, 0]
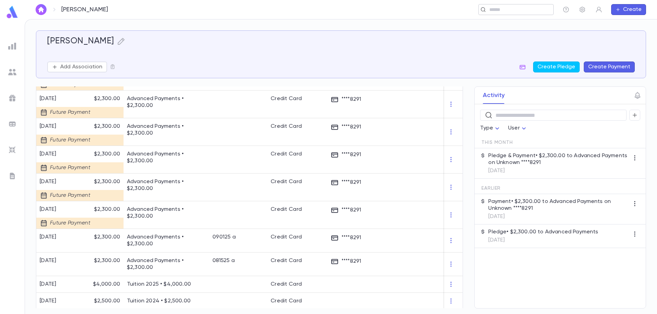
click at [503, 10] on input "text" at bounding box center [513, 10] width 53 height 7
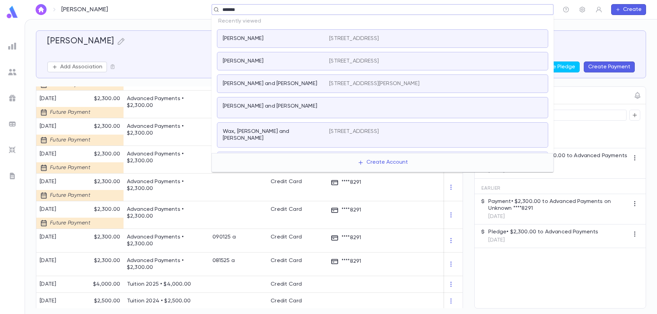
type input "********"
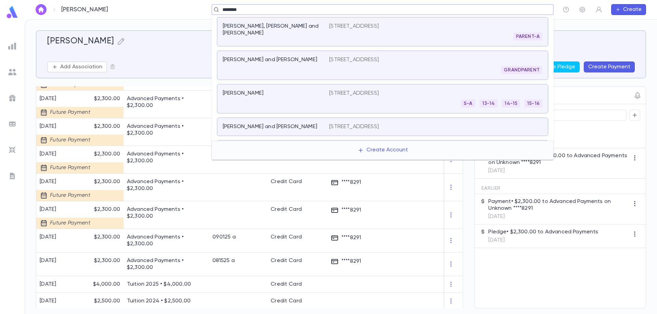
click at [395, 131] on div "Zelmanowitz, Chaim and Rena 1502 Cedarwood Dr, Lakewood NJ 08701" at bounding box center [382, 127] width 331 height 18
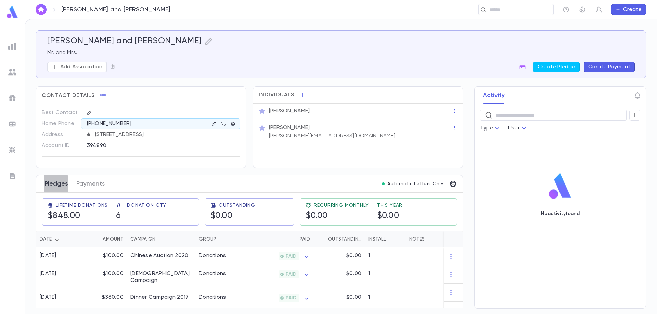
click at [55, 190] on button "Pledges" at bounding box center [56, 184] width 24 height 17
click at [371, 62] on div "Add Association Create Pledge Create Payment" at bounding box center [341, 67] width 588 height 11
click at [529, 5] on div "​" at bounding box center [515, 9] width 75 height 11
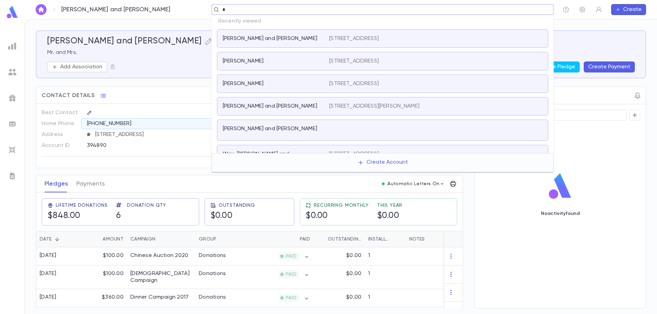
type input "**"
click at [354, 42] on p "1502 Cedarwood Dr, Lakewood NJ 08701" at bounding box center [354, 38] width 50 height 7
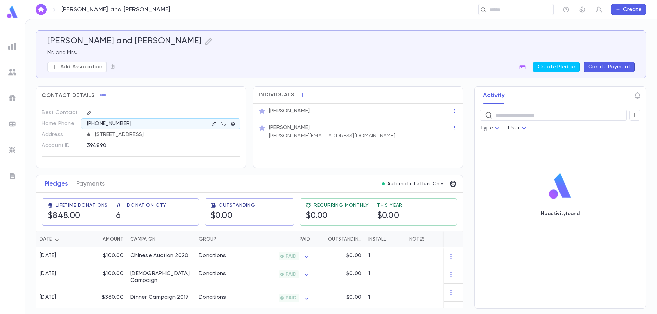
click at [352, 51] on p "Mr. and Mrs." at bounding box center [341, 52] width 588 height 7
click at [496, 7] on input "text" at bounding box center [513, 10] width 53 height 7
click at [281, 10] on input "text" at bounding box center [380, 10] width 320 height 7
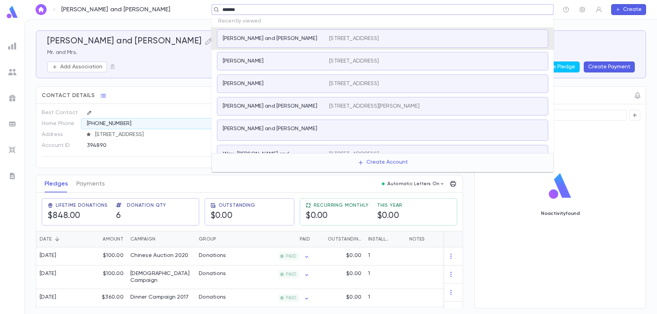
type input "********"
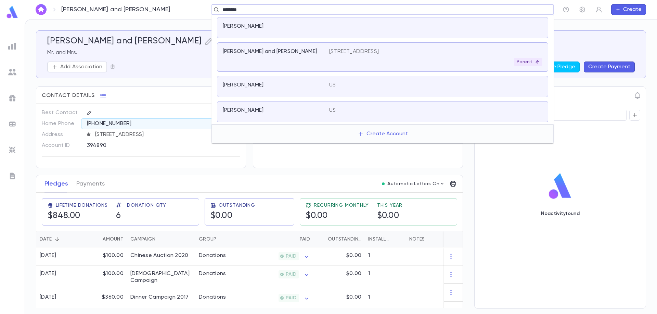
click at [277, 51] on p "Zelmanovitz, Chaim and Rena" at bounding box center [270, 51] width 94 height 7
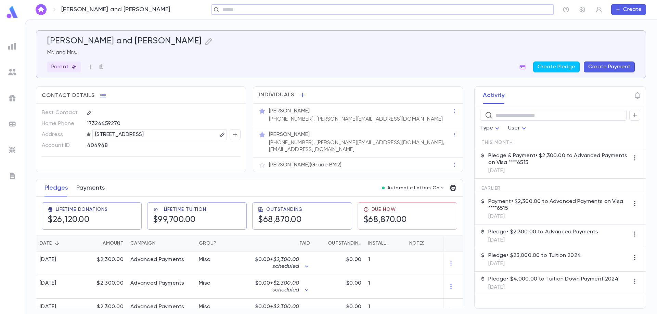
click at [96, 182] on button "Payments" at bounding box center [90, 188] width 28 height 17
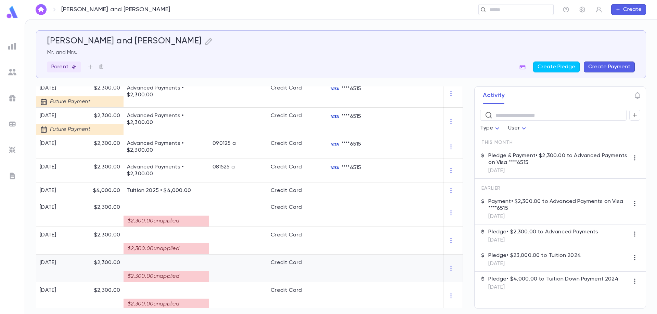
scroll to position [240, 0]
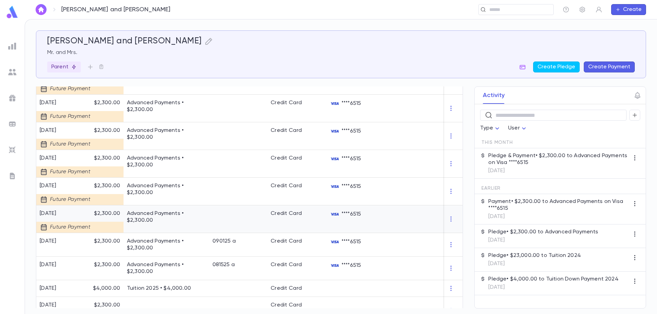
click at [111, 226] on div at bounding box center [102, 227] width 41 height 11
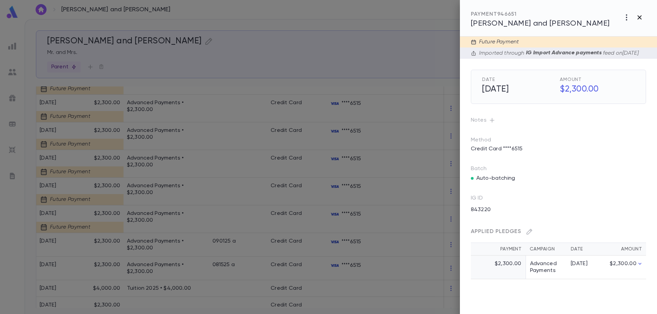
click at [639, 17] on icon "button" at bounding box center [640, 17] width 4 height 4
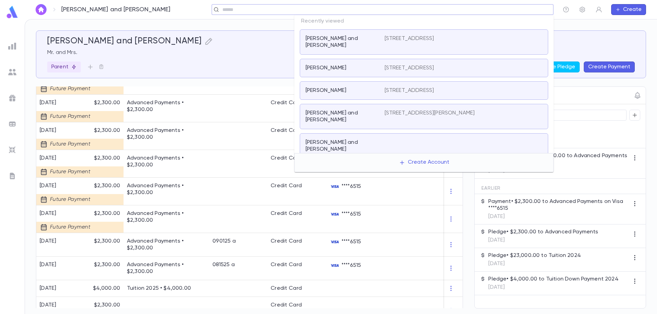
click at [507, 11] on input "text" at bounding box center [380, 10] width 320 height 7
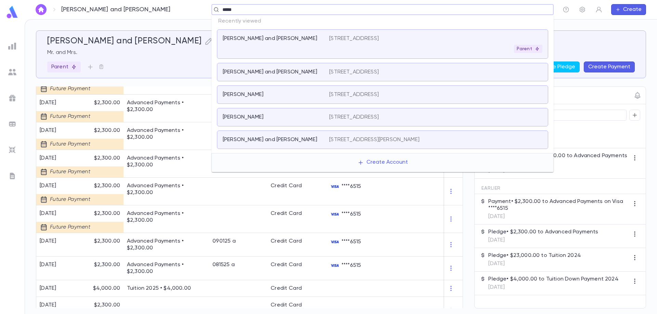
type input "******"
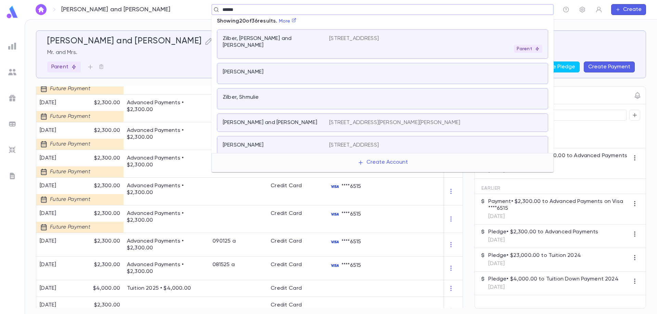
click at [365, 42] on p "2702 Avenue N, Brooklyn NY 11210 USA" at bounding box center [354, 38] width 50 height 7
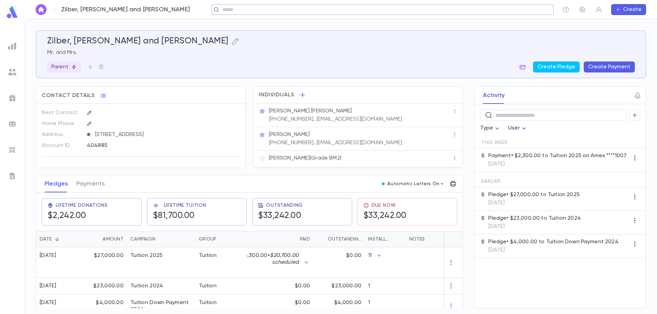
scroll to position [34, 0]
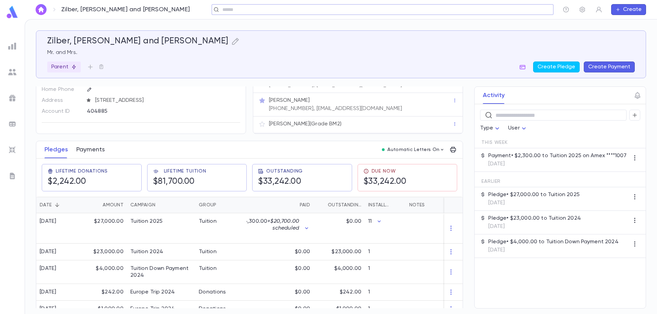
click at [87, 148] on button "Payments" at bounding box center [90, 149] width 28 height 17
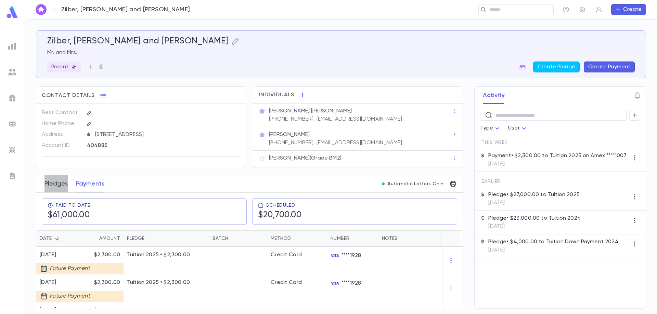
click at [65, 182] on button "Pledges" at bounding box center [55, 184] width 23 height 17
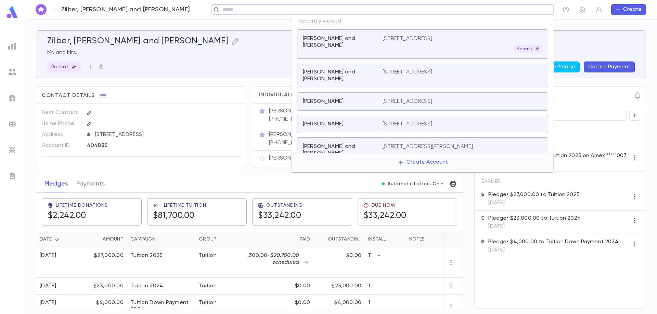
click at [515, 10] on input "text" at bounding box center [380, 10] width 320 height 7
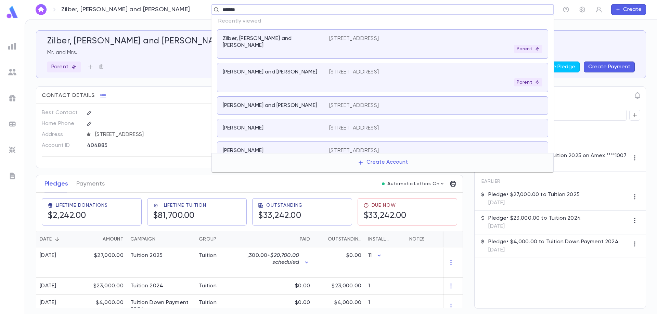
type input "********"
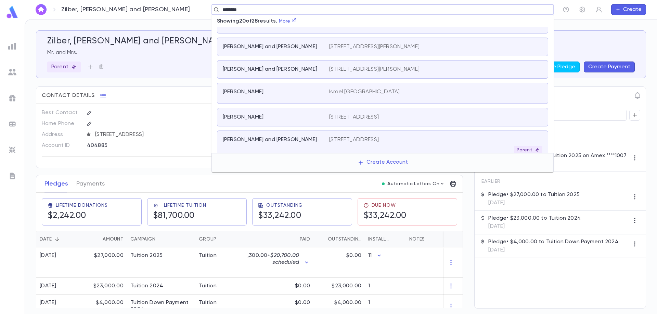
scroll to position [205, 0]
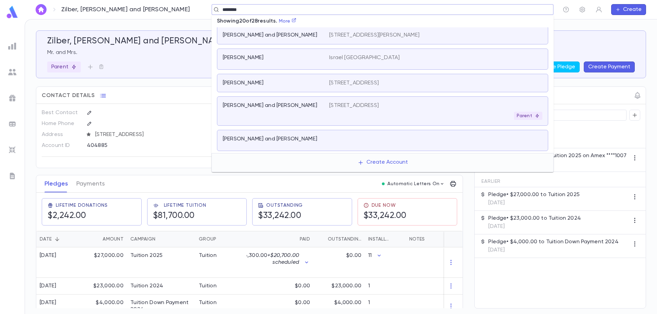
click at [421, 110] on div "50 Fairholme Avenue, Toronto Ontario M6B2W6 Canada Parent" at bounding box center [435, 111] width 213 height 18
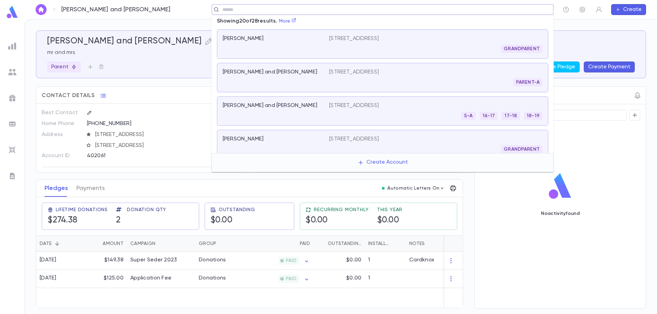
click at [367, 11] on input "text" at bounding box center [380, 10] width 320 height 7
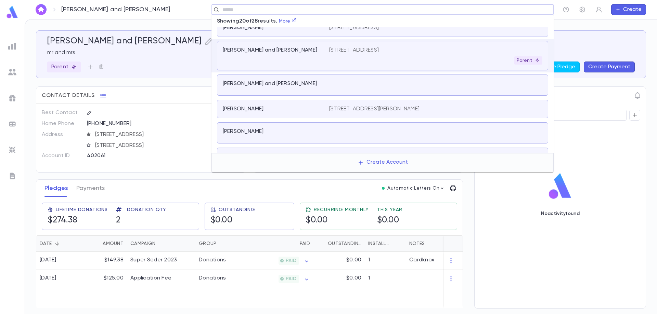
scroll to position [261, 0]
click at [371, 86] on div at bounding box center [435, 85] width 213 height 10
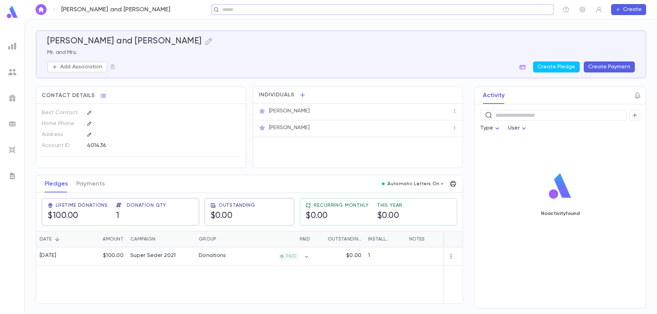
click at [257, 11] on input "text" at bounding box center [380, 10] width 320 height 7
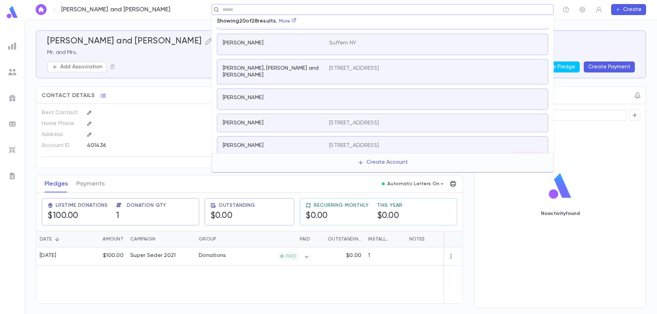
scroll to position [405, 0]
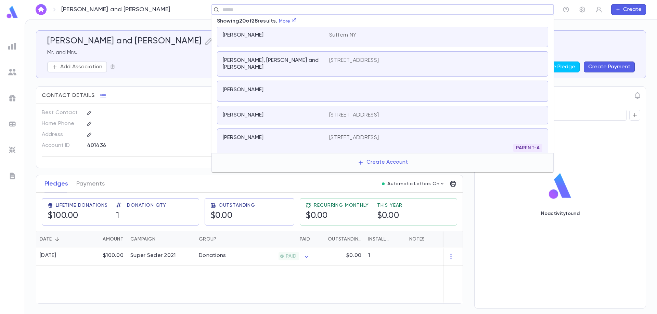
click at [307, 87] on div "Nussbaum, Shaul" at bounding box center [272, 90] width 98 height 7
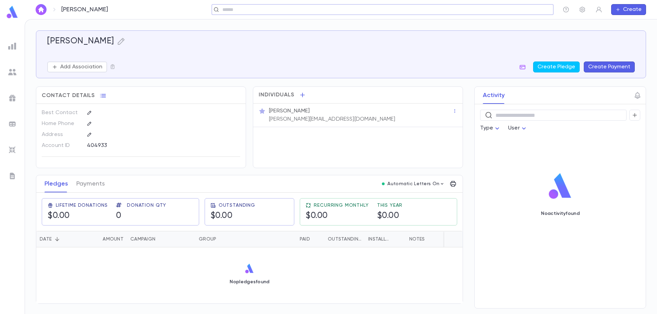
click at [18, 47] on div at bounding box center [12, 46] width 12 height 12
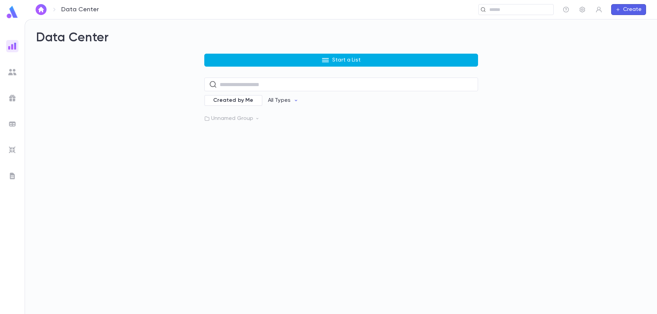
click at [306, 60] on button "Start a List" at bounding box center [341, 60] width 274 height 13
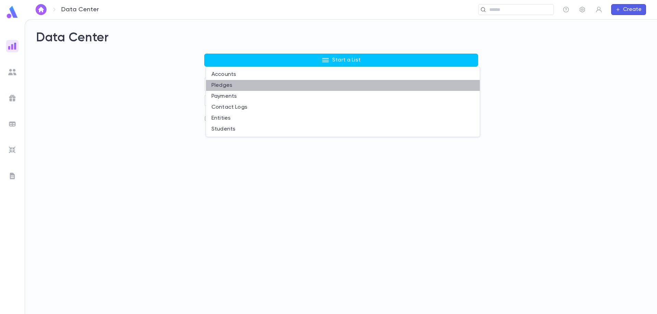
click at [251, 85] on li "Pledges" at bounding box center [343, 85] width 274 height 11
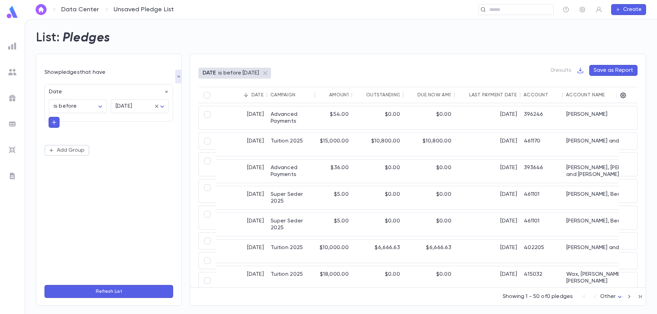
click at [165, 92] on icon "button" at bounding box center [166, 92] width 5 height 5
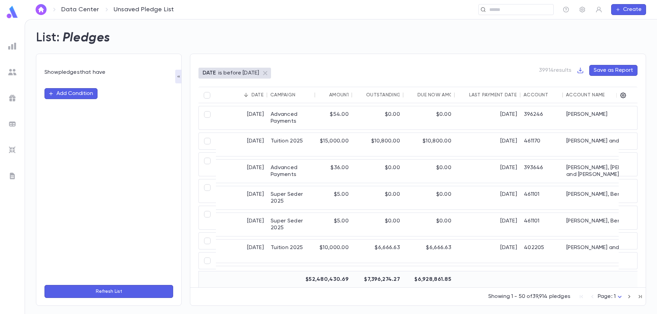
click at [88, 97] on button "Add Condition" at bounding box center [70, 93] width 53 height 11
click at [88, 97] on input "text" at bounding box center [106, 94] width 108 height 10
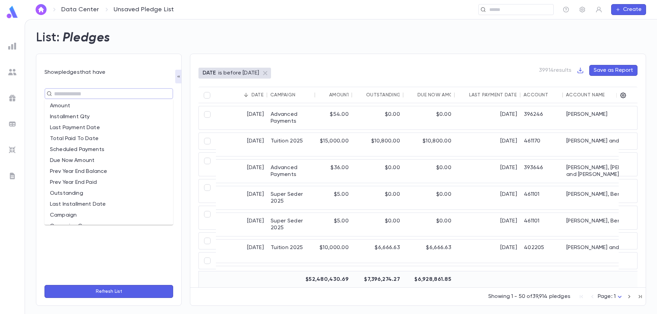
scroll to position [68, 0]
click at [108, 180] on li "Campaign" at bounding box center [108, 181] width 129 height 11
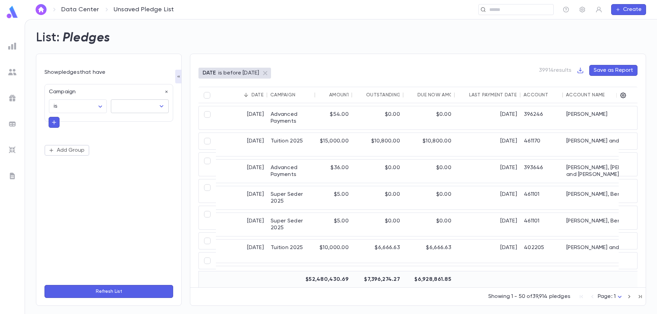
click at [134, 106] on input "text" at bounding box center [134, 106] width 41 height 13
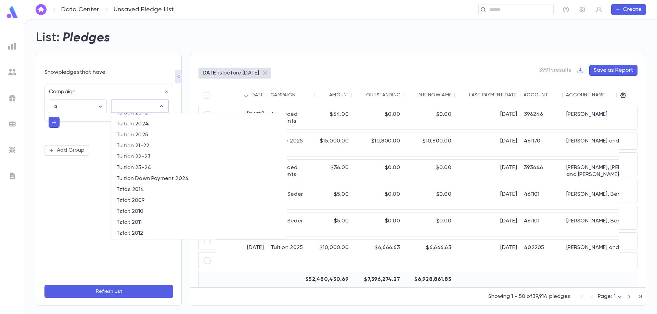
scroll to position [3614, 0]
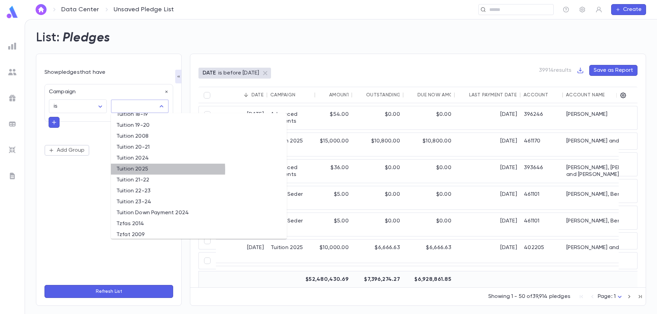
click at [133, 170] on li "Tuition 2025" at bounding box center [199, 169] width 176 height 11
type input "**********"
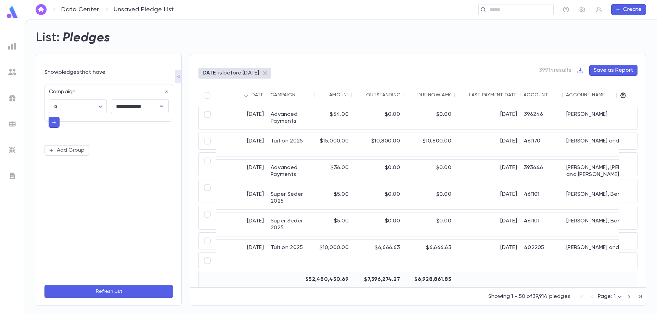
click at [120, 292] on button "Refresh List" at bounding box center [108, 291] width 129 height 13
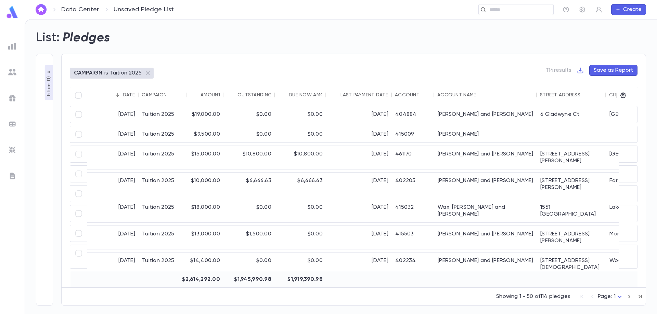
click at [442, 97] on div "Account Name" at bounding box center [456, 94] width 39 height 5
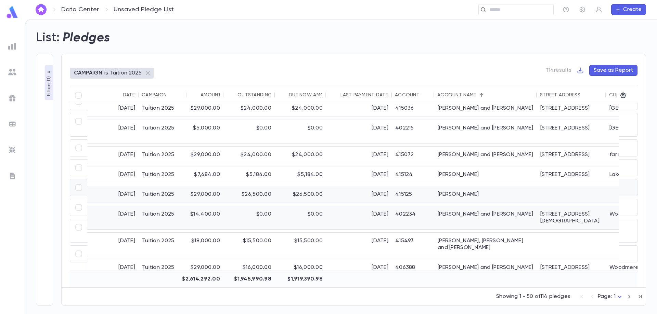
scroll to position [747, 0]
click at [627, 297] on icon "button" at bounding box center [630, 297] width 8 height 8
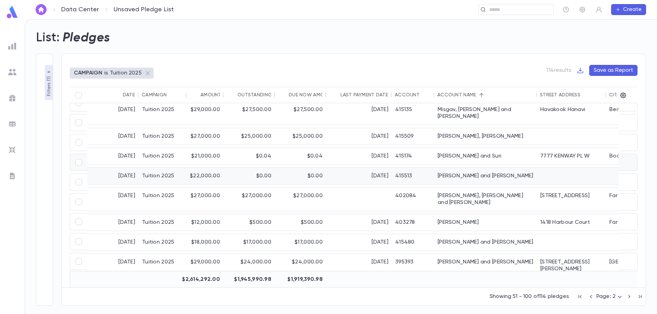
scroll to position [257, 0]
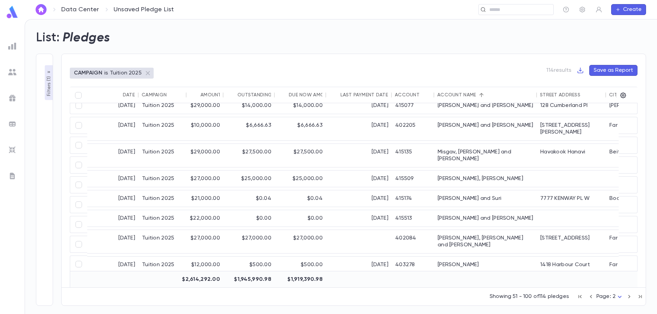
click at [10, 43] on img at bounding box center [12, 46] width 8 height 8
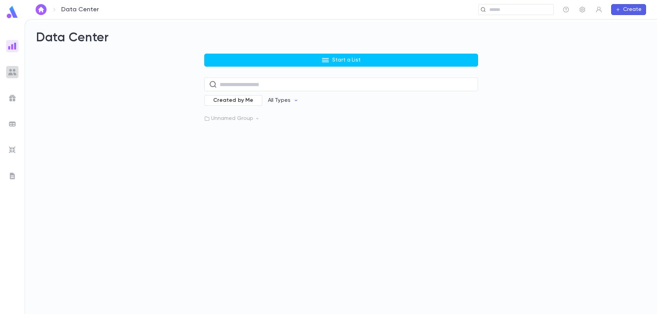
click at [15, 75] on img at bounding box center [12, 72] width 8 height 8
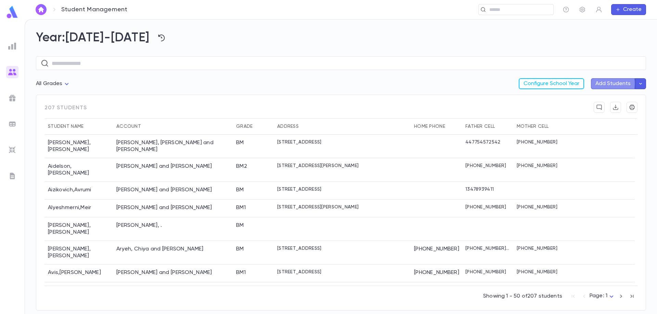
click at [605, 83] on button "Add Students" at bounding box center [613, 83] width 44 height 11
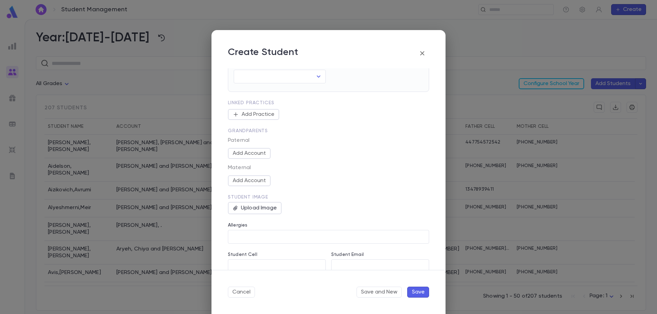
scroll to position [203, 0]
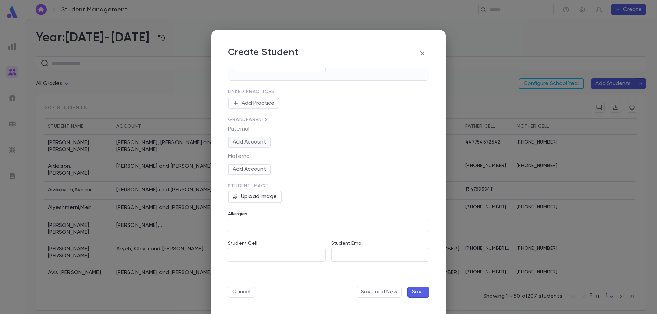
click at [257, 143] on button "Add Account" at bounding box center [249, 142] width 43 height 11
click at [251, 168] on button "Add Account" at bounding box center [249, 169] width 43 height 11
click at [306, 191] on div "Student Image" at bounding box center [328, 187] width 201 height 8
click at [250, 142] on button "Add Account" at bounding box center [249, 142] width 43 height 11
click at [250, 142] on input "text" at bounding box center [333, 140] width 186 height 13
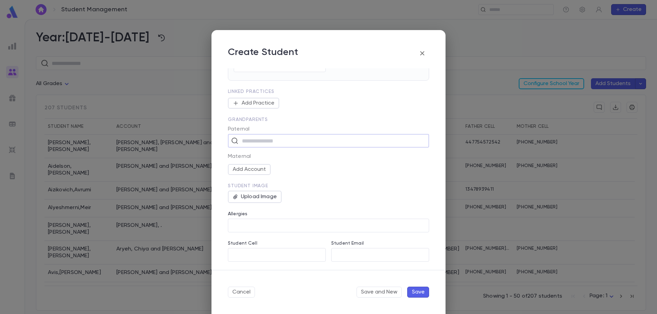
click at [310, 146] on input "text" at bounding box center [333, 140] width 186 height 13
click at [244, 290] on button "Cancel" at bounding box center [241, 292] width 27 height 11
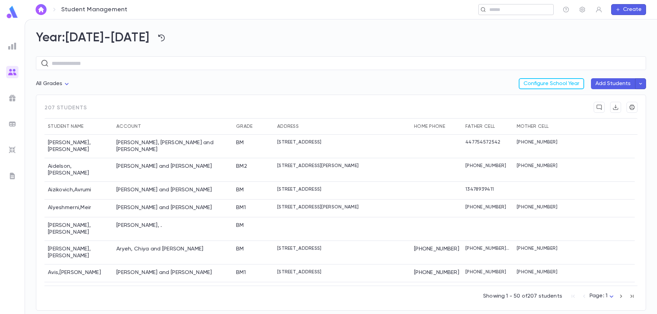
click at [500, 6] on div "​" at bounding box center [515, 9] width 75 height 11
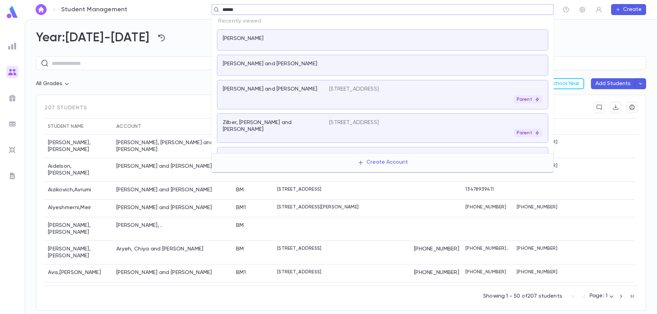
type input "*******"
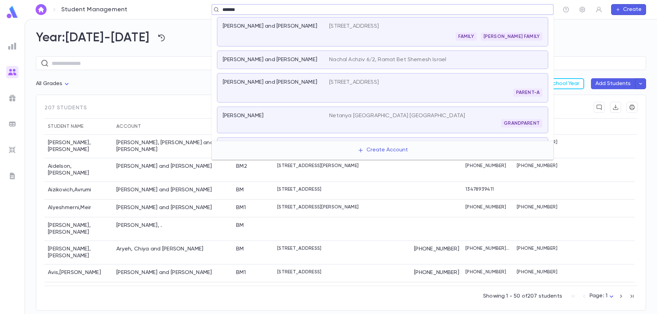
click at [307, 61] on div "Shoshan, Gidon and Miriam" at bounding box center [272, 59] width 98 height 7
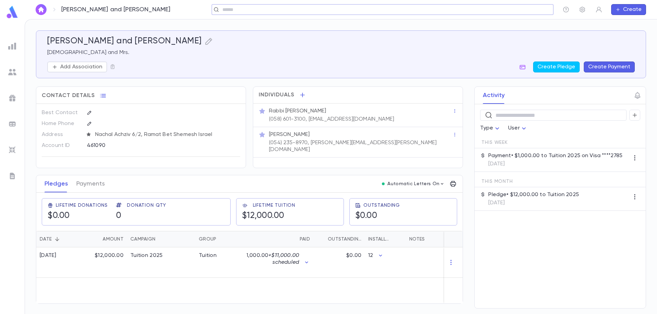
click at [11, 71] on img at bounding box center [12, 72] width 8 height 8
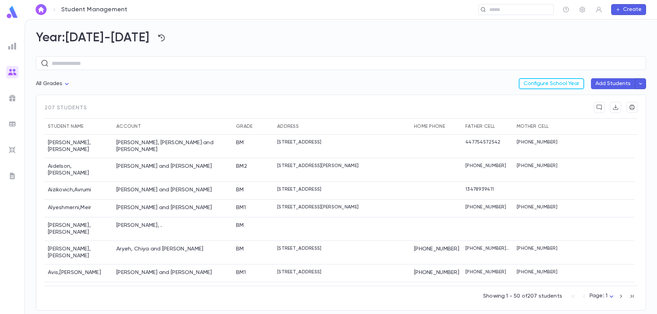
click at [606, 83] on button "Add Students" at bounding box center [613, 83] width 44 height 11
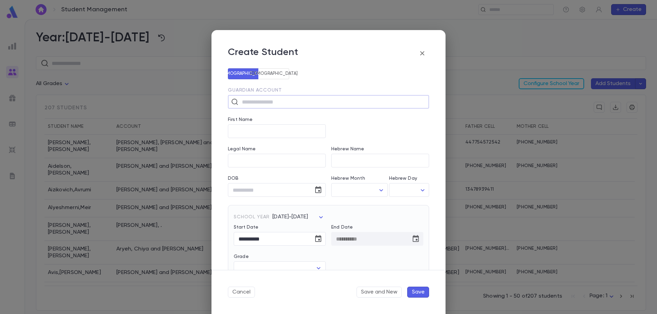
click at [283, 104] on input "text" at bounding box center [333, 101] width 186 height 13
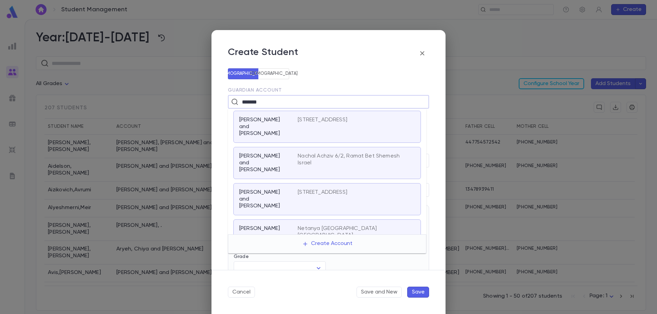
type input "*******"
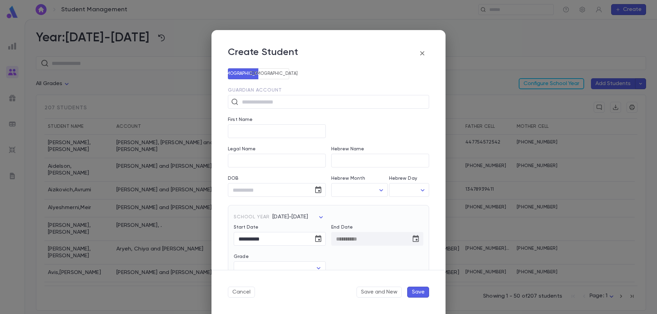
click at [434, 234] on div "**********" at bounding box center [328, 169] width 234 height 202
click at [423, 52] on icon "button" at bounding box center [422, 53] width 8 height 8
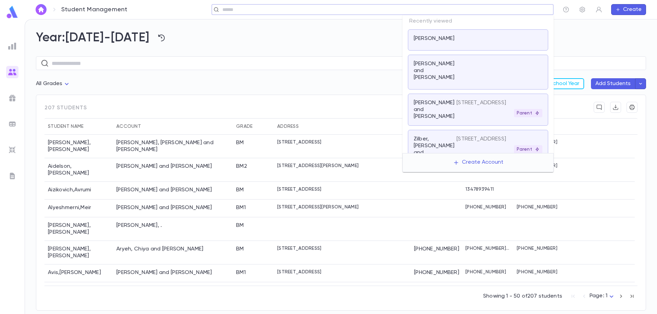
click at [499, 11] on input "text" at bounding box center [380, 10] width 320 height 7
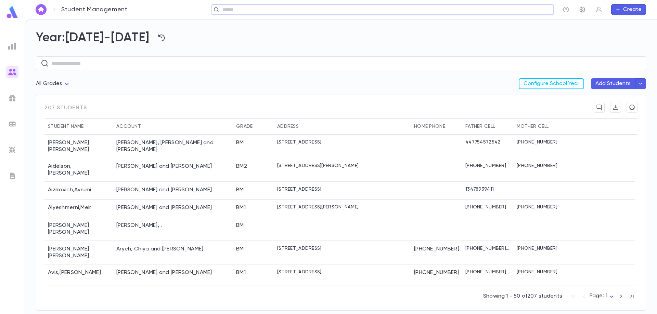
click at [583, 10] on icon "button" at bounding box center [582, 10] width 5 height 6
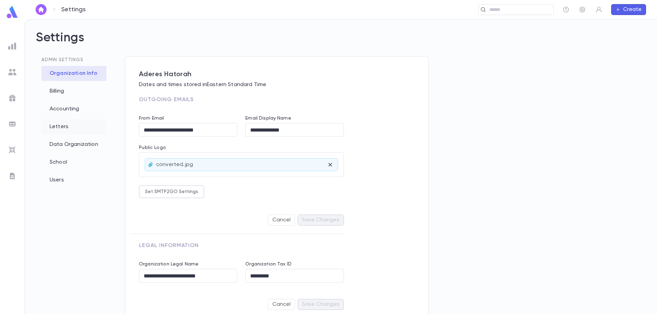
click at [54, 123] on div "Letters" at bounding box center [73, 126] width 65 height 15
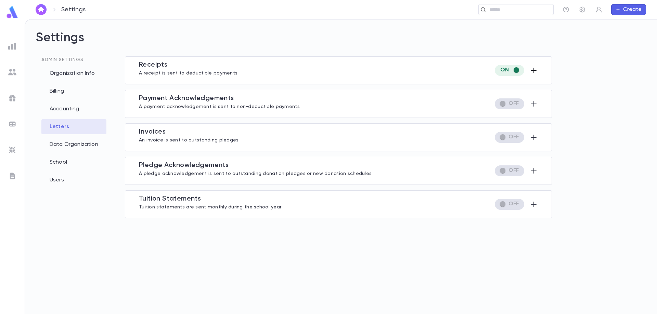
click at [536, 72] on icon "button" at bounding box center [534, 70] width 8 height 8
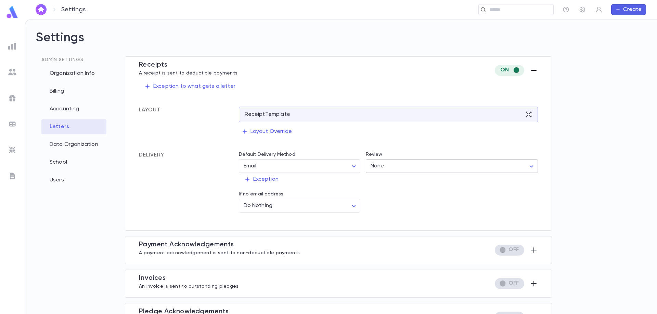
click at [442, 170] on body "Settings ​ Create Settings Admin Settings Organization Info Billing Accounting …" at bounding box center [328, 166] width 657 height 295
click at [442, 170] on div at bounding box center [328, 157] width 657 height 314
click at [442, 170] on body "Settings ​ Create Settings Admin Settings Organization Info Billing Accounting …" at bounding box center [328, 166] width 657 height 295
click at [411, 221] on div at bounding box center [328, 157] width 657 height 314
click at [56, 75] on div "Organization Info" at bounding box center [73, 73] width 65 height 15
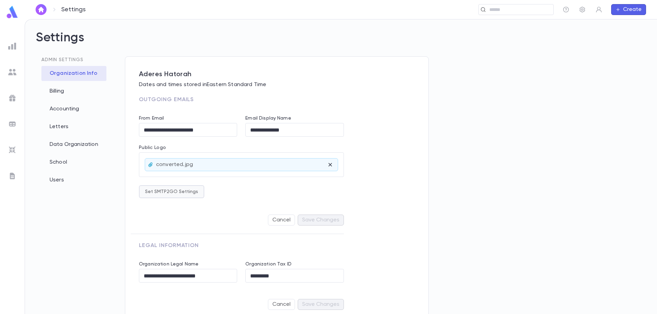
click at [169, 187] on button "Set SMTP2GO Settings" at bounding box center [171, 191] width 65 height 13
click at [116, 193] on div at bounding box center [328, 157] width 657 height 314
click at [510, 10] on input "text" at bounding box center [513, 10] width 53 height 7
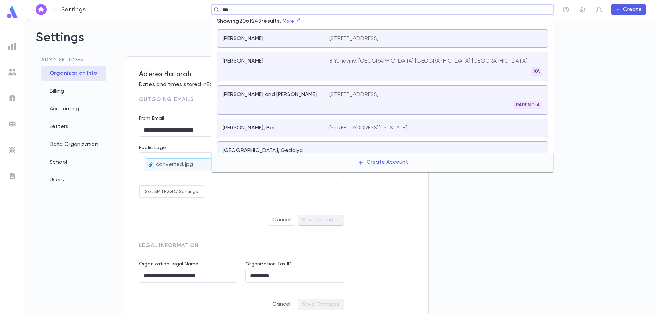
drag, startPoint x: 260, startPoint y: 8, endPoint x: 157, endPoint y: 19, distance: 103.5
click at [157, 19] on div "Settings *** ​ Create" at bounding box center [341, 9] width 632 height 19
type input "**********"
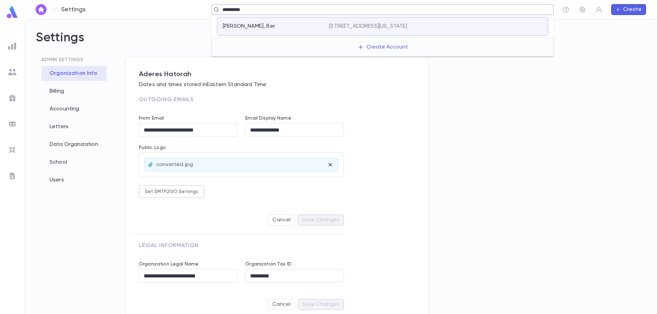
click at [330, 31] on div "Gewirtzman, Ber 935 E 10th St, Brooklyn New York 11230-3518 United States" at bounding box center [382, 26] width 331 height 18
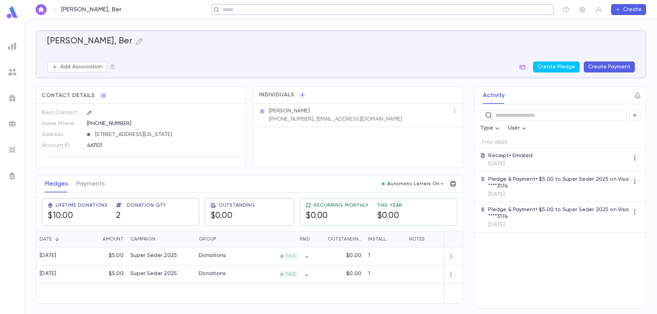
click at [495, 166] on p "9/7/2025" at bounding box center [510, 164] width 44 height 7
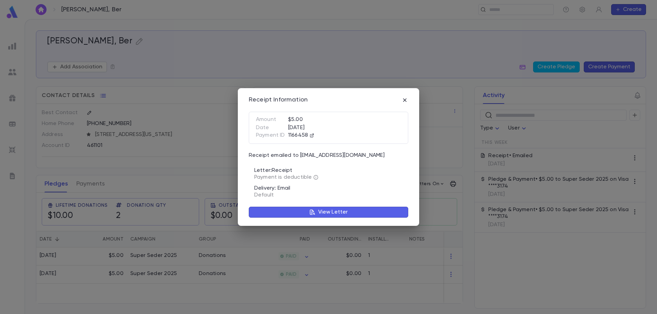
click at [320, 213] on p "View Letter" at bounding box center [333, 212] width 30 height 7
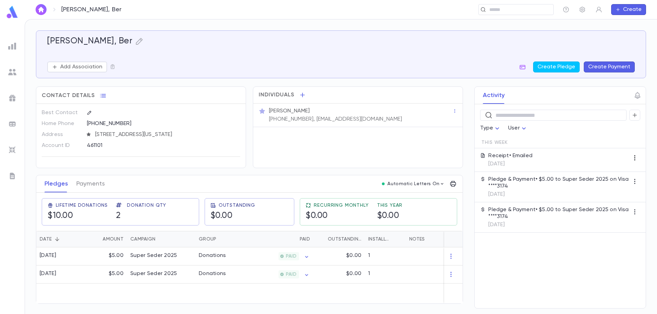
click at [633, 159] on icon "button" at bounding box center [634, 158] width 7 height 7
click at [503, 248] on div at bounding box center [328, 157] width 657 height 314
click at [454, 187] on icon "button" at bounding box center [453, 184] width 6 height 6
click at [89, 187] on div at bounding box center [328, 157] width 657 height 314
click at [89, 189] on button "Payments" at bounding box center [90, 184] width 28 height 17
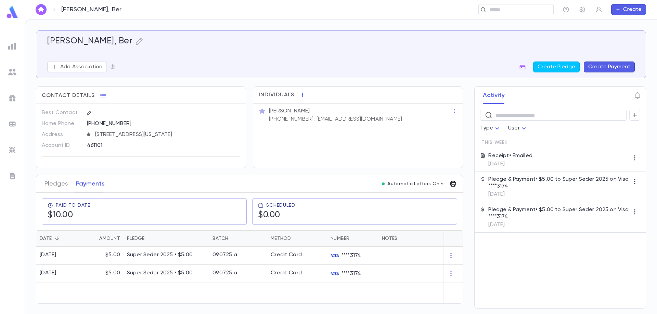
click at [455, 186] on icon "button" at bounding box center [453, 184] width 6 height 6
click at [234, 275] on div at bounding box center [328, 157] width 657 height 314
click at [450, 282] on div at bounding box center [453, 274] width 18 height 18
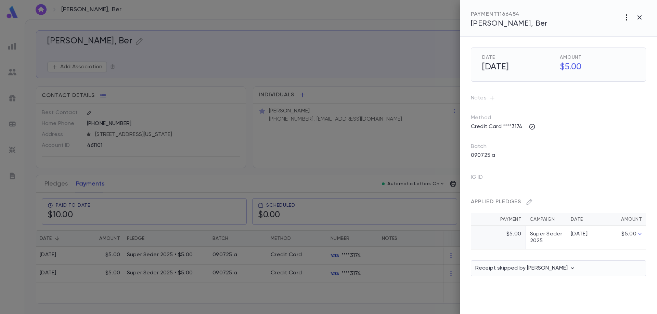
click at [625, 19] on icon "button" at bounding box center [626, 17] width 8 height 8
click at [619, 43] on p "Send Letter" at bounding box center [619, 43] width 31 height 7
drag, startPoint x: 578, startPoint y: 3, endPoint x: 620, endPoint y: 43, distance: 57.8
click at [620, 43] on div at bounding box center [328, 157] width 657 height 314
click at [626, 17] on icon "button" at bounding box center [626, 17] width 8 height 8
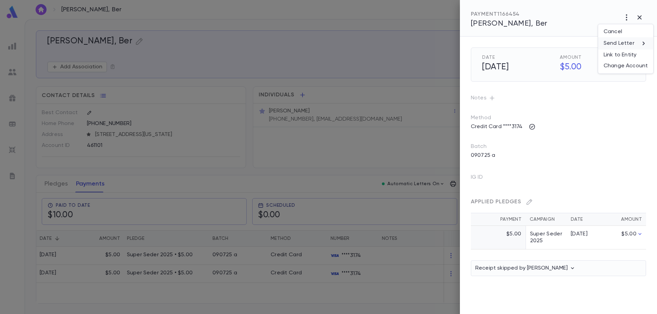
click at [622, 45] on p "Send Letter" at bounding box center [619, 43] width 31 height 7
click at [635, 55] on li "Print" at bounding box center [640, 56] width 24 height 12
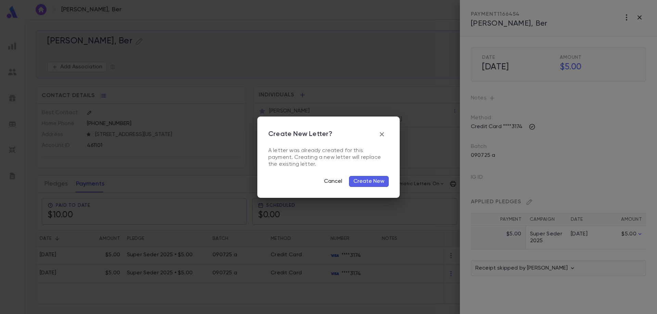
click at [325, 181] on button "Cancel" at bounding box center [333, 181] width 26 height 11
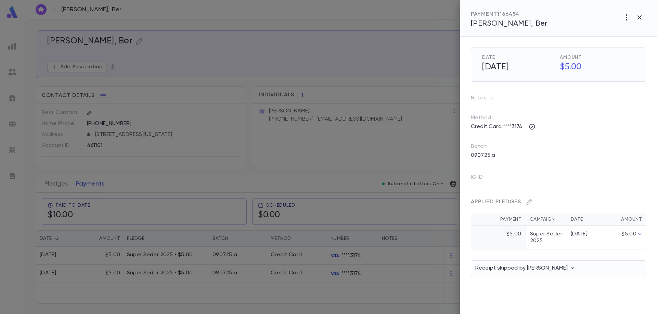
click at [50, 190] on div at bounding box center [328, 157] width 657 height 314
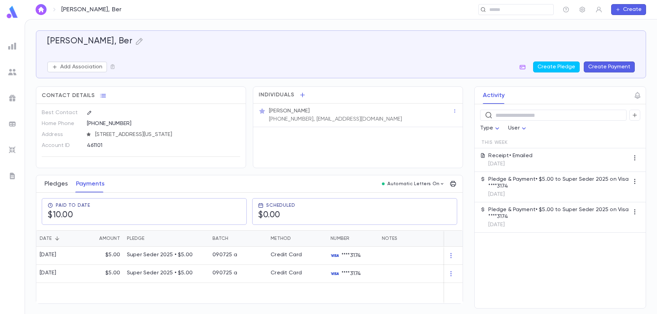
click at [52, 190] on button "Pledges" at bounding box center [55, 184] width 23 height 17
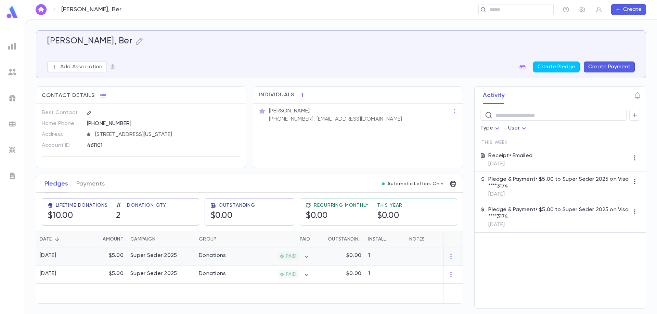
click at [407, 261] on div at bounding box center [449, 257] width 86 height 18
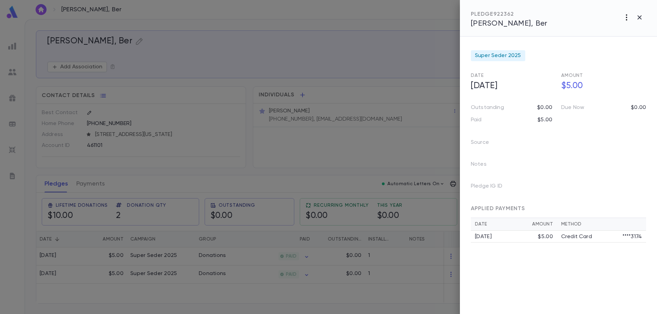
click at [627, 18] on icon "button" at bounding box center [626, 17] width 8 height 8
click at [626, 19] on div at bounding box center [328, 157] width 657 height 314
click at [626, 17] on icon "button" at bounding box center [626, 17] width 1 height 6
click at [641, 19] on div at bounding box center [328, 157] width 657 height 314
click at [434, 261] on div at bounding box center [328, 157] width 657 height 314
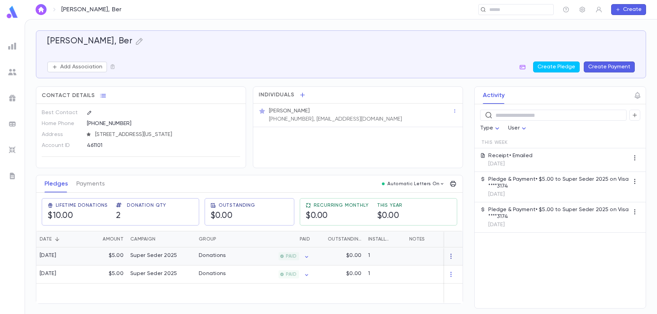
click at [454, 259] on icon "button" at bounding box center [451, 256] width 7 height 7
click at [450, 260] on div at bounding box center [328, 157] width 657 height 314
click at [417, 260] on div at bounding box center [449, 257] width 86 height 18
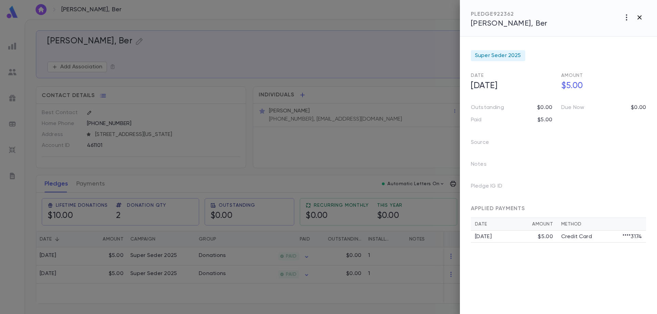
click at [641, 15] on icon "button" at bounding box center [639, 17] width 8 height 8
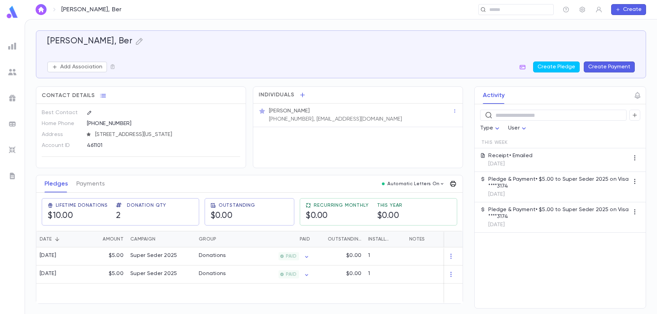
click at [452, 187] on icon "button" at bounding box center [453, 184] width 6 height 6
click at [437, 191] on div at bounding box center [328, 157] width 657 height 314
click at [438, 187] on p "Automatic Letters On" at bounding box center [413, 183] width 52 height 5
click at [437, 188] on div at bounding box center [328, 157] width 657 height 314
click at [582, 9] on icon "button" at bounding box center [582, 10] width 5 height 6
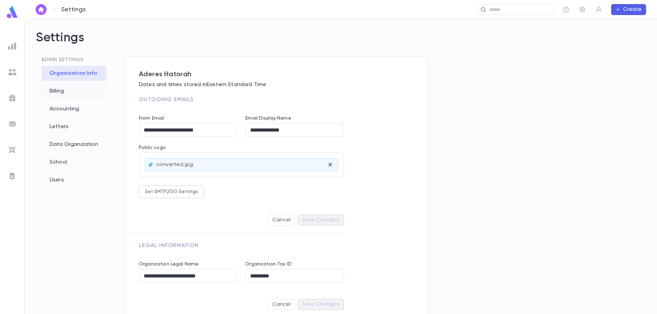
click at [56, 94] on div "Billing" at bounding box center [73, 91] width 65 height 15
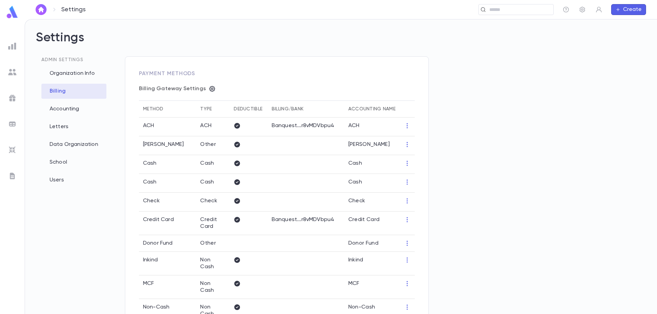
type input "**********"
click at [78, 72] on div "Organization Info" at bounding box center [73, 73] width 65 height 15
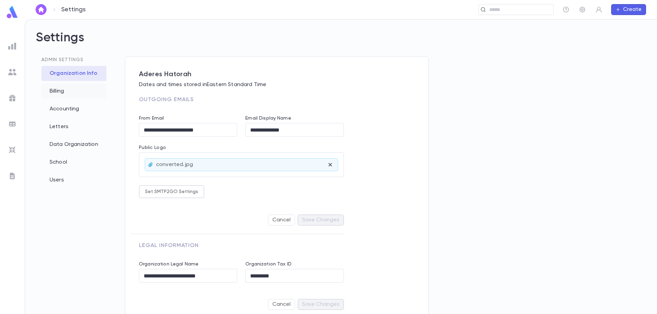
click at [51, 94] on div "Billing" at bounding box center [73, 91] width 65 height 15
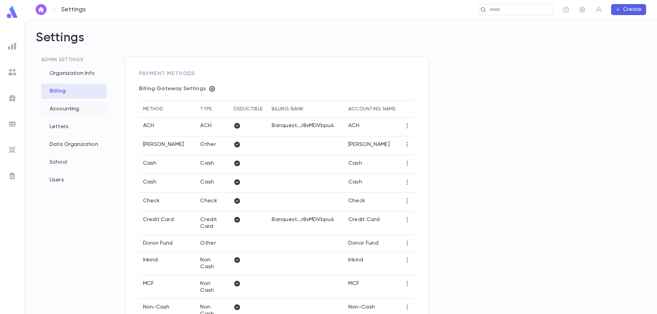
click at [54, 112] on div "Accounting" at bounding box center [73, 109] width 65 height 15
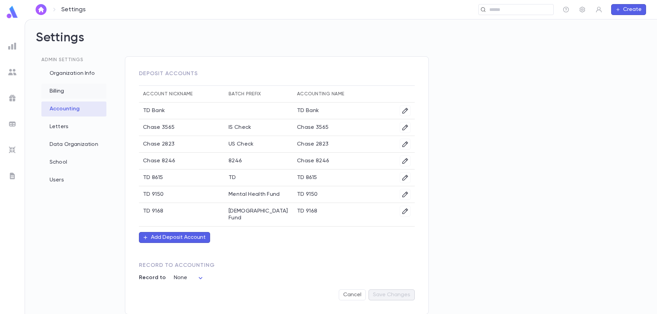
click at [74, 92] on div "Billing" at bounding box center [73, 91] width 65 height 15
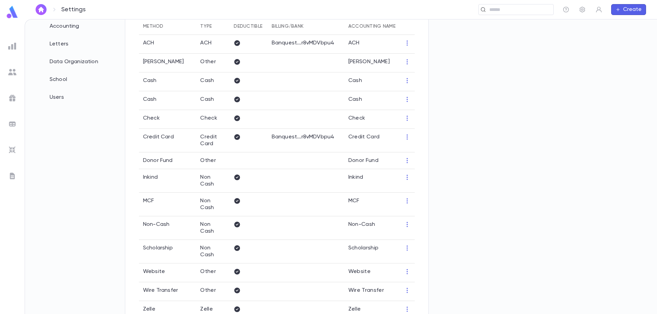
scroll to position [71, 0]
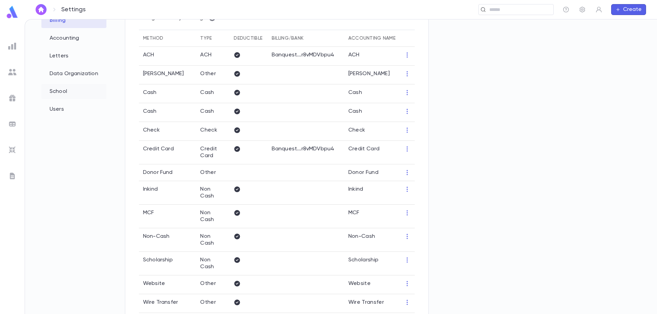
click at [62, 90] on div "School" at bounding box center [73, 91] width 65 height 15
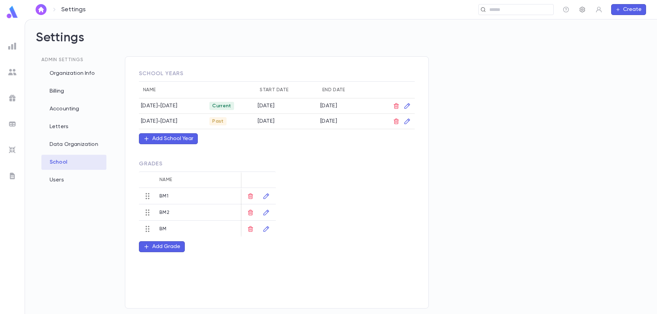
click at [583, 10] on icon "button" at bounding box center [582, 10] width 5 height 6
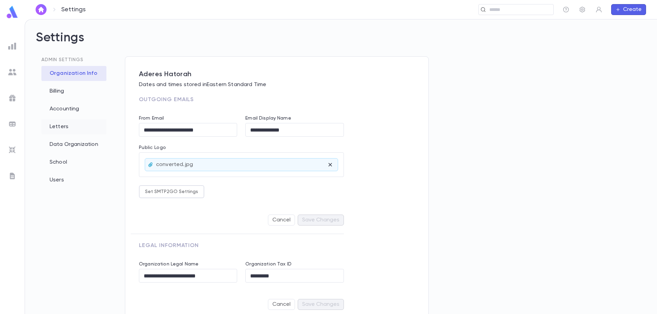
click at [54, 129] on div "Letters" at bounding box center [73, 126] width 65 height 15
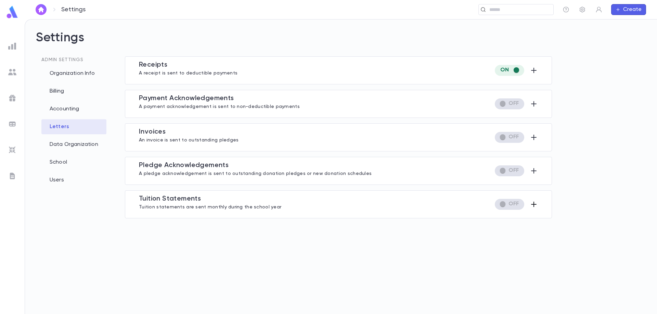
click at [534, 201] on icon "button" at bounding box center [534, 205] width 8 height 8
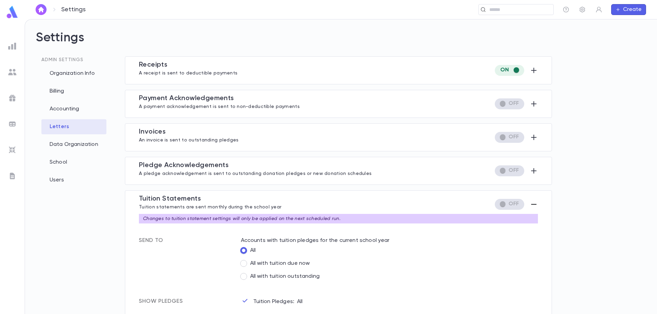
click at [530, 204] on icon "button" at bounding box center [534, 205] width 8 height 8
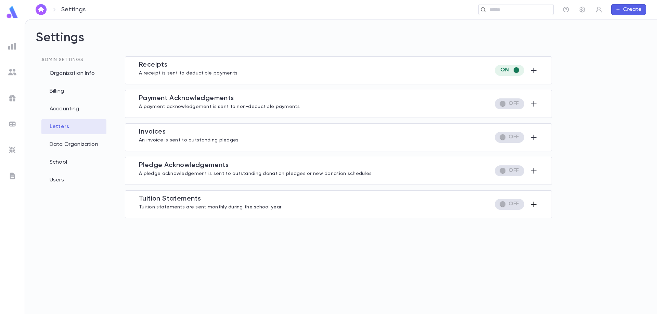
click at [527, 207] on div at bounding box center [513, 204] width 49 height 11
click at [536, 203] on icon "button" at bounding box center [534, 205] width 8 height 8
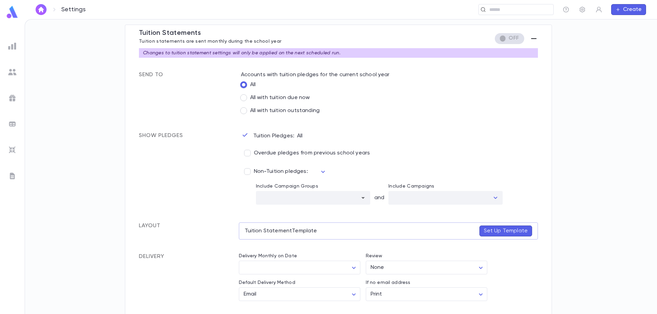
scroll to position [171, 0]
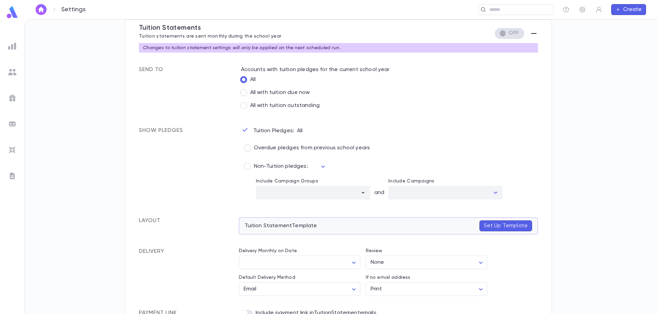
click at [518, 225] on p "Set Up Template" at bounding box center [506, 226] width 44 height 7
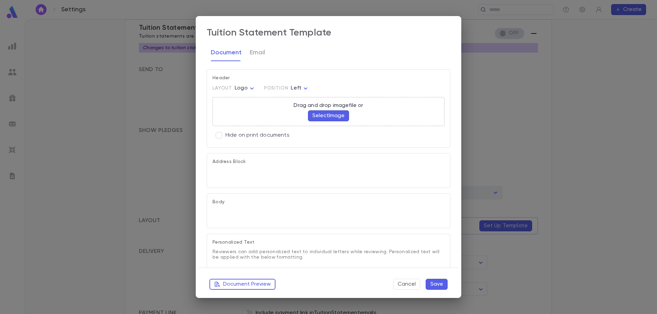
type textarea "**********"
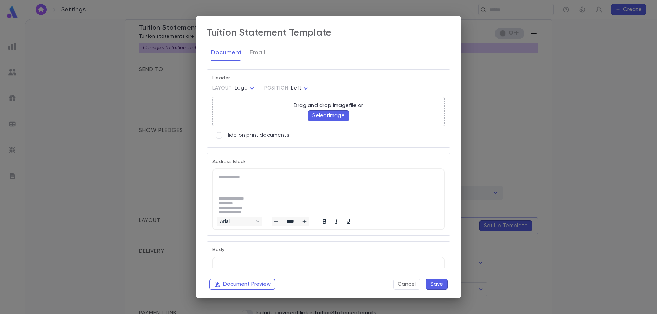
scroll to position [0, 0]
click at [319, 117] on button "Select Image" at bounding box center [328, 116] width 41 height 11
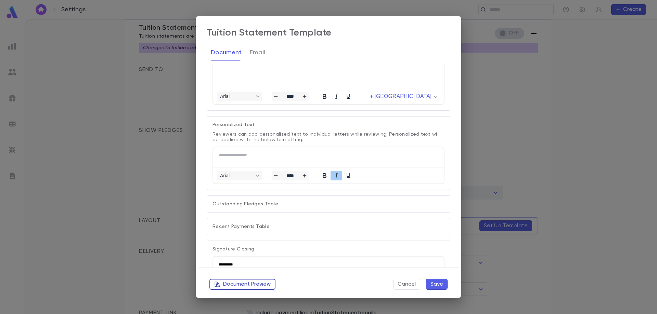
scroll to position [240, 0]
click at [408, 283] on button "Cancel" at bounding box center [406, 284] width 27 height 11
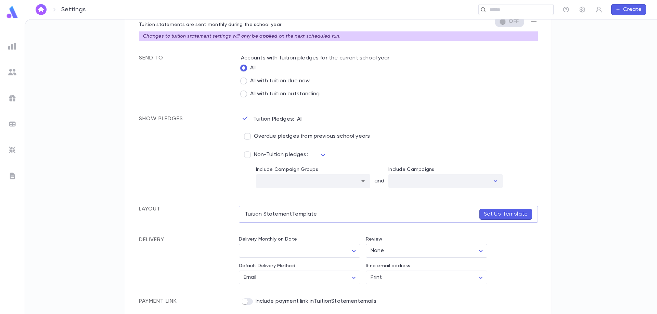
scroll to position [186, 0]
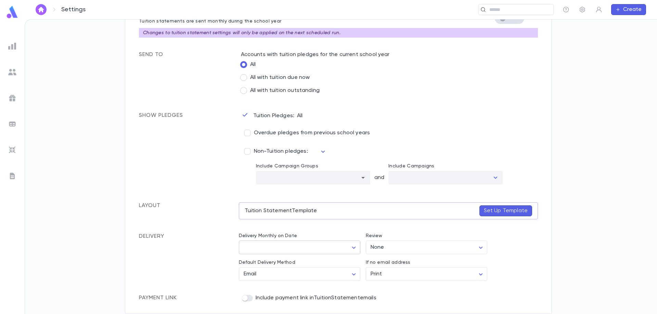
click at [275, 247] on body "Settings ​ Create Settings Admin Settings Organization Info Billing Accounting …" at bounding box center [328, 166] width 657 height 295
click at [201, 240] on div at bounding box center [328, 157] width 657 height 314
click at [299, 277] on body "Settings ​ Create Settings Admin Settings Organization Info Billing Accounting …" at bounding box center [328, 166] width 657 height 295
click at [496, 271] on div at bounding box center [328, 157] width 657 height 314
click at [464, 273] on body "Settings ​ Create Settings Admin Settings Organization Info Billing Accounting …" at bounding box center [328, 166] width 657 height 295
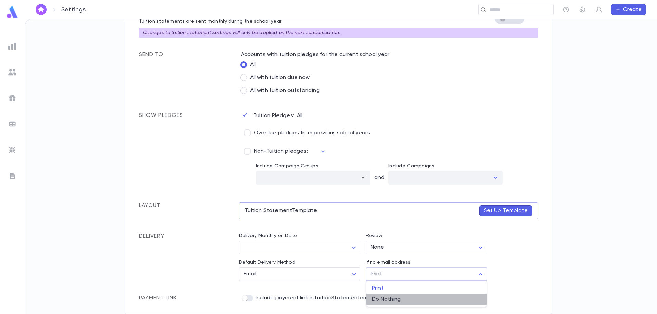
click at [386, 298] on span "Do Nothing" at bounding box center [426, 299] width 109 height 7
type input "****"
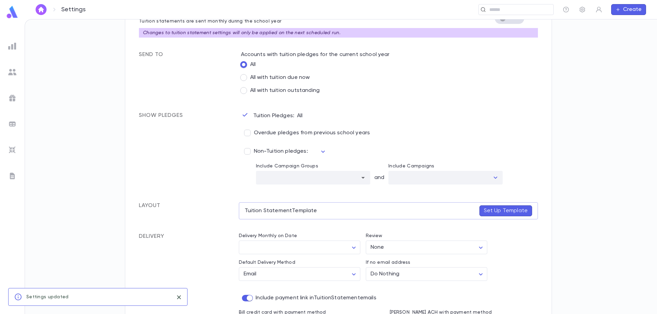
scroll to position [216, 0]
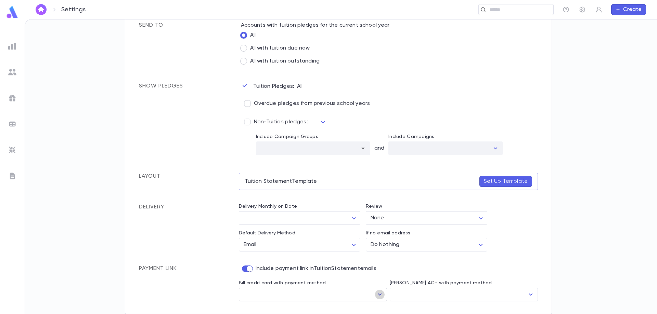
click at [376, 296] on icon "Open" at bounding box center [380, 295] width 8 height 8
click at [271, 277] on li "Credit Card" at bounding box center [311, 279] width 147 height 11
type input "**********"
click at [420, 294] on input "Bill ACH with payment method" at bounding box center [459, 294] width 132 height 13
click at [527, 293] on icon "Close" at bounding box center [531, 295] width 8 height 8
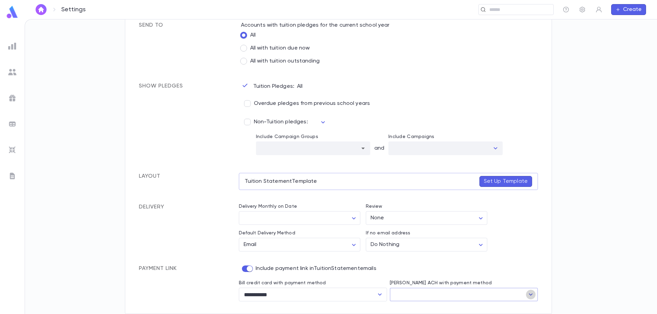
click at [527, 293] on icon "Open" at bounding box center [531, 295] width 8 height 8
click at [423, 269] on div "Include payment link in TuitionStatement emails" at bounding box center [388, 269] width 299 height 7
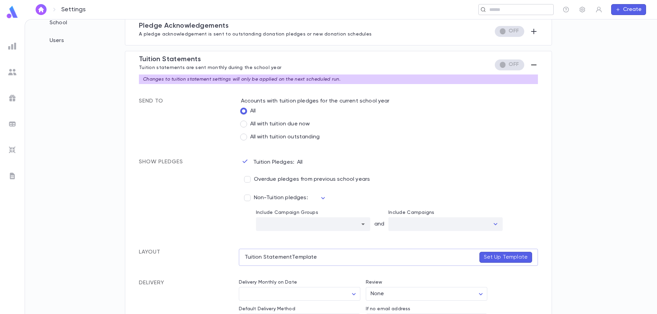
scroll to position [113, 0]
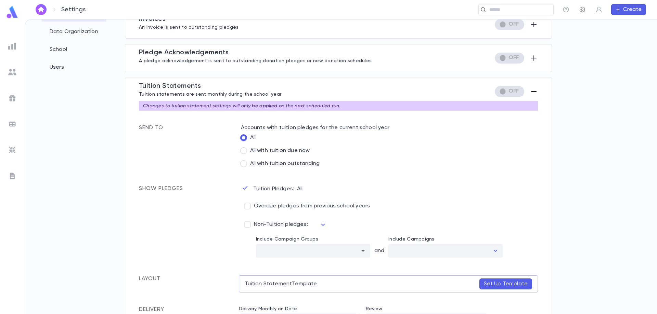
click at [583, 8] on icon "button" at bounding box center [582, 9] width 7 height 7
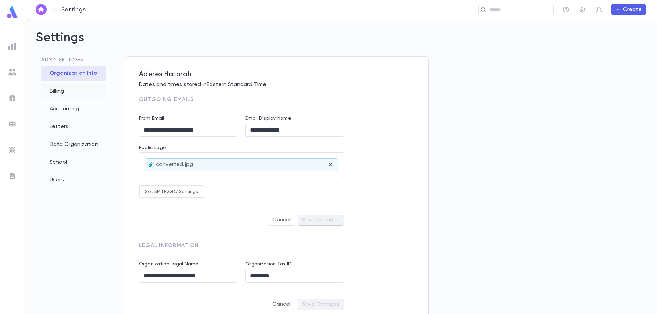
click at [56, 90] on div "Billing" at bounding box center [73, 91] width 65 height 15
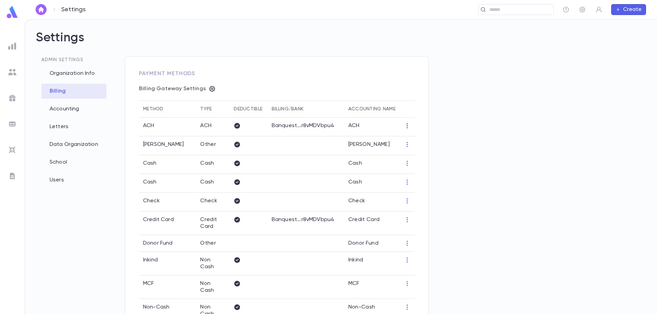
click at [405, 126] on icon "button" at bounding box center [407, 126] width 7 height 7
drag, startPoint x: 407, startPoint y: 127, endPoint x: 380, endPoint y: 132, distance: 27.2
click at [407, 128] on div at bounding box center [328, 157] width 657 height 314
click at [61, 124] on div "Letters" at bounding box center [73, 126] width 65 height 15
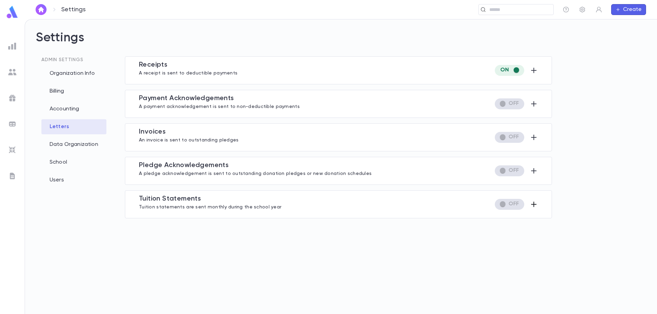
click at [530, 203] on icon "button" at bounding box center [534, 205] width 8 height 8
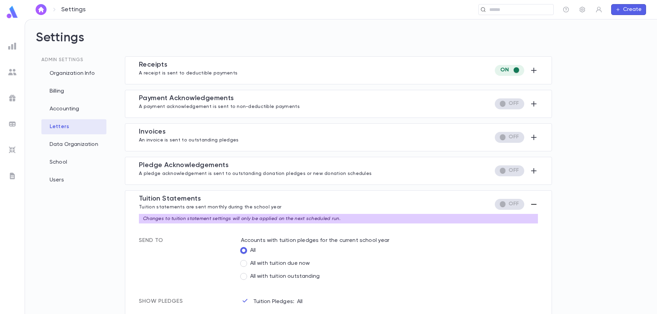
click at [534, 203] on icon "button" at bounding box center [534, 205] width 8 height 8
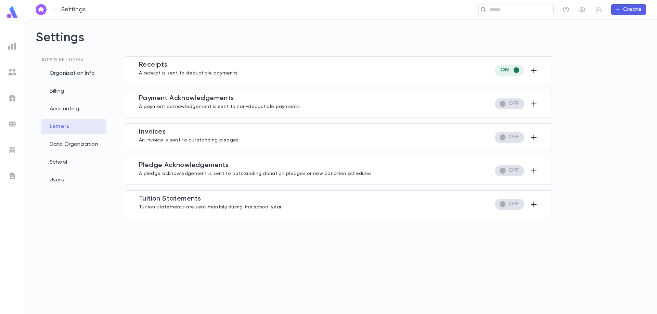
click at [534, 199] on button "button" at bounding box center [534, 204] width 8 height 11
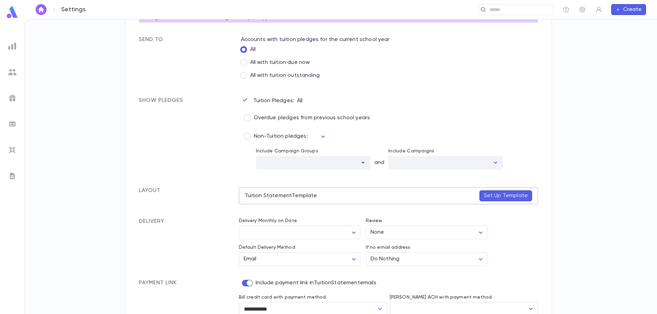
scroll to position [216, 0]
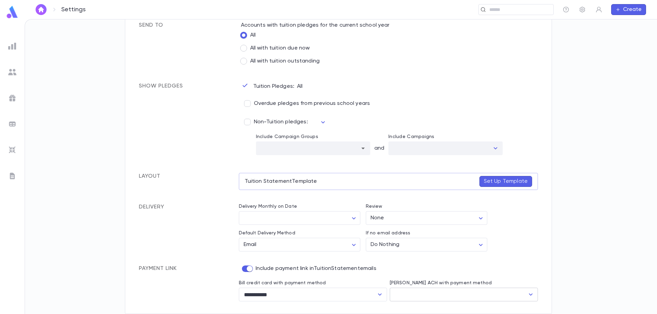
click at [529, 295] on icon "Open" at bounding box center [531, 295] width 4 height 2
click at [407, 279] on li "ACH" at bounding box center [461, 279] width 147 height 11
type input "***"
click at [470, 268] on div "Include payment link in TuitionStatement emails" at bounding box center [388, 269] width 299 height 7
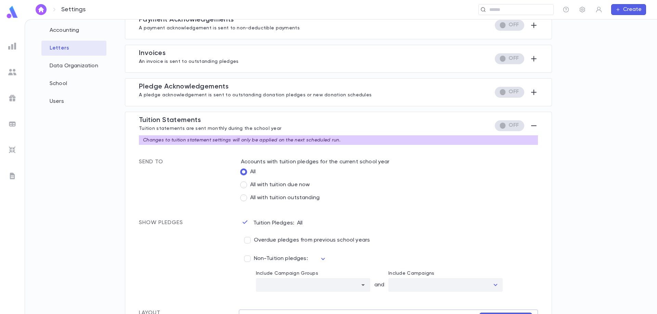
scroll to position [113, 0]
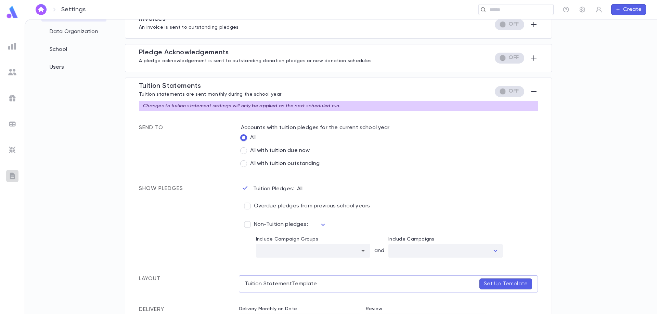
click at [11, 177] on img at bounding box center [12, 176] width 8 height 8
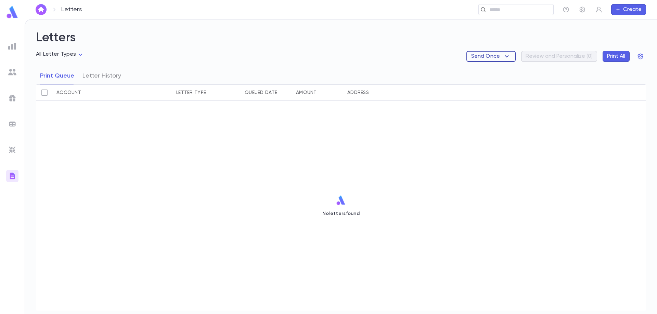
click at [504, 59] on icon "button" at bounding box center [507, 56] width 8 height 8
click at [505, 59] on div at bounding box center [328, 157] width 657 height 314
click at [10, 74] on img at bounding box center [12, 72] width 8 height 8
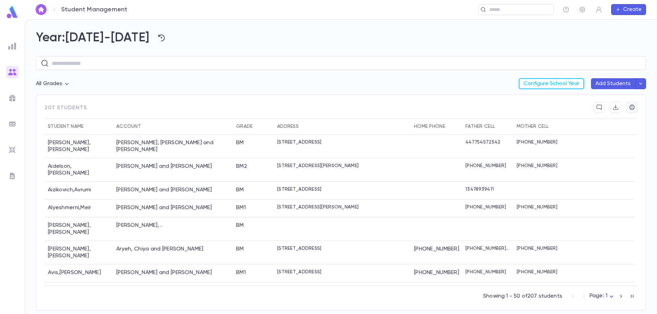
click at [631, 108] on icon "button" at bounding box center [632, 107] width 5 height 5
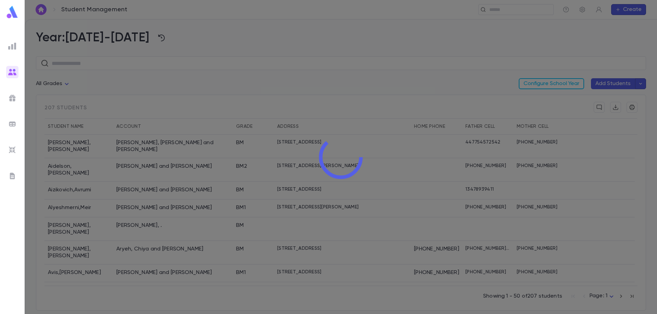
click at [377, 47] on div at bounding box center [341, 157] width 632 height 314
click at [386, 44] on div at bounding box center [341, 157] width 632 height 314
click at [447, 83] on div at bounding box center [341, 157] width 632 height 314
click at [304, 63] on div at bounding box center [341, 157] width 632 height 314
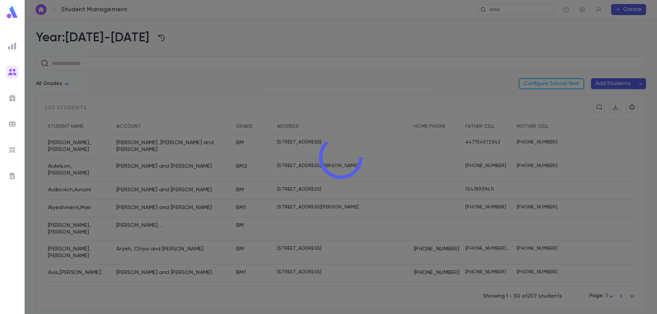
click at [356, 48] on div at bounding box center [341, 157] width 632 height 314
click at [420, 52] on div at bounding box center [341, 157] width 632 height 314
click at [413, 54] on div at bounding box center [341, 157] width 632 height 314
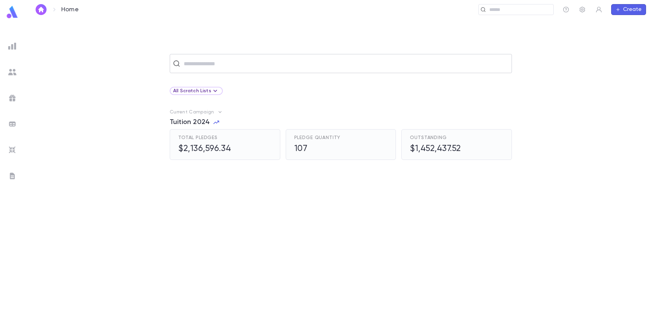
click at [235, 65] on input "text" at bounding box center [345, 63] width 327 height 13
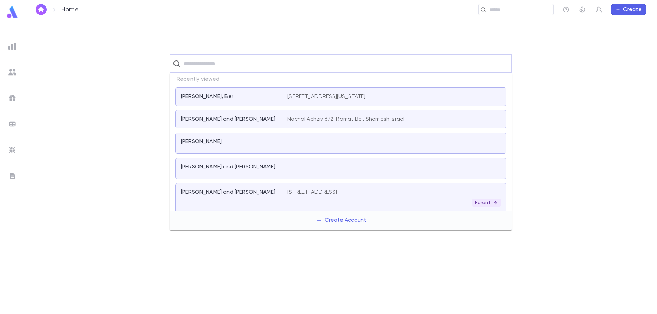
click at [230, 194] on p "[PERSON_NAME] and [PERSON_NAME]" at bounding box center [228, 192] width 94 height 7
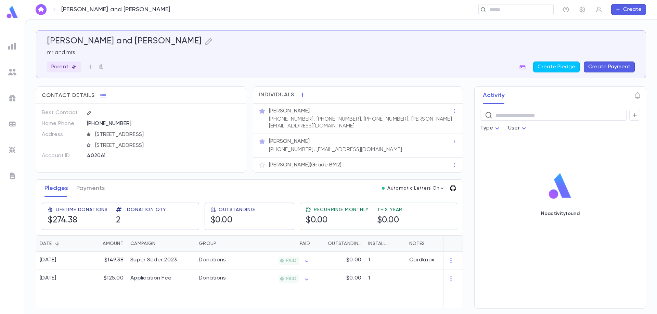
click at [452, 187] on icon "button" at bounding box center [453, 189] width 6 height 6
click at [452, 187] on div at bounding box center [328, 157] width 657 height 314
click at [87, 188] on button "Payments" at bounding box center [90, 188] width 28 height 17
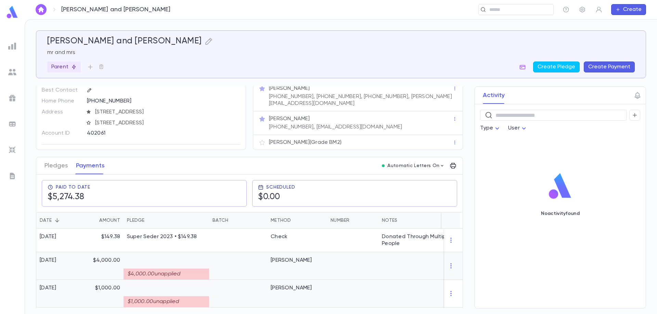
scroll to position [34, 0]
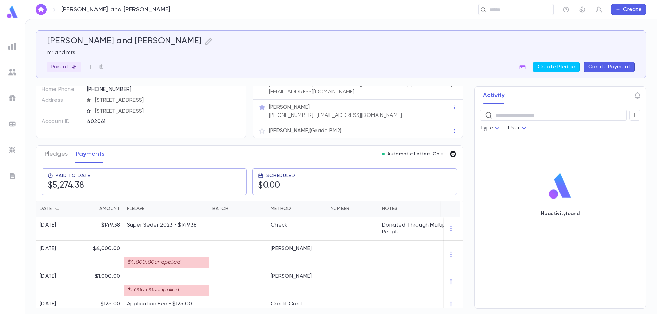
click at [450, 154] on icon "button" at bounding box center [453, 154] width 7 height 7
click at [448, 156] on div at bounding box center [328, 157] width 657 height 314
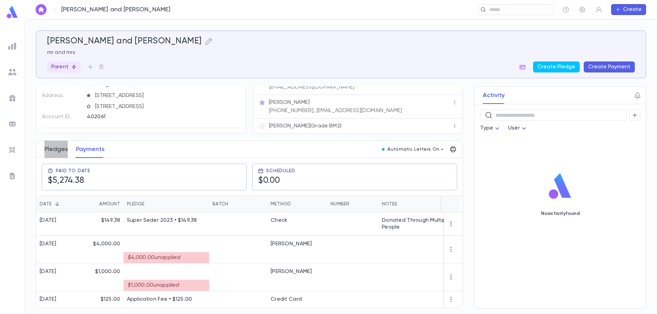
click at [50, 150] on button "Pledges" at bounding box center [55, 149] width 23 height 17
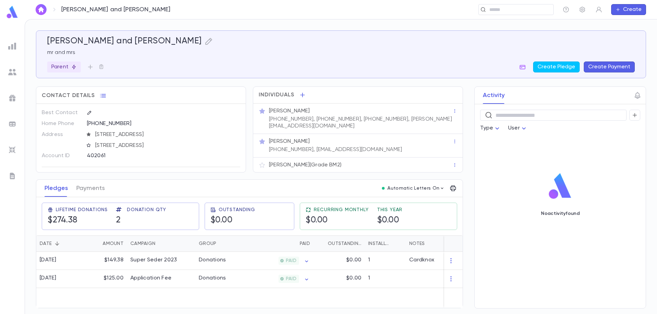
click at [9, 48] on img at bounding box center [12, 46] width 8 height 8
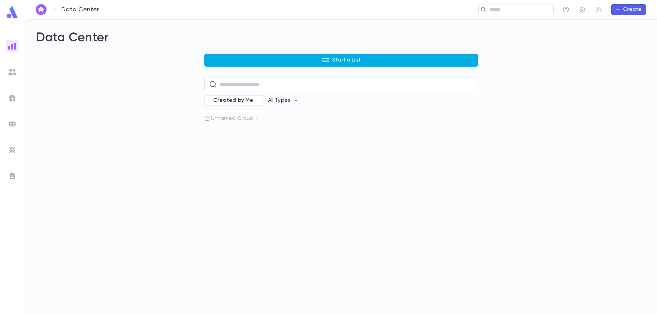
click at [265, 65] on button "Start a List" at bounding box center [341, 60] width 274 height 13
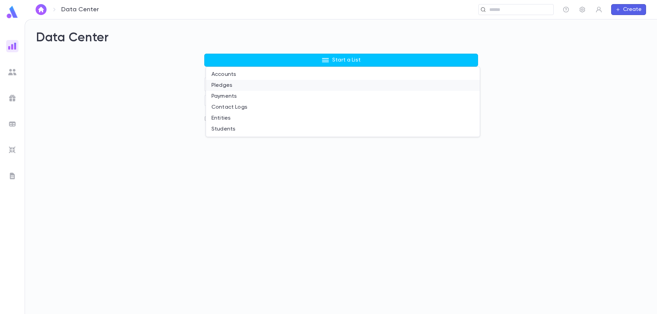
click at [217, 84] on li "Pledges" at bounding box center [343, 85] width 274 height 11
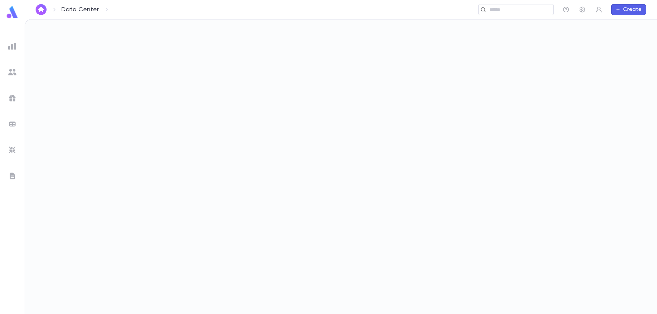
click at [217, 84] on div at bounding box center [341, 167] width 632 height 295
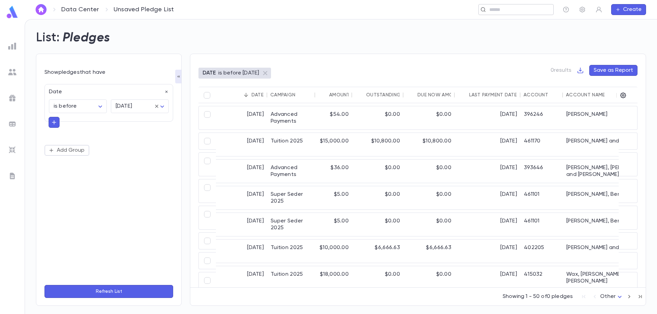
click at [504, 11] on input "text" at bounding box center [518, 10] width 63 height 7
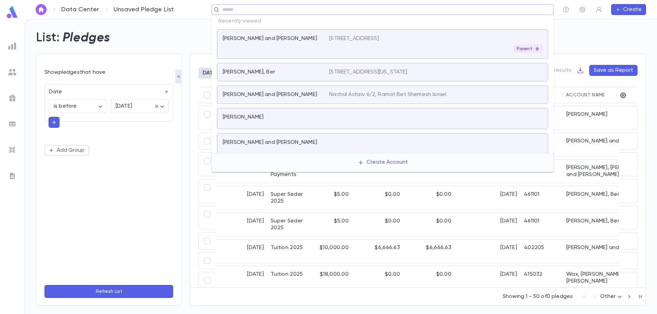
click at [504, 7] on input "text" at bounding box center [385, 10] width 330 height 7
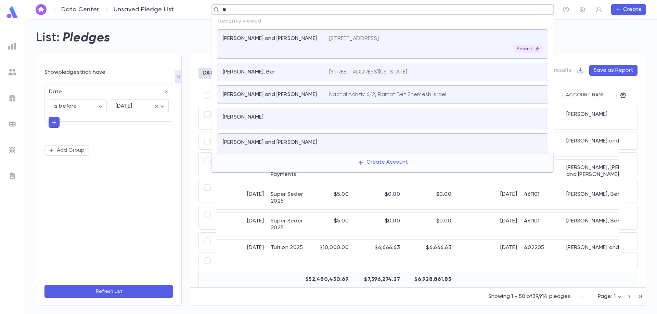
type input "*"
type input "*******"
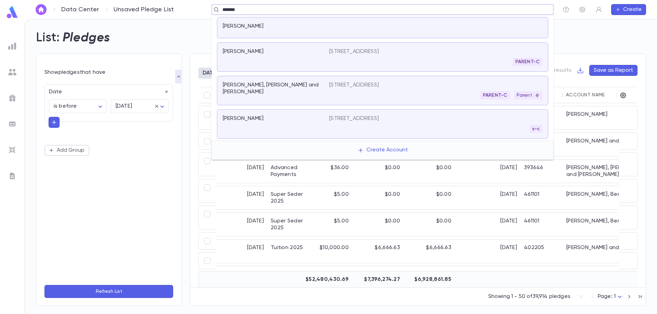
scroll to position [34, 0]
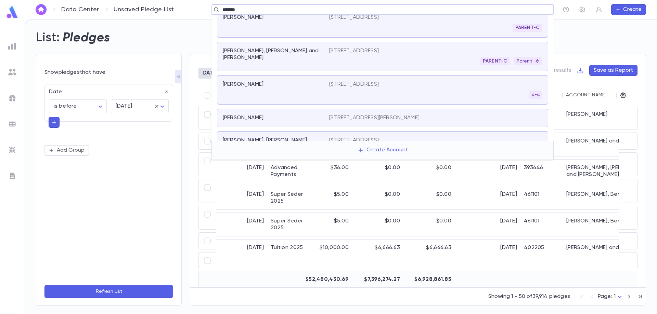
click at [416, 58] on div "PARENT-C Parent" at bounding box center [435, 61] width 213 height 8
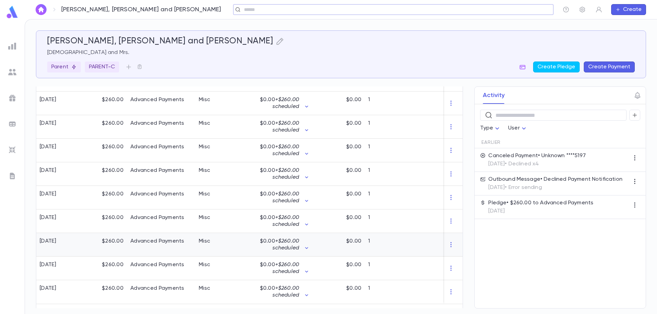
scroll to position [550, 0]
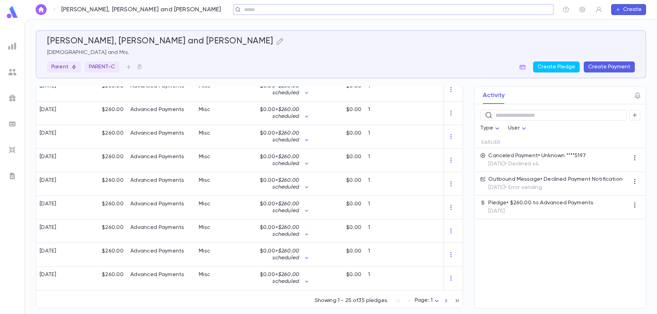
click at [445, 300] on icon "button" at bounding box center [446, 300] width 2 height 3
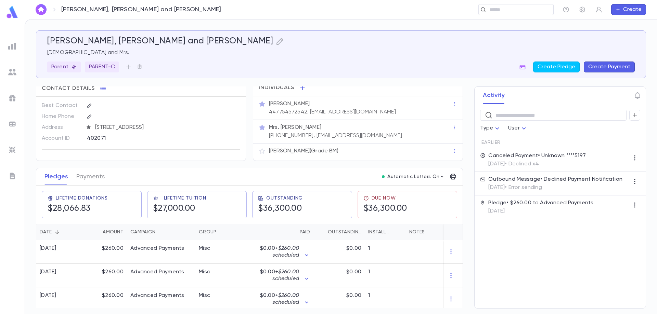
scroll to position [0, 0]
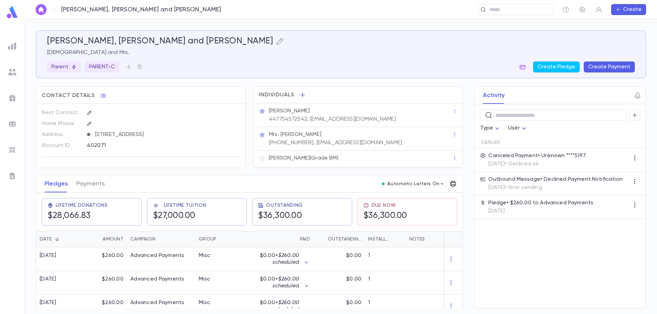
click at [451, 183] on icon "button" at bounding box center [453, 184] width 7 height 7
click at [13, 175] on div at bounding box center [328, 157] width 657 height 314
click at [12, 175] on img at bounding box center [12, 176] width 8 height 8
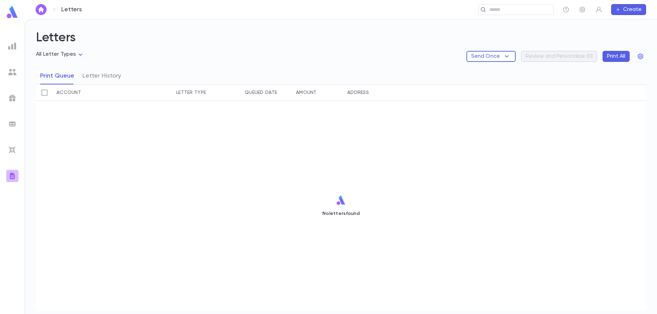
click at [12, 177] on img at bounding box center [12, 176] width 8 height 8
click at [505, 55] on icon "button" at bounding box center [507, 56] width 8 height 8
click at [11, 70] on div at bounding box center [328, 157] width 657 height 314
click at [10, 72] on img at bounding box center [12, 72] width 8 height 8
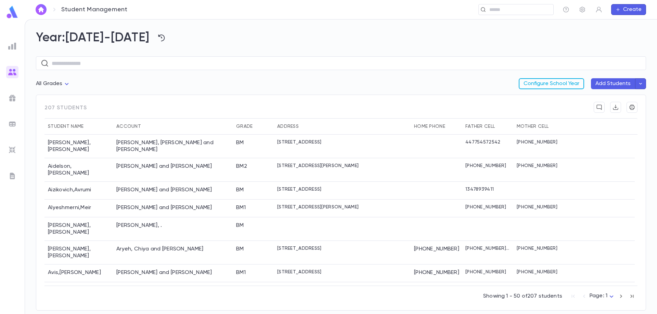
click at [536, 82] on button "Configure School Year" at bounding box center [551, 83] width 65 height 11
click at [494, 11] on input "text" at bounding box center [513, 10] width 53 height 7
type input "**********"
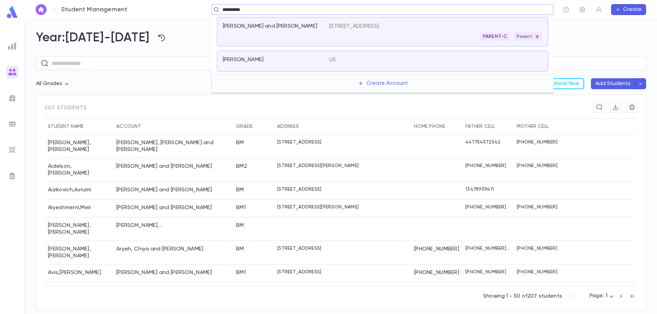
click at [311, 29] on div "Weis, Aaron and Baila" at bounding box center [272, 26] width 98 height 7
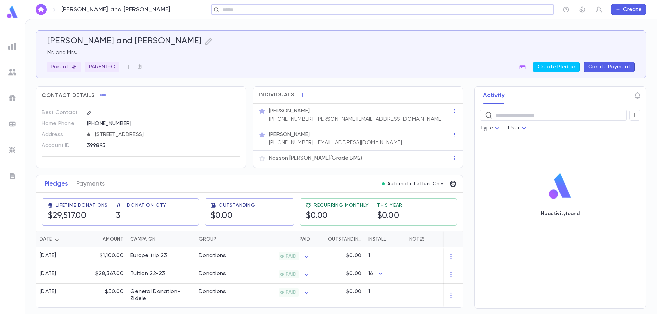
scroll to position [2, 0]
click at [363, 59] on div "Weis, Aaron and Baila Mr. and Mrs. Parent PARENT-C Create Pledge Create Payment" at bounding box center [341, 54] width 588 height 36
drag, startPoint x: 369, startPoint y: 116, endPoint x: 315, endPoint y: 112, distance: 54.6
click at [315, 112] on div "Mr. Aaron Weis (917) 699-3386, aaron@cammebys.com" at bounding box center [360, 114] width 185 height 16
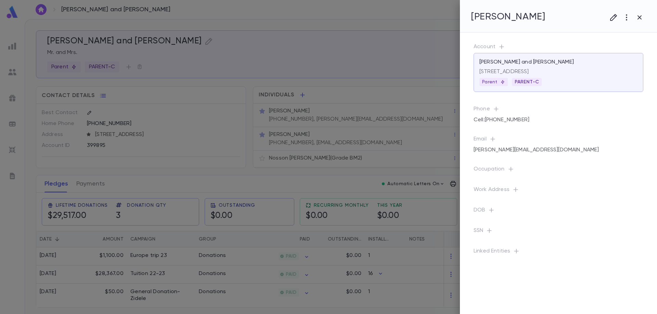
click at [309, 117] on div at bounding box center [328, 157] width 657 height 314
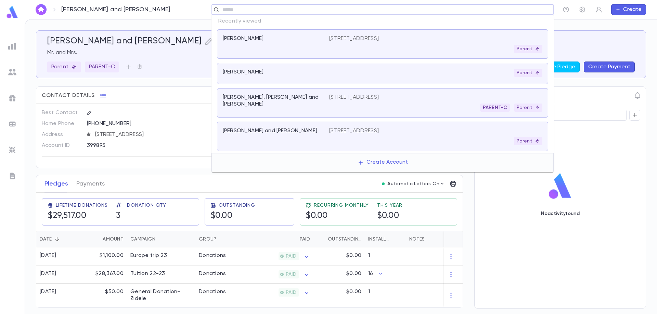
click at [506, 9] on input "text" at bounding box center [380, 10] width 320 height 7
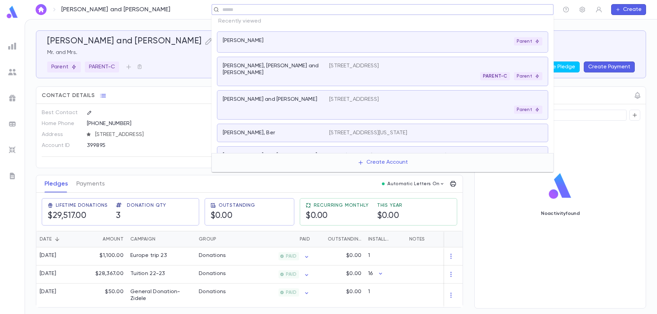
scroll to position [0, 0]
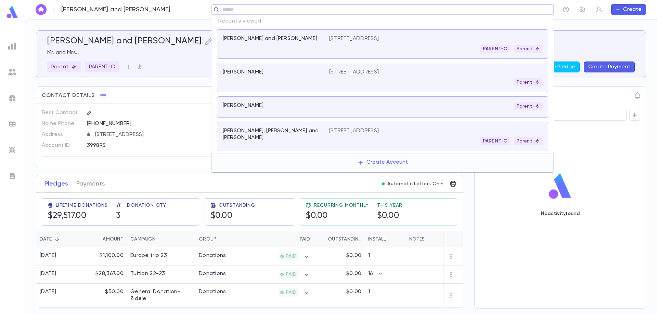
click at [251, 8] on input "text" at bounding box center [380, 10] width 320 height 7
type input "**********"
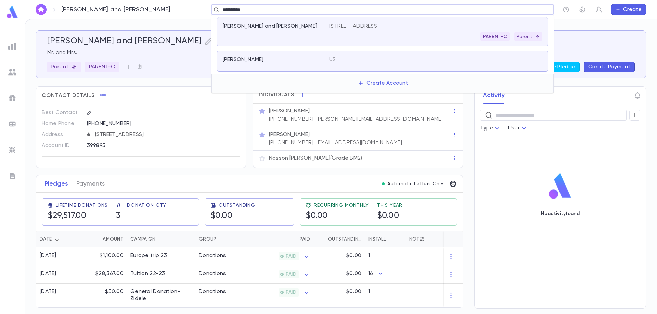
click at [312, 34] on div "Weis, Aaron and Baila" at bounding box center [276, 32] width 106 height 18
click at [229, 7] on input "text" at bounding box center [380, 10] width 320 height 7
type input "****"
click at [245, 61] on p "Weis, Aaron" at bounding box center [243, 59] width 41 height 7
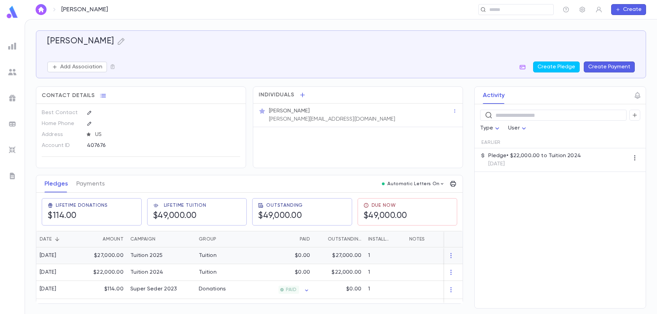
click at [109, 256] on div "$27,000.00" at bounding box center [104, 256] width 44 height 17
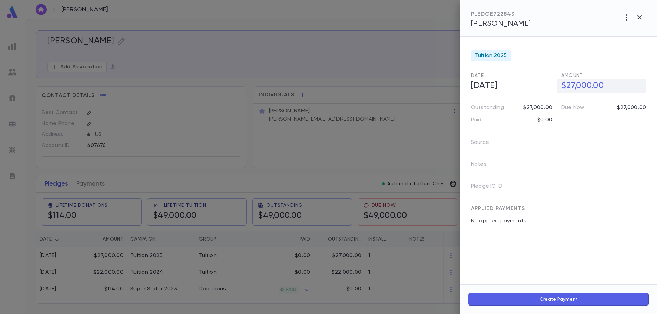
click at [583, 86] on h5 "$27,000.00" at bounding box center [601, 86] width 89 height 14
click at [583, 86] on input "**********" at bounding box center [603, 85] width 85 height 13
type input "**********"
click at [213, 245] on div at bounding box center [328, 157] width 657 height 314
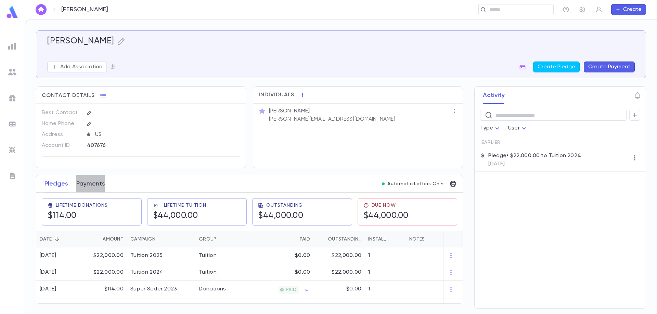
click at [95, 185] on button "Payments" at bounding box center [90, 184] width 28 height 17
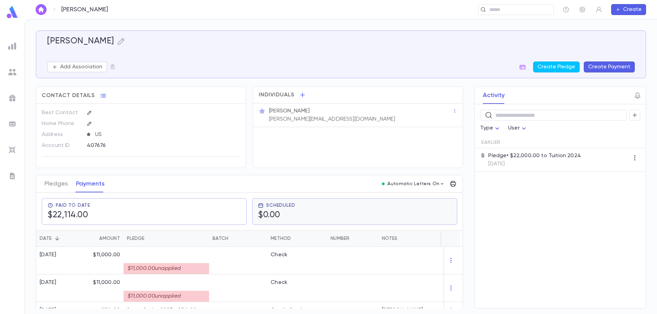
scroll to position [14, 0]
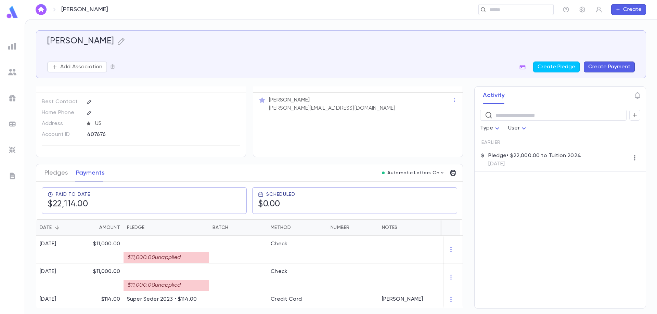
drag, startPoint x: 213, startPoint y: 56, endPoint x: 193, endPoint y: 52, distance: 20.5
click at [212, 56] on p at bounding box center [341, 52] width 588 height 7
click at [117, 39] on icon "button" at bounding box center [120, 41] width 7 height 7
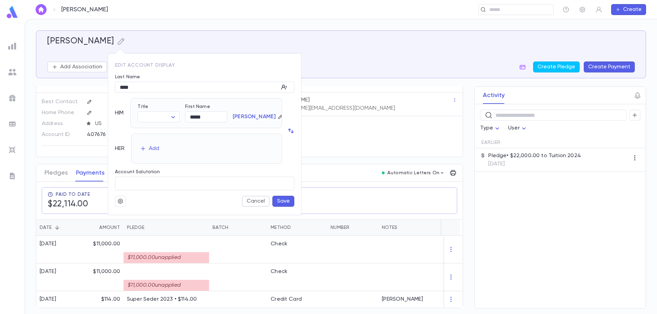
click at [385, 50] on div at bounding box center [328, 157] width 657 height 314
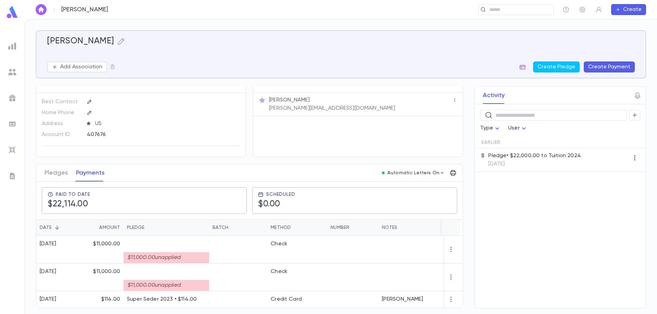
click at [508, 248] on div "​ Type User Earlier Pledge • $22,000.00 to Tuition 2024 8/1/2024" at bounding box center [560, 206] width 171 height 204
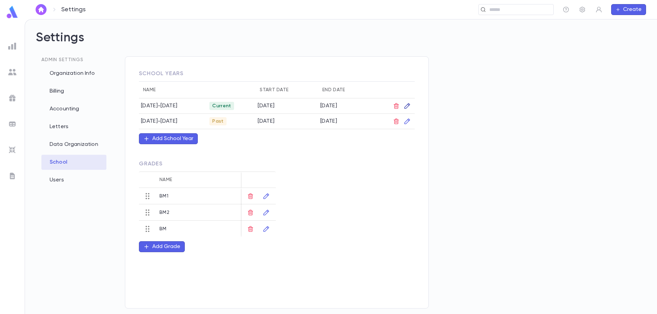
click at [409, 107] on icon "button" at bounding box center [407, 106] width 7 height 7
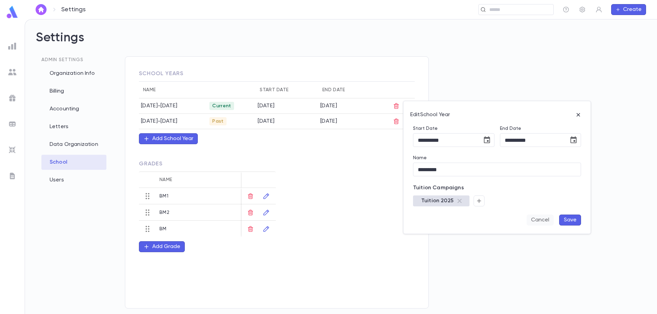
click at [536, 219] on button "Cancel" at bounding box center [540, 220] width 27 height 11
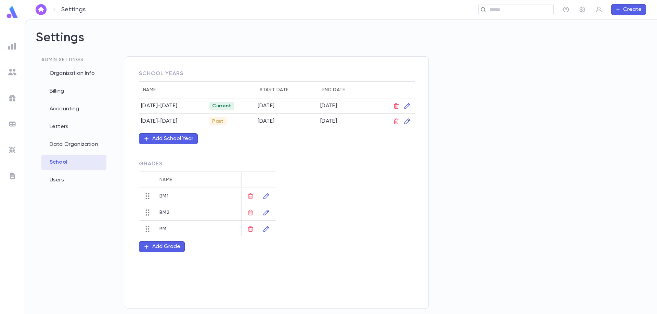
click at [407, 121] on icon "button" at bounding box center [407, 122] width 6 height 6
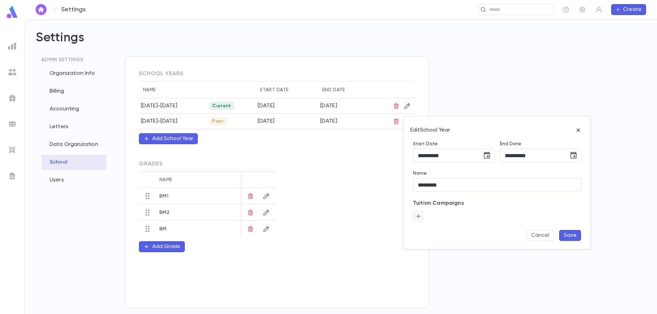
click at [417, 218] on icon "button" at bounding box center [418, 216] width 6 height 7
click at [428, 234] on input "text" at bounding box center [452, 234] width 58 height 13
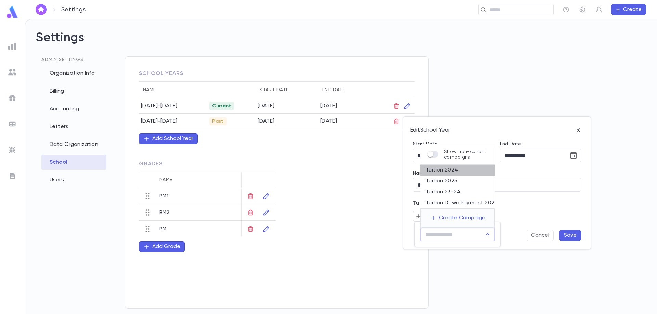
click at [448, 172] on li "Tuition 2024" at bounding box center [457, 170] width 75 height 11
type input "**********"
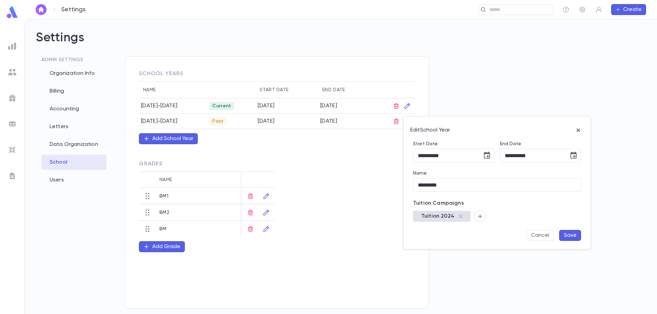
click at [571, 238] on button "Save" at bounding box center [570, 235] width 22 height 11
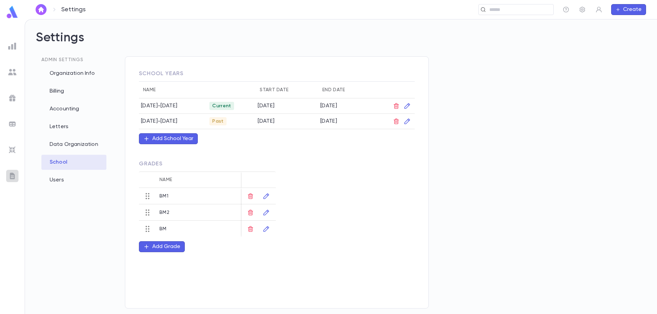
click at [11, 177] on img at bounding box center [12, 176] width 8 height 8
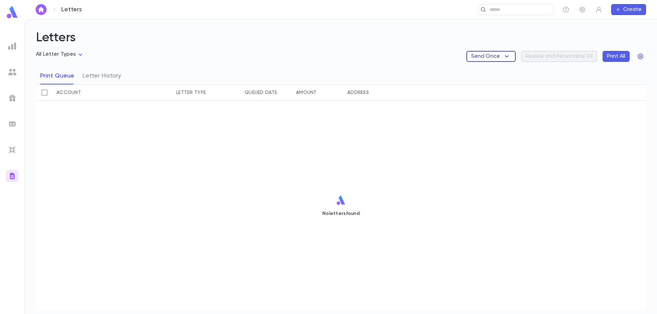
click at [511, 55] on button "Send Once" at bounding box center [490, 56] width 49 height 11
click at [511, 55] on div at bounding box center [328, 157] width 657 height 314
click at [507, 55] on icon "button" at bounding box center [507, 56] width 8 height 8
click at [505, 56] on div at bounding box center [328, 157] width 657 height 314
click at [157, 171] on div "No letters found" at bounding box center [341, 206] width 610 height 210
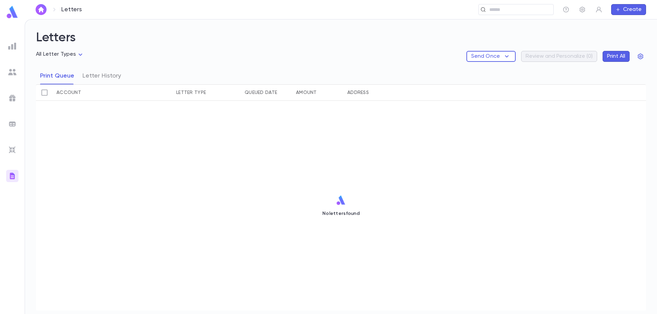
click at [8, 74] on img at bounding box center [12, 72] width 8 height 8
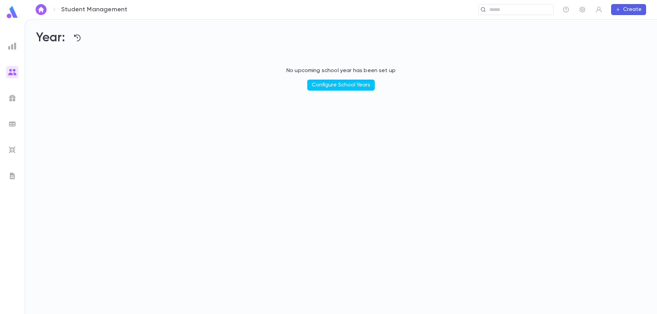
click at [11, 72] on img at bounding box center [12, 72] width 8 height 8
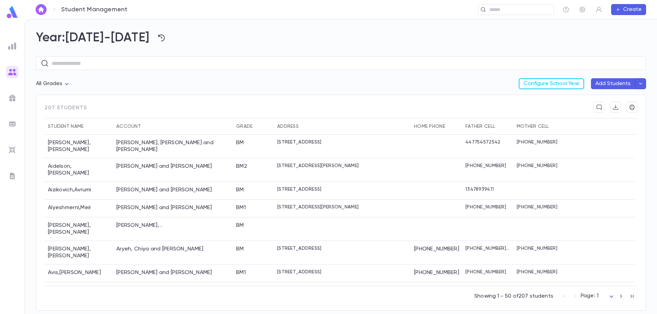
click at [639, 83] on icon "button" at bounding box center [641, 83] width 6 height 7
click at [639, 83] on div at bounding box center [328, 157] width 657 height 314
click at [608, 84] on button "Add Students" at bounding box center [613, 83] width 44 height 11
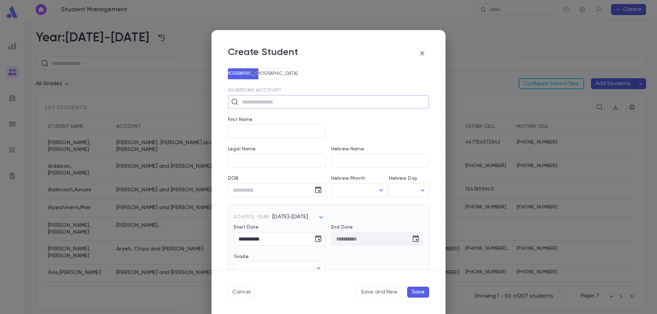
click at [307, 103] on input "text" at bounding box center [333, 101] width 186 height 13
type input "*******"
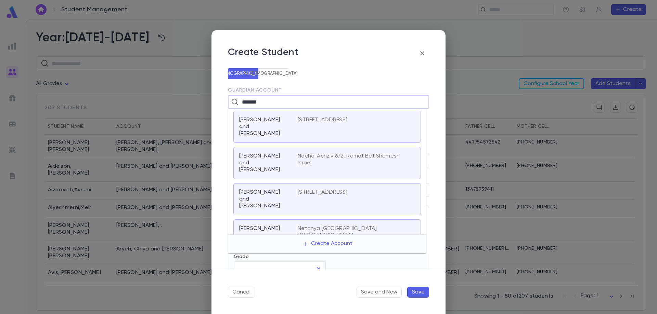
click at [294, 153] on div "[PERSON_NAME] and [PERSON_NAME]" at bounding box center [268, 163] width 59 height 21
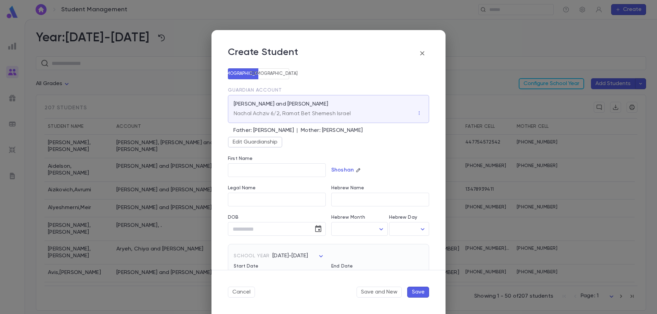
click at [280, 130] on div "Father: [PERSON_NAME] | Mother: [PERSON_NAME]" at bounding box center [331, 131] width 196 height 8
click at [278, 166] on input "First Name" at bounding box center [277, 170] width 98 height 13
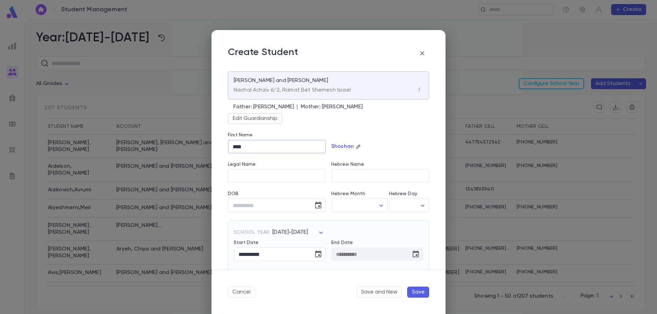
scroll to position [34, 0]
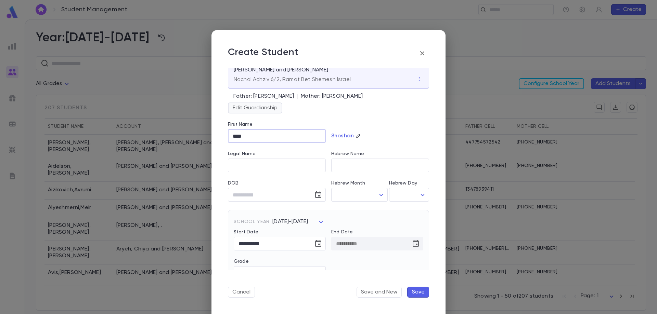
type input "****"
click at [273, 110] on button "Edit Guardianship" at bounding box center [255, 108] width 54 height 11
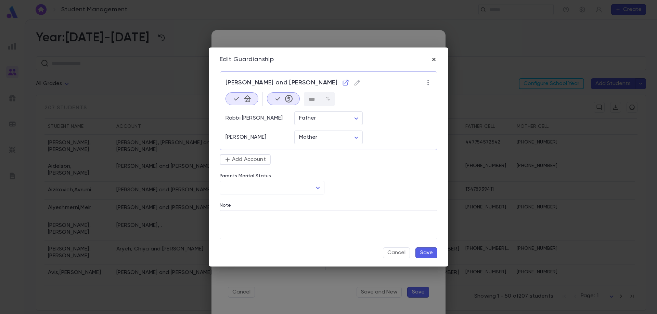
click at [435, 59] on icon "button" at bounding box center [433, 59] width 7 height 7
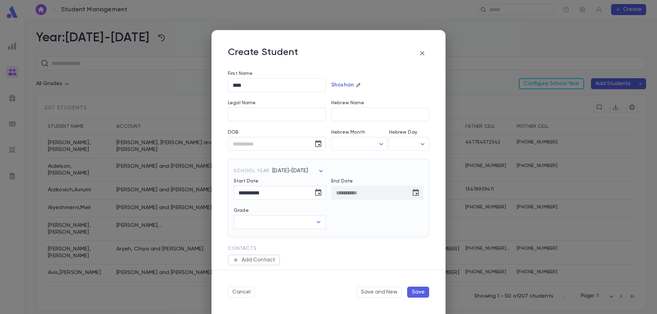
scroll to position [103, 0]
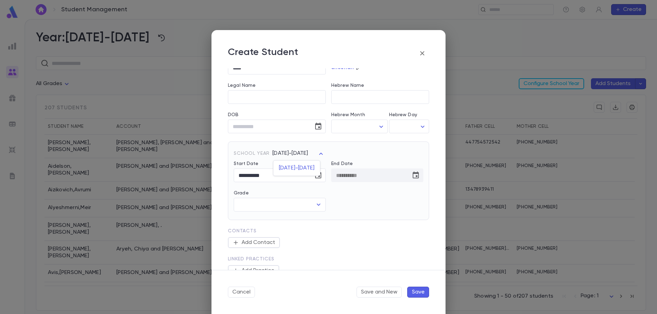
click at [312, 153] on body "Student Management ​ Create Year: [DATE]-[DATE] ​ All Grades Configure School Y…" at bounding box center [328, 166] width 657 height 295
click at [318, 205] on div at bounding box center [328, 157] width 657 height 314
click at [318, 205] on icon "Open" at bounding box center [319, 205] width 4 height 2
click at [300, 174] on input "**********" at bounding box center [271, 175] width 75 height 13
click at [297, 204] on input "Grade" at bounding box center [275, 204] width 76 height 13
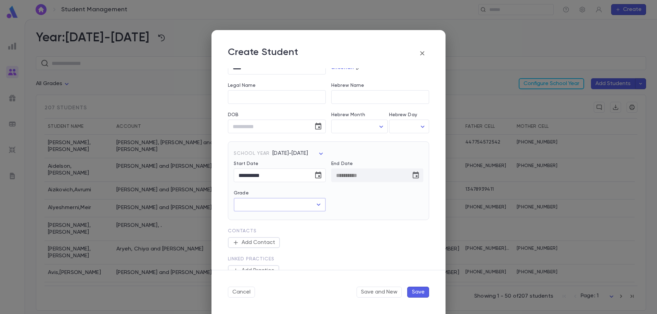
click at [298, 204] on input "Grade" at bounding box center [275, 204] width 76 height 13
click at [299, 204] on input "Grade" at bounding box center [275, 204] width 76 height 13
click at [303, 204] on input "Grade" at bounding box center [275, 204] width 76 height 13
click at [368, 230] on div "Contacts" at bounding box center [328, 233] width 201 height 8
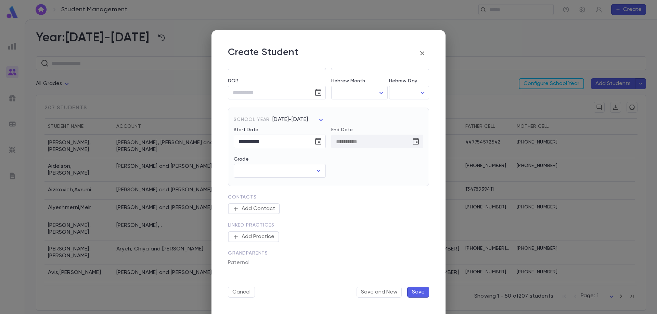
scroll to position [137, 0]
click at [306, 169] on input "Grade" at bounding box center [275, 170] width 76 height 13
click at [295, 187] on li "BM1" at bounding box center [279, 185] width 91 height 11
type input "***"
click at [261, 209] on div "Add Contact" at bounding box center [259, 208] width 34 height 7
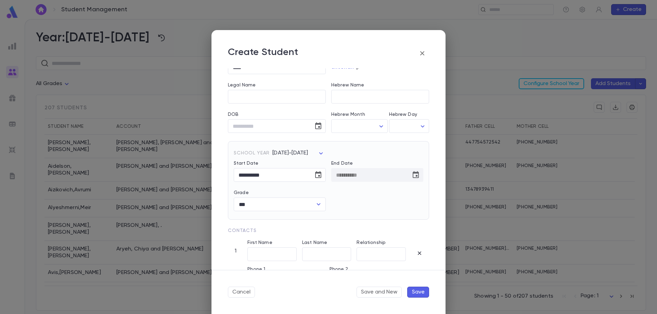
scroll to position [103, 0]
click at [418, 255] on icon "button" at bounding box center [419, 253] width 3 height 3
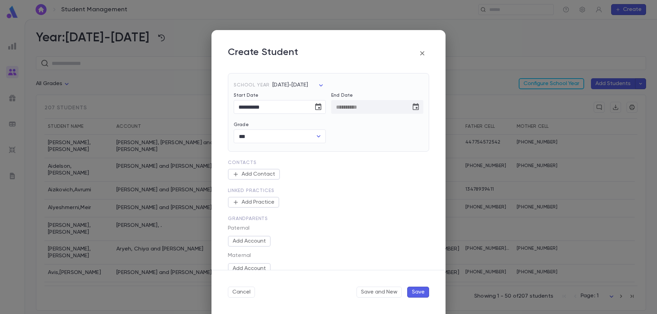
scroll to position [205, 0]
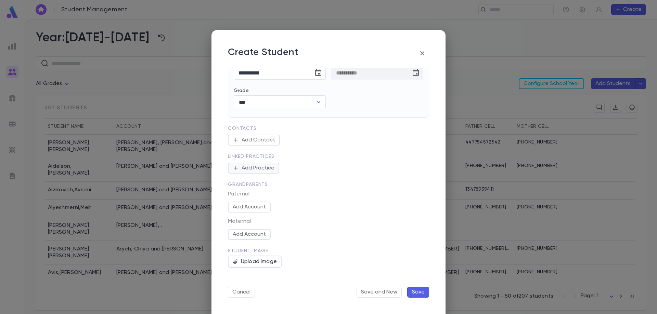
click at [244, 167] on div "Add Practice" at bounding box center [258, 168] width 33 height 7
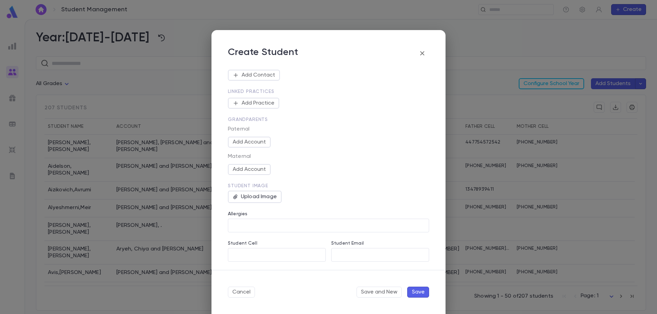
scroll to position [270, 0]
click at [263, 198] on div "Upload Image" at bounding box center [255, 197] width 54 height 12
click at [0, 0] on input "Upload Image" at bounding box center [0, 0] width 0 height 0
click at [245, 295] on button "Cancel" at bounding box center [241, 292] width 27 height 11
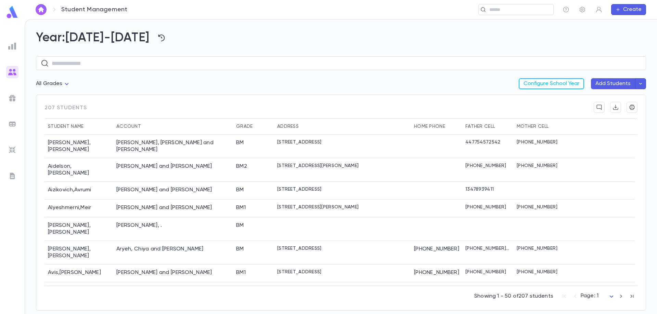
click at [246, 292] on div "Showing 1 - 50 of 207 students Page: 1 *" at bounding box center [340, 295] width 593 height 18
click at [13, 46] on img at bounding box center [12, 46] width 8 height 8
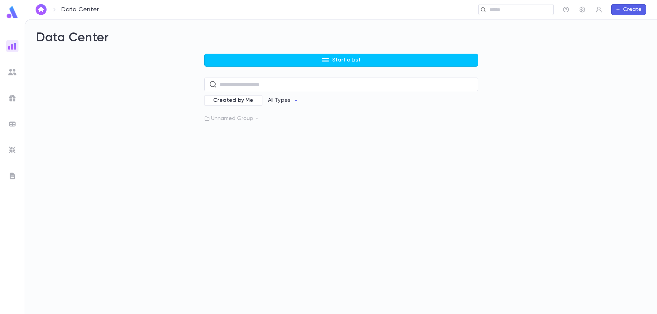
click at [57, 157] on div "Data Center Start a List ​ Created by Me All Types Unnamed Group" at bounding box center [341, 167] width 632 height 295
click at [267, 85] on input "text" at bounding box center [347, 84] width 254 height 13
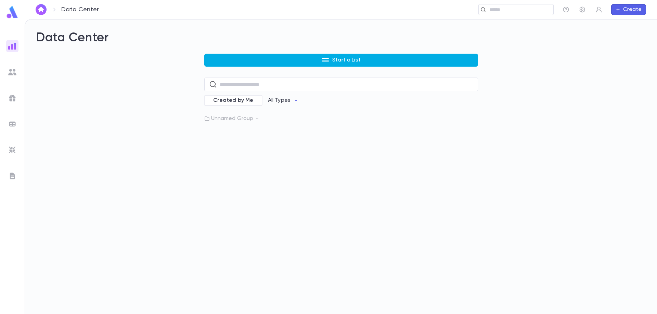
click at [248, 57] on button "Start a List" at bounding box center [341, 60] width 274 height 13
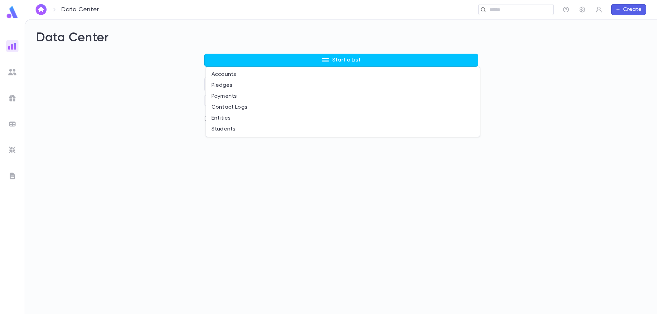
click at [509, 12] on div at bounding box center [328, 157] width 657 height 314
click at [509, 11] on input "text" at bounding box center [518, 10] width 63 height 7
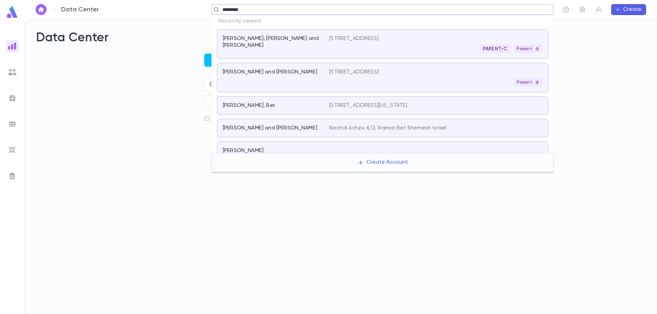
type input "*********"
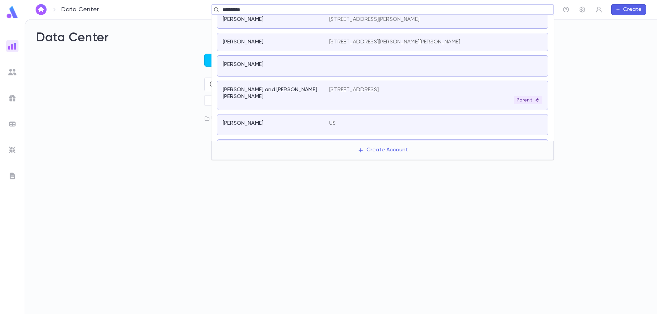
scroll to position [137, 0]
click at [407, 93] on div "[STREET_ADDRESS] Parent" at bounding box center [435, 95] width 213 height 18
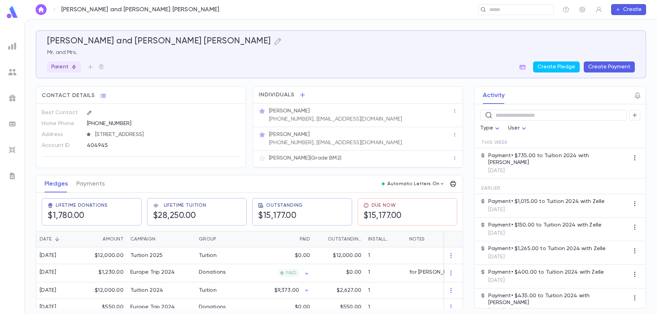
click at [448, 134] on div "[PERSON_NAME]" at bounding box center [360, 134] width 183 height 7
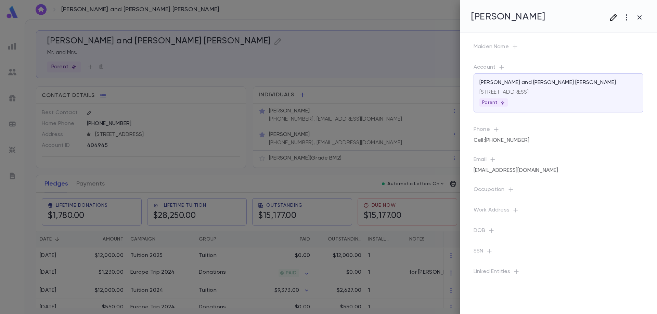
click at [614, 16] on icon "button" at bounding box center [613, 17] width 7 height 7
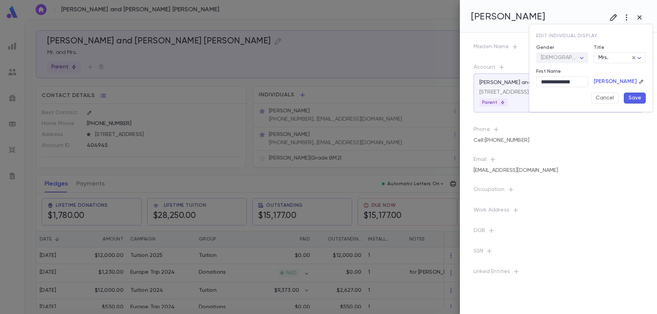
click at [421, 47] on div at bounding box center [328, 157] width 657 height 314
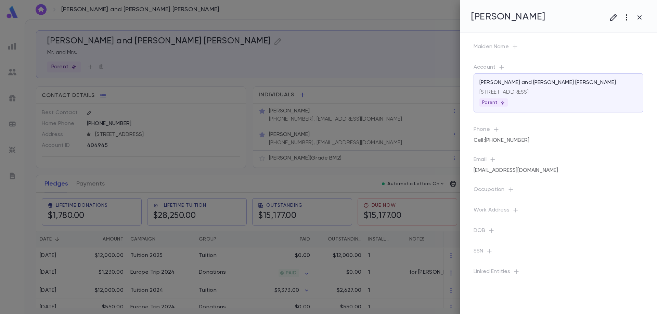
click at [629, 16] on icon "button" at bounding box center [626, 17] width 8 height 8
click at [627, 16] on div at bounding box center [328, 157] width 657 height 314
click at [629, 14] on icon "button" at bounding box center [626, 17] width 8 height 8
click at [627, 31] on li "Move to New Account" at bounding box center [620, 31] width 68 height 11
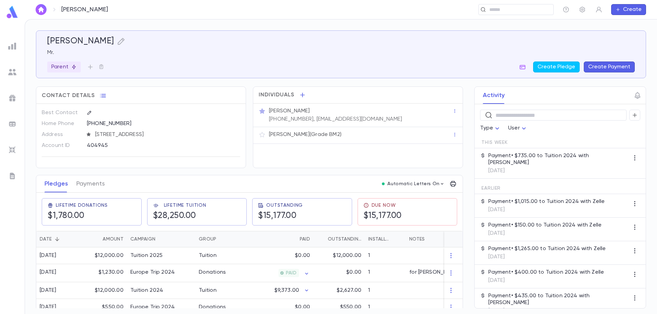
click at [13, 74] on img at bounding box center [12, 72] width 8 height 8
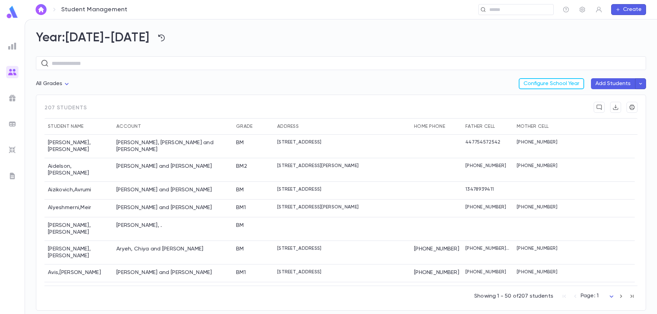
click at [616, 84] on button "Add Students" at bounding box center [613, 83] width 44 height 11
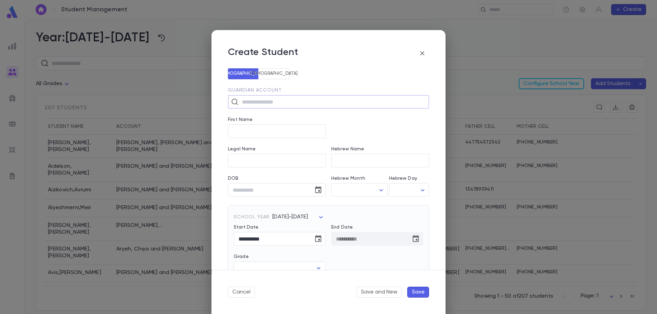
click at [267, 103] on input "text" at bounding box center [333, 101] width 186 height 13
type input "***"
click at [421, 55] on icon "button" at bounding box center [422, 53] width 8 height 8
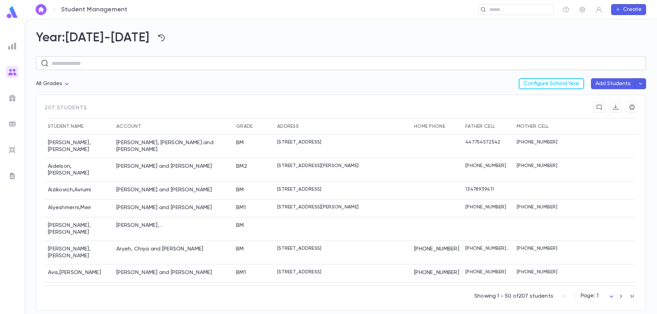
click at [119, 66] on input "text" at bounding box center [347, 63] width 590 height 13
click at [118, 63] on input "text" at bounding box center [347, 63] width 590 height 13
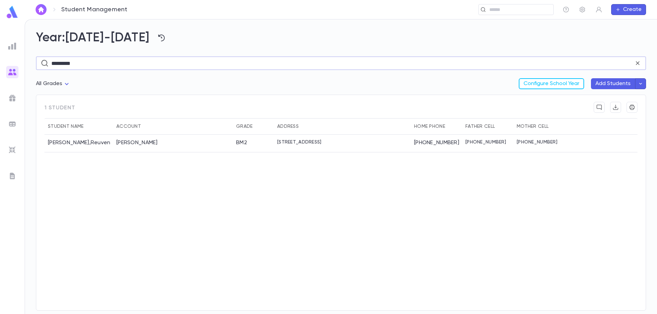
type input "*********"
click at [157, 149] on div "[PERSON_NAME]" at bounding box center [173, 144] width 120 height 18
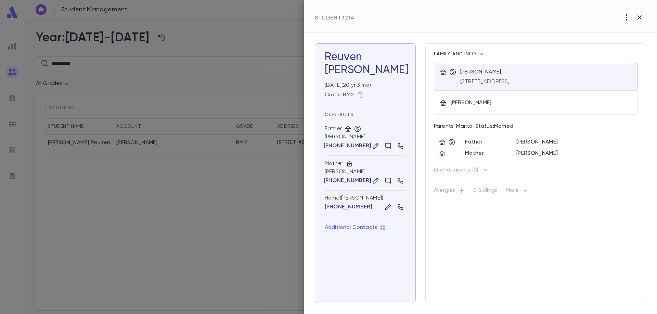
click at [625, 19] on icon "button" at bounding box center [626, 17] width 8 height 8
click at [626, 18] on div at bounding box center [328, 157] width 657 height 314
click at [623, 21] on icon "button" at bounding box center [626, 17] width 8 height 8
click at [475, 141] on div at bounding box center [328, 157] width 657 height 314
click at [481, 128] on p "Parents' Marital Status: Married" at bounding box center [536, 127] width 204 height 8
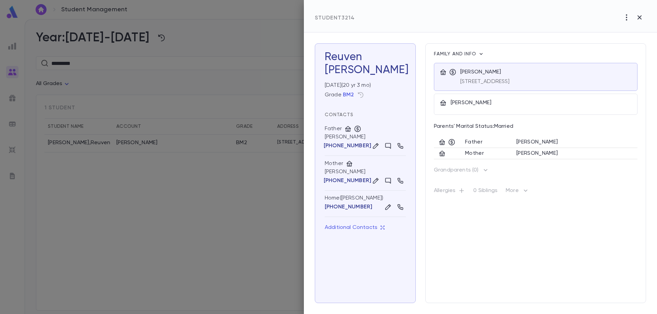
click at [505, 124] on p "Parents' Marital Status: Married" at bounding box center [536, 127] width 204 height 8
drag, startPoint x: 471, startPoint y: 244, endPoint x: 467, endPoint y: 199, distance: 45.4
click at [471, 244] on div "Family and info Wasserman, Dovid 1255 East 35th Street, Brooklyn NY 11210 US Wa…" at bounding box center [535, 173] width 221 height 260
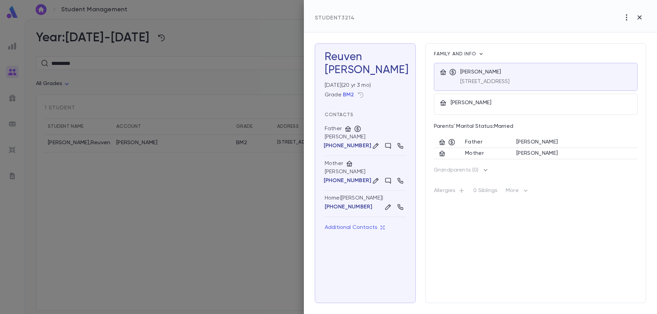
click at [466, 170] on p "Grandparents ( 0 )" at bounding box center [456, 170] width 45 height 7
click at [484, 171] on icon "button" at bounding box center [485, 170] width 8 height 8
click at [484, 171] on icon "button" at bounding box center [486, 170] width 4 height 2
click at [492, 129] on p "Parents' Marital Status: Married" at bounding box center [536, 127] width 204 height 8
click at [502, 109] on div "[PERSON_NAME]" at bounding box center [541, 105] width 181 height 10
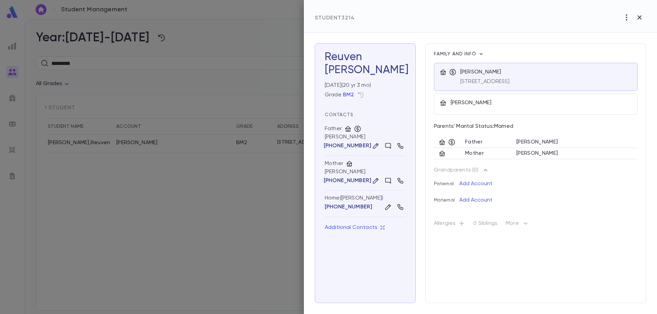
click at [474, 53] on span "Family and info" at bounding box center [456, 54] width 44 height 5
click at [479, 54] on icon "button" at bounding box center [481, 54] width 7 height 7
click at [481, 55] on div at bounding box center [328, 157] width 657 height 314
click at [496, 65] on div "Wasserman, Dovid 1255 East 35th Street, Brooklyn NY 11210 US" at bounding box center [536, 77] width 204 height 28
click at [479, 53] on icon "button" at bounding box center [481, 54] width 7 height 7
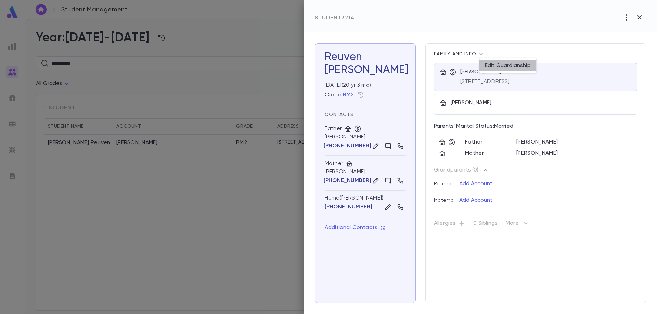
click at [495, 65] on li "Edit Guardianship" at bounding box center [507, 65] width 57 height 11
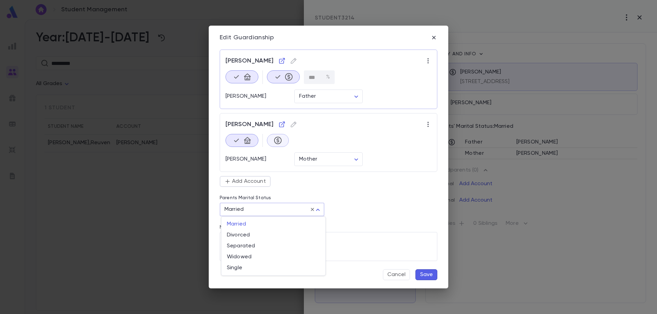
click at [256, 207] on body "Student Management ​ Create Year: 2025-2026 ********* ​ All Grades Configure Sc…" at bounding box center [328, 166] width 657 height 295
click at [235, 237] on span "Divorced" at bounding box center [273, 235] width 93 height 7
type input "********"
click at [288, 75] on div at bounding box center [283, 77] width 33 height 14
click at [279, 140] on icon "button" at bounding box center [278, 141] width 8 height 8
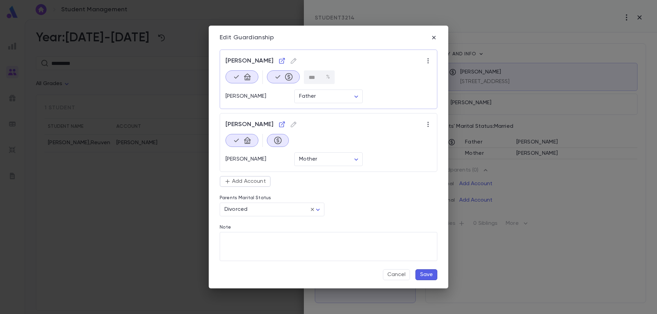
type input "**"
click at [288, 75] on icon "button" at bounding box center [289, 77] width 8 height 8
click at [281, 141] on div at bounding box center [283, 140] width 33 height 14
click at [286, 142] on div at bounding box center [283, 140] width 33 height 14
click at [280, 72] on button "button" at bounding box center [278, 76] width 22 height 13
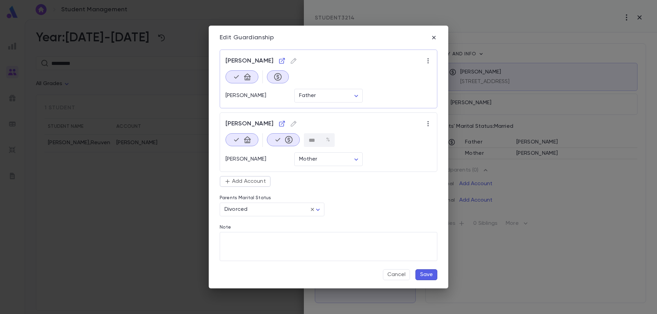
type input "**"
click at [282, 136] on icon "button" at bounding box center [278, 140] width 8 height 8
click at [288, 138] on button "button" at bounding box center [278, 140] width 22 height 13
type input "**"
click at [286, 74] on icon "button" at bounding box center [289, 77] width 8 height 8
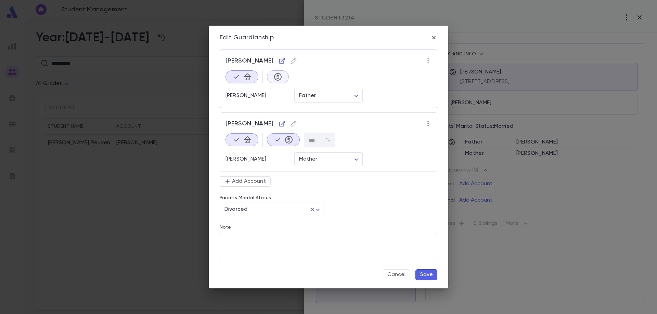
click at [290, 142] on div at bounding box center [283, 140] width 33 height 14
click at [282, 138] on div at bounding box center [283, 140] width 33 height 14
click at [273, 74] on p "button" at bounding box center [278, 77] width 14 height 8
type input "**"
click at [282, 139] on p "button" at bounding box center [283, 140] width 25 height 8
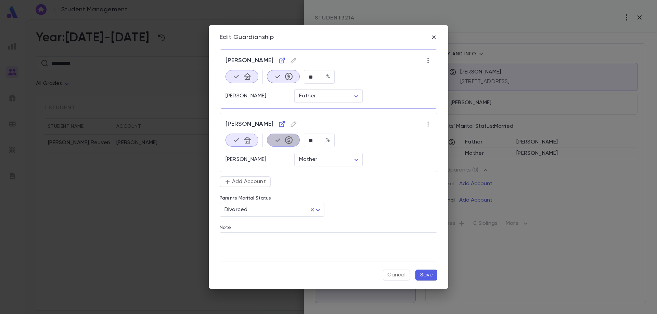
type input "***"
click at [249, 139] on icon "button" at bounding box center [247, 140] width 7 height 7
click at [238, 139] on icon "button" at bounding box center [236, 140] width 7 height 7
click at [248, 74] on div at bounding box center [242, 77] width 33 height 14
click at [401, 277] on button "Cancel" at bounding box center [396, 275] width 27 height 11
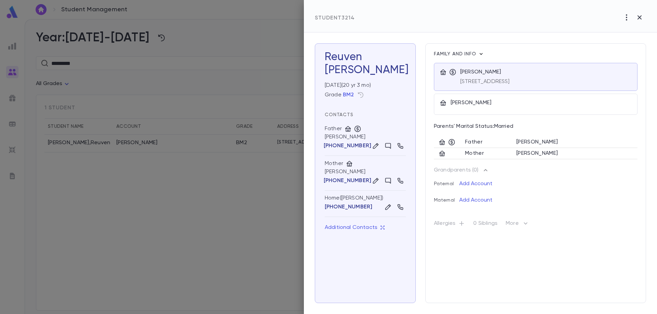
click at [481, 54] on icon "button" at bounding box center [481, 54] width 7 height 7
click at [502, 65] on li "Edit Guardianship" at bounding box center [507, 65] width 57 height 11
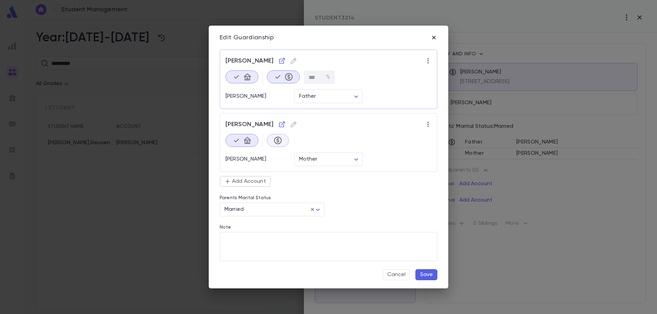
click at [433, 40] on icon "button" at bounding box center [433, 37] width 7 height 7
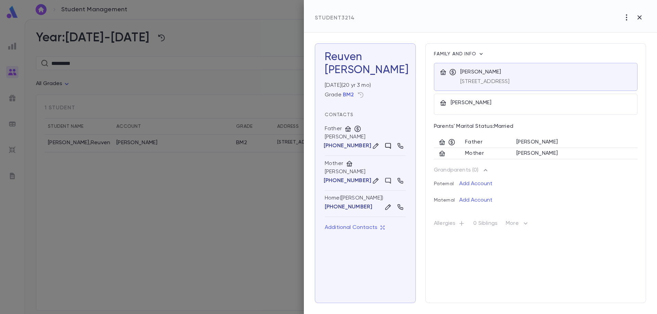
click at [387, 144] on icon at bounding box center [388, 146] width 7 height 7
click at [388, 148] on icon at bounding box center [388, 146] width 7 height 7
click at [509, 255] on div "Family and info Wasserman, Dovid 1255 East 35th Street, Brooklyn NY 11210 US Wa…" at bounding box center [535, 173] width 221 height 260
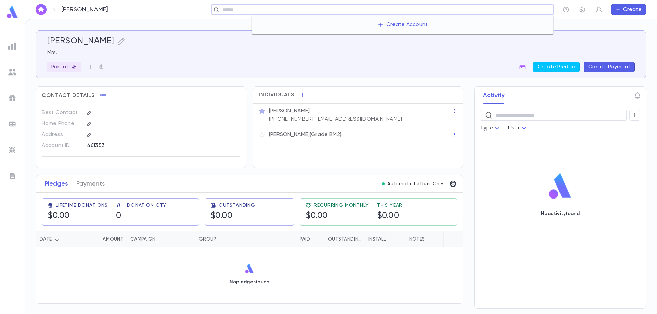
click at [526, 11] on input "text" at bounding box center [385, 10] width 330 height 7
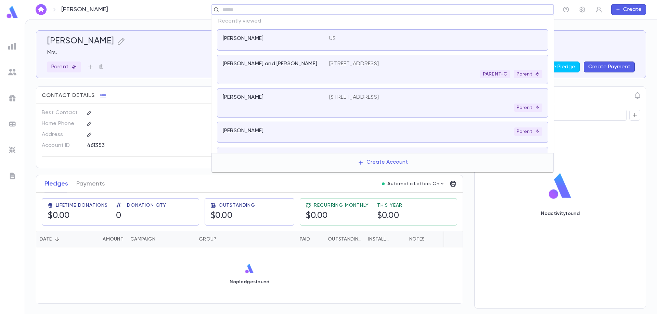
click at [526, 11] on input "text" at bounding box center [385, 10] width 330 height 7
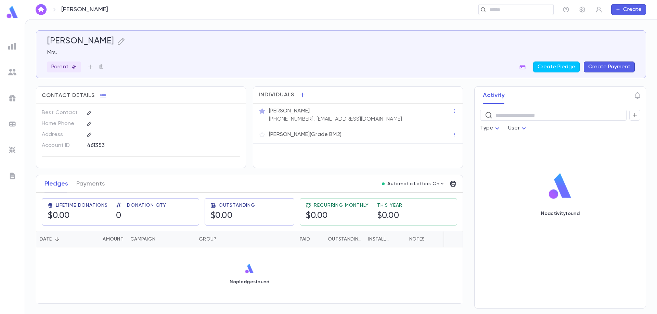
click at [571, 242] on div "​ Type User No activity found" at bounding box center [560, 206] width 171 height 204
